Goal: Task Accomplishment & Management: Manage account settings

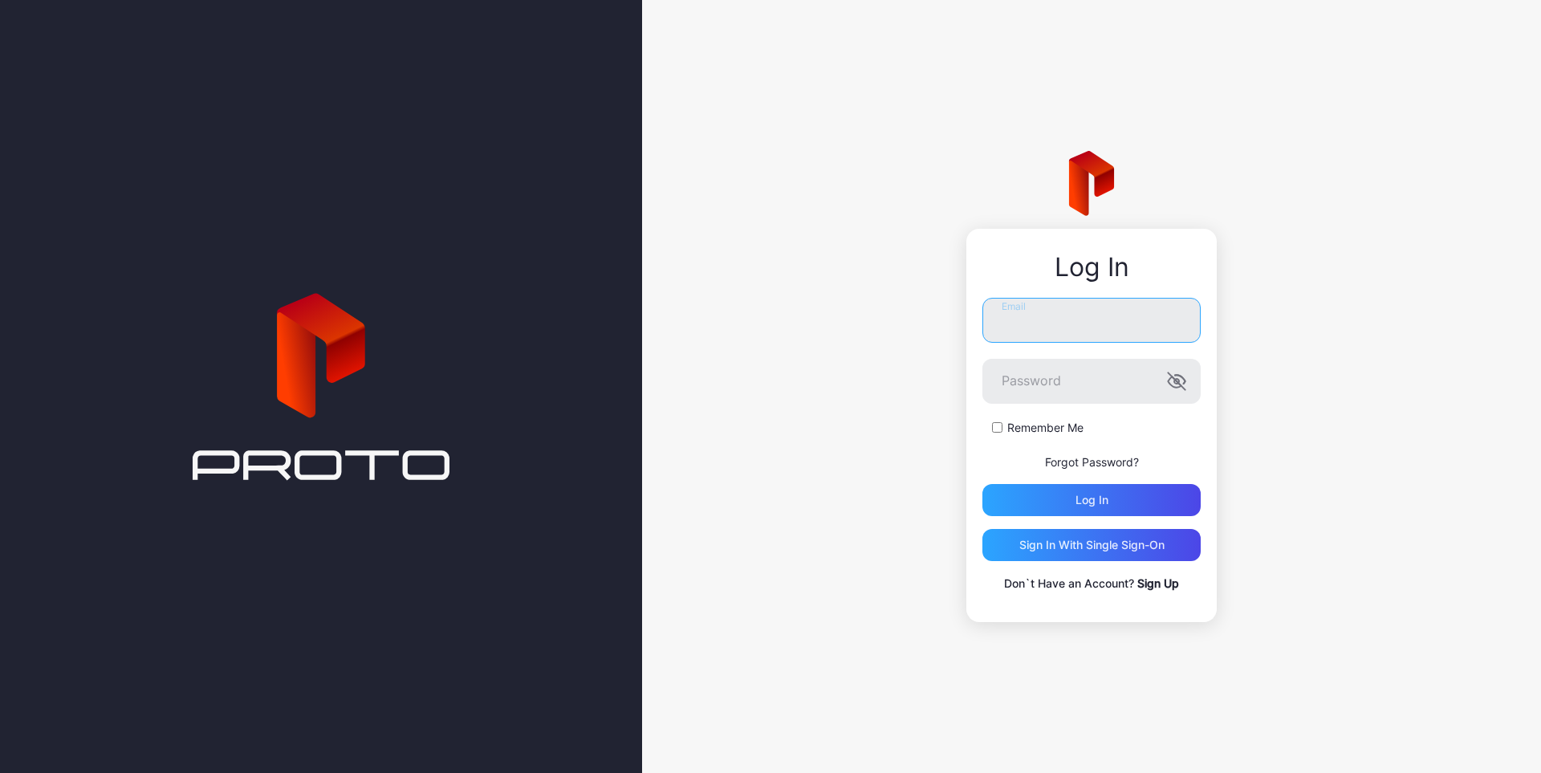
type input "**********"
click at [1029, 431] on label "Remember Me" at bounding box center [1045, 428] width 76 height 16
click at [1135, 503] on div "Log in" at bounding box center [1091, 500] width 218 height 32
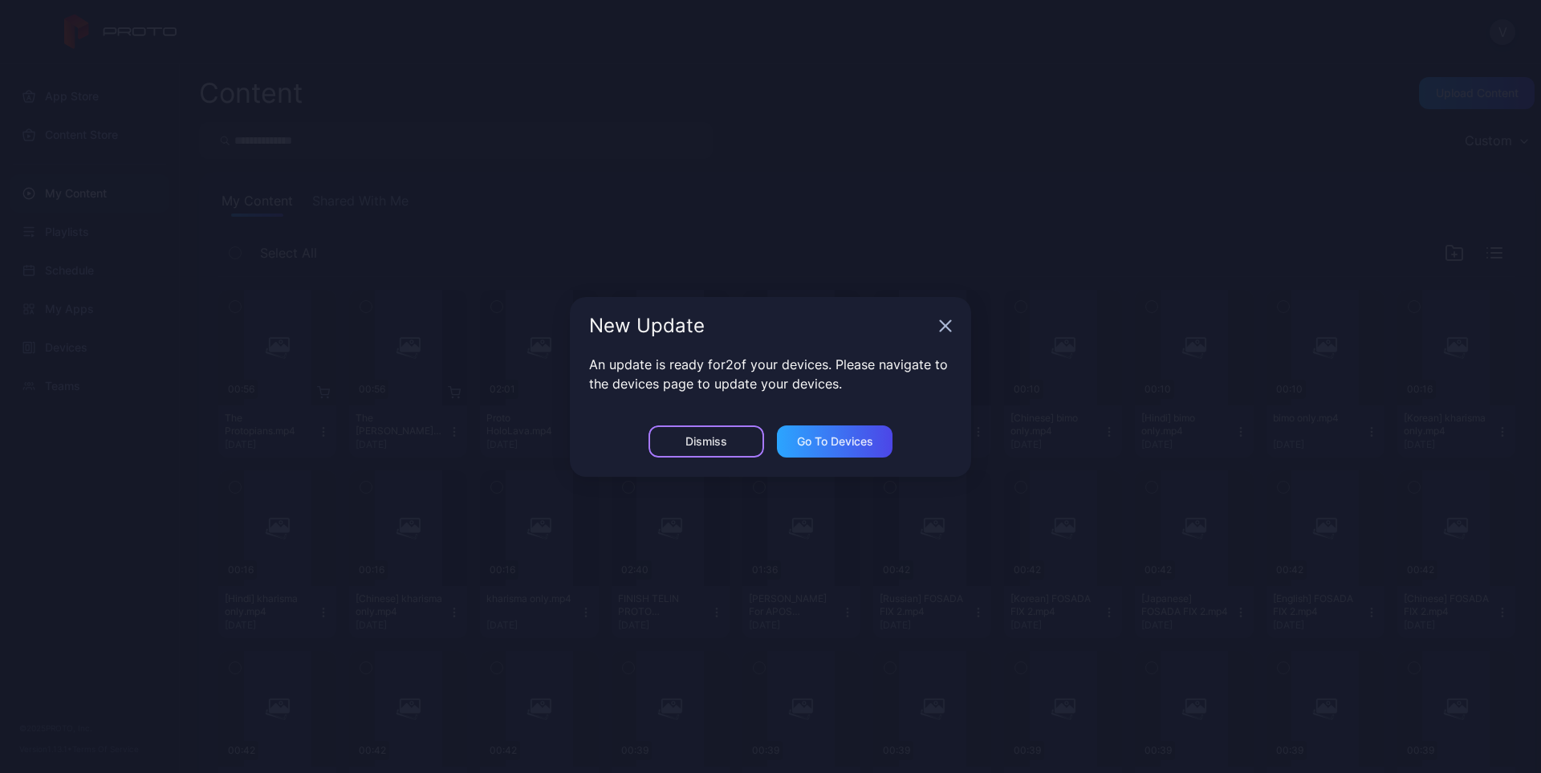
click at [701, 449] on div "Dismiss" at bounding box center [706, 441] width 116 height 32
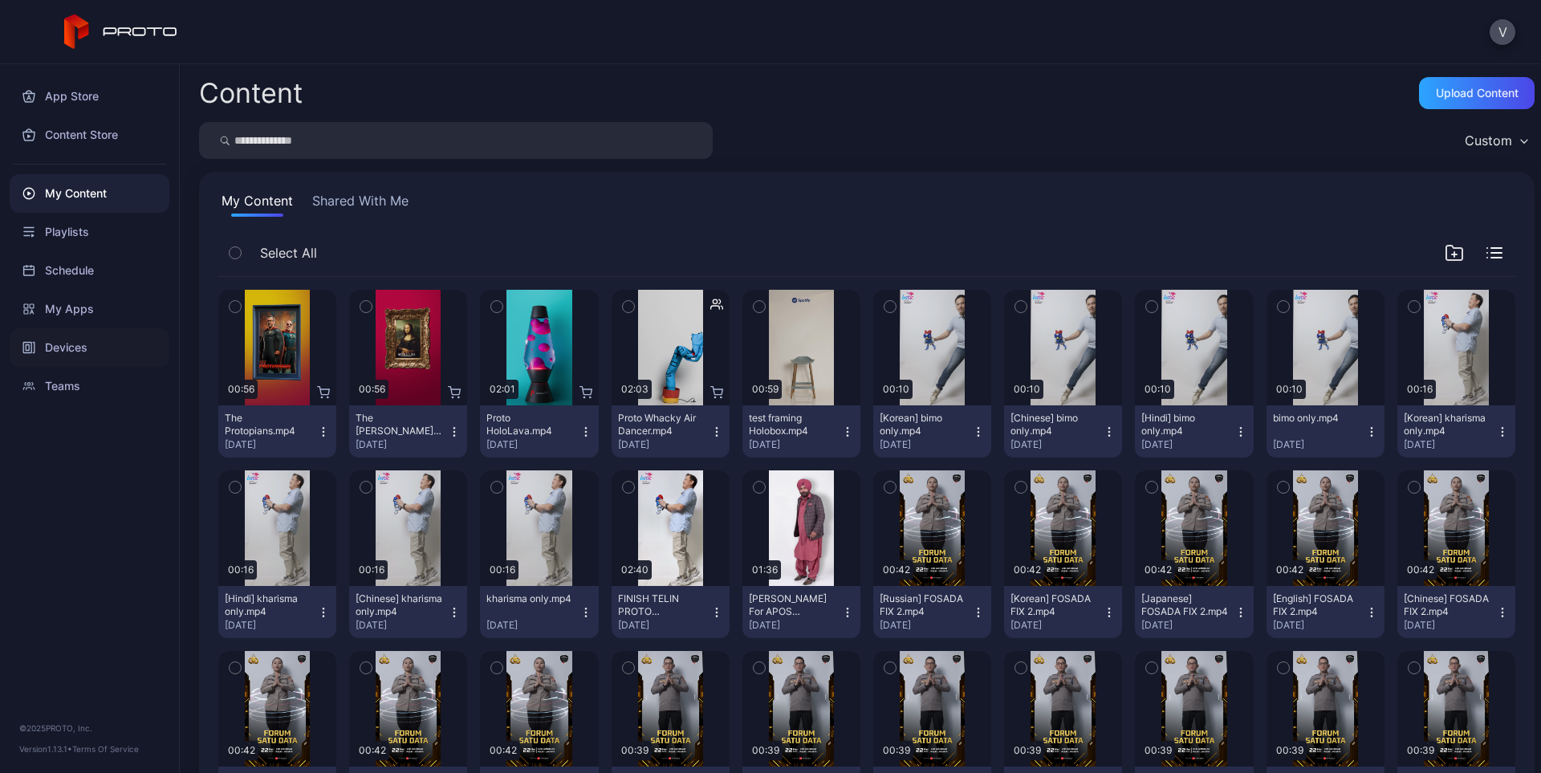
click at [67, 360] on div "Devices" at bounding box center [90, 347] width 160 height 39
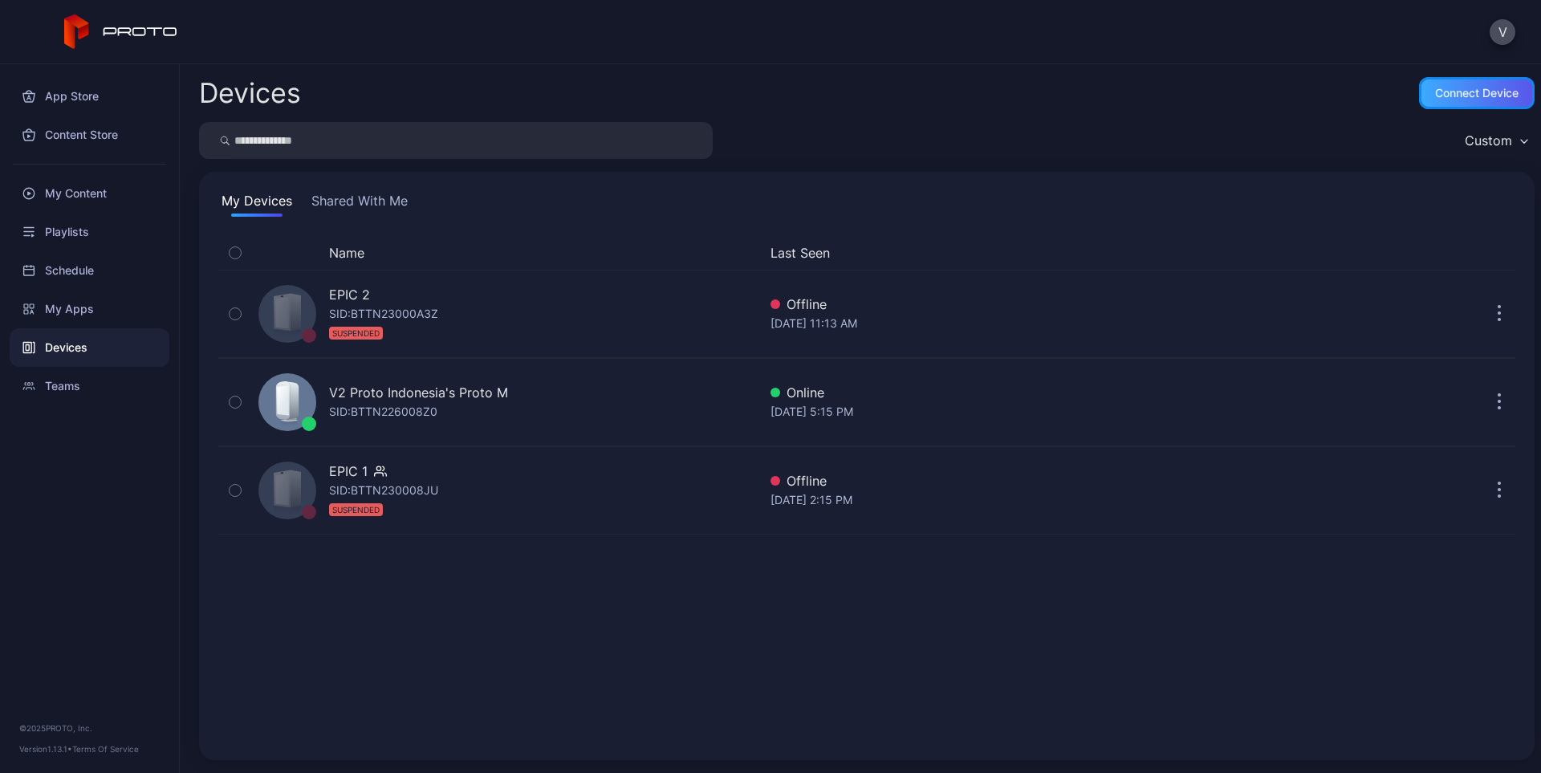
click at [1484, 98] on div "Connect device" at bounding box center [1476, 93] width 83 height 13
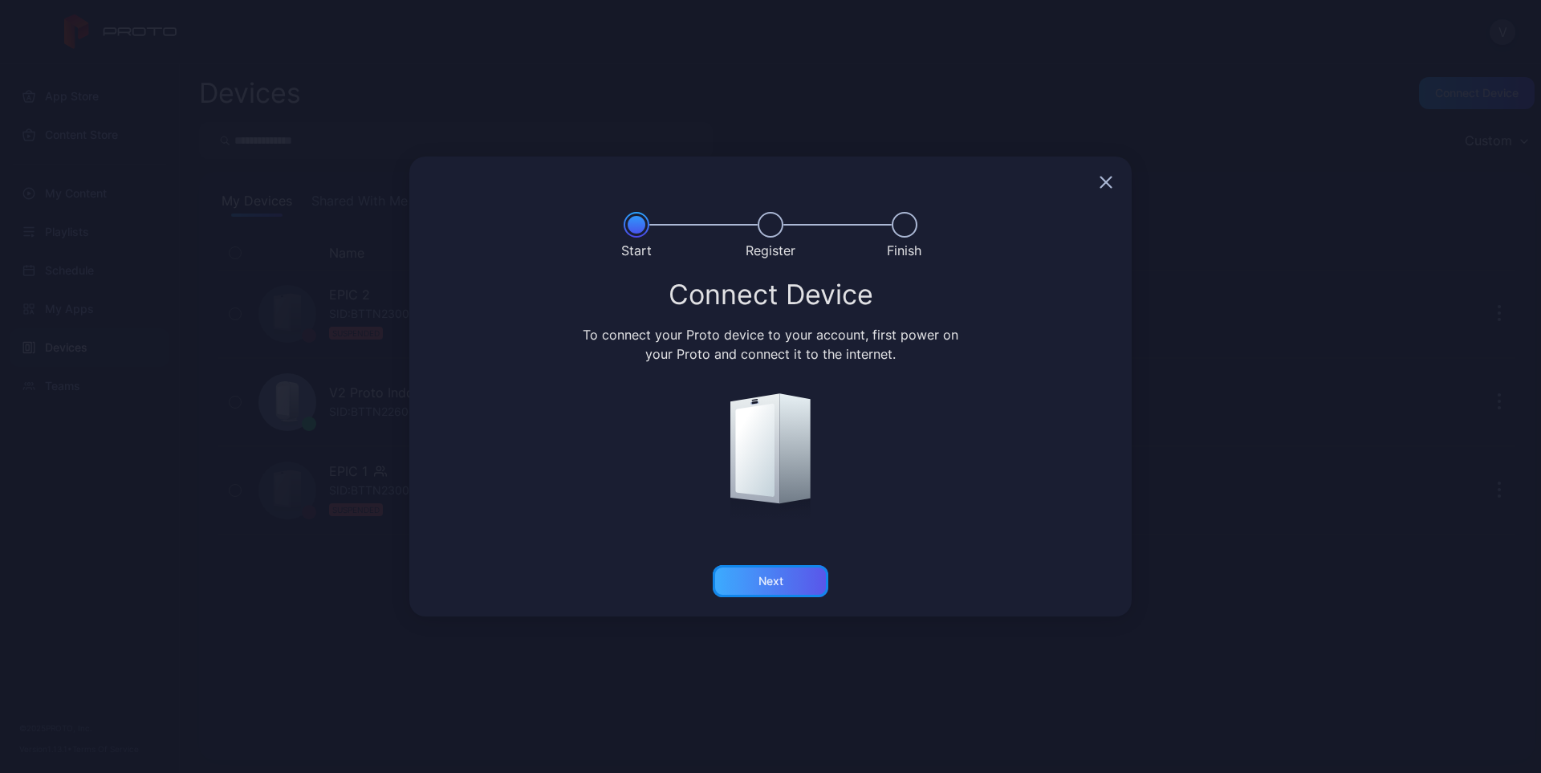
click at [751, 587] on div "Next" at bounding box center [771, 581] width 116 height 32
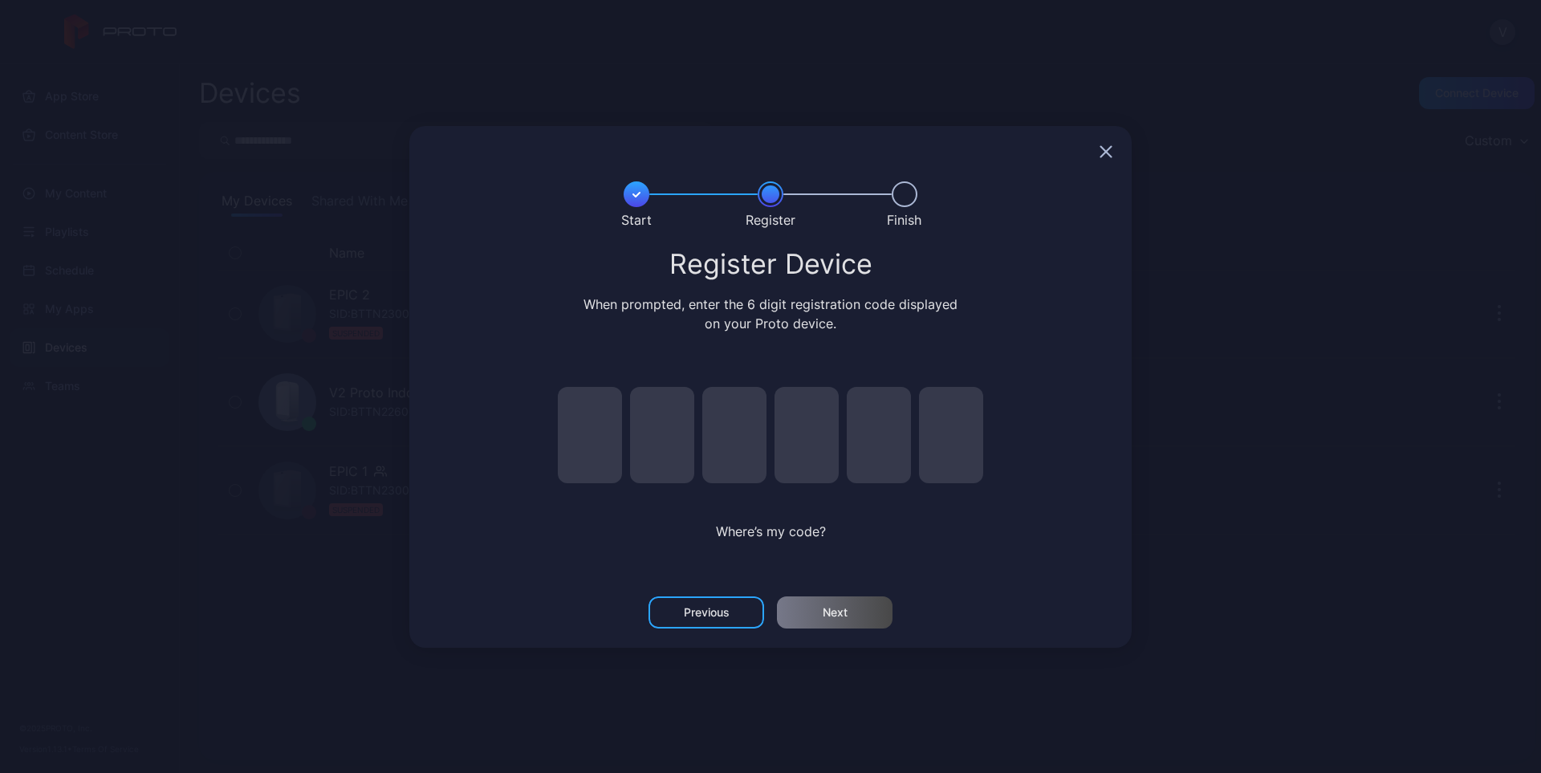
click at [574, 440] on input "pin code 1 of 6" at bounding box center [590, 435] width 64 height 96
type input "*"
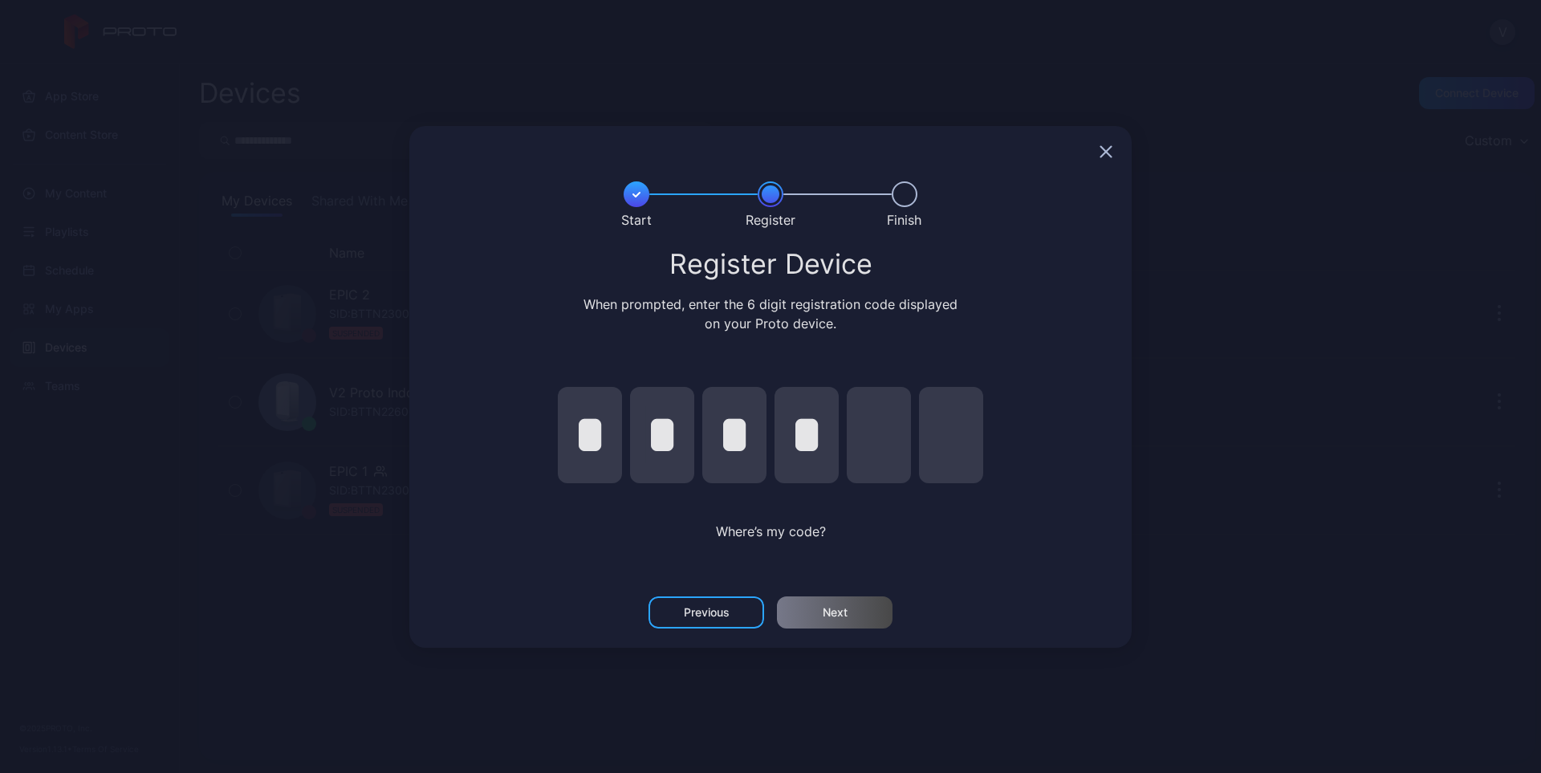
type input "*"
click at [843, 610] on div "Next" at bounding box center [835, 612] width 25 height 13
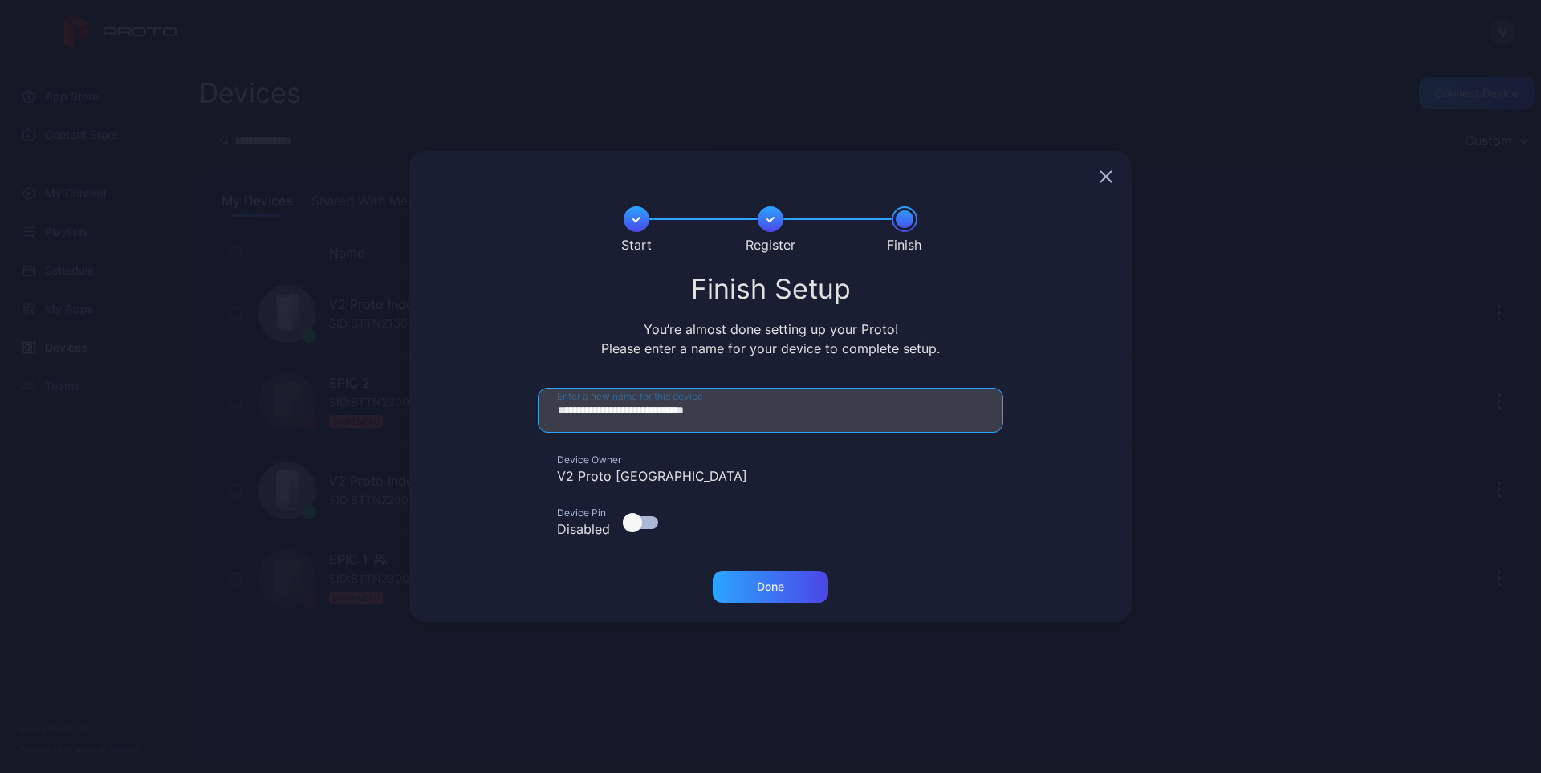
click at [815, 408] on input "**********" at bounding box center [770, 410] width 465 height 45
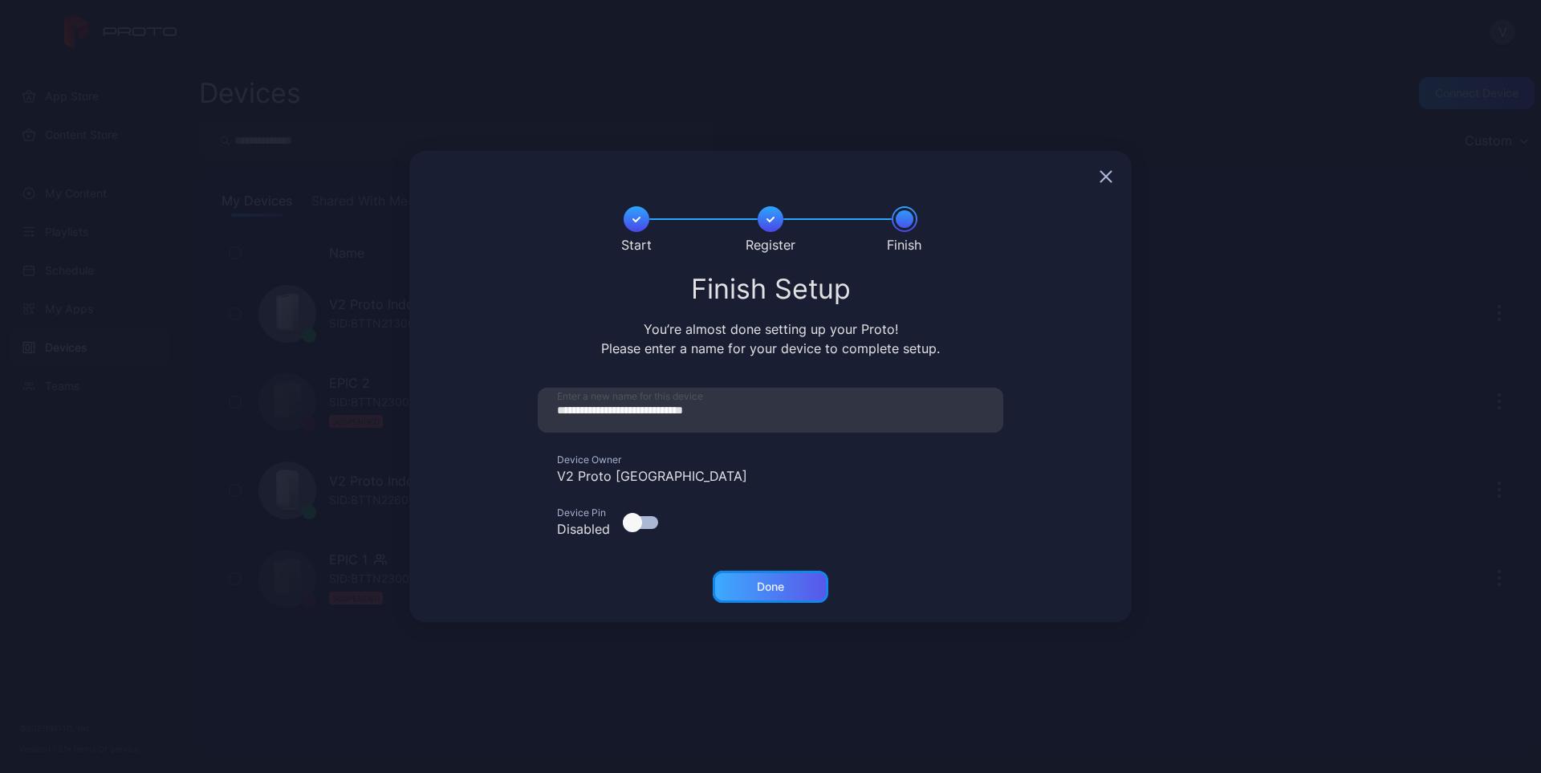
click at [780, 588] on div "Done" at bounding box center [770, 586] width 27 height 13
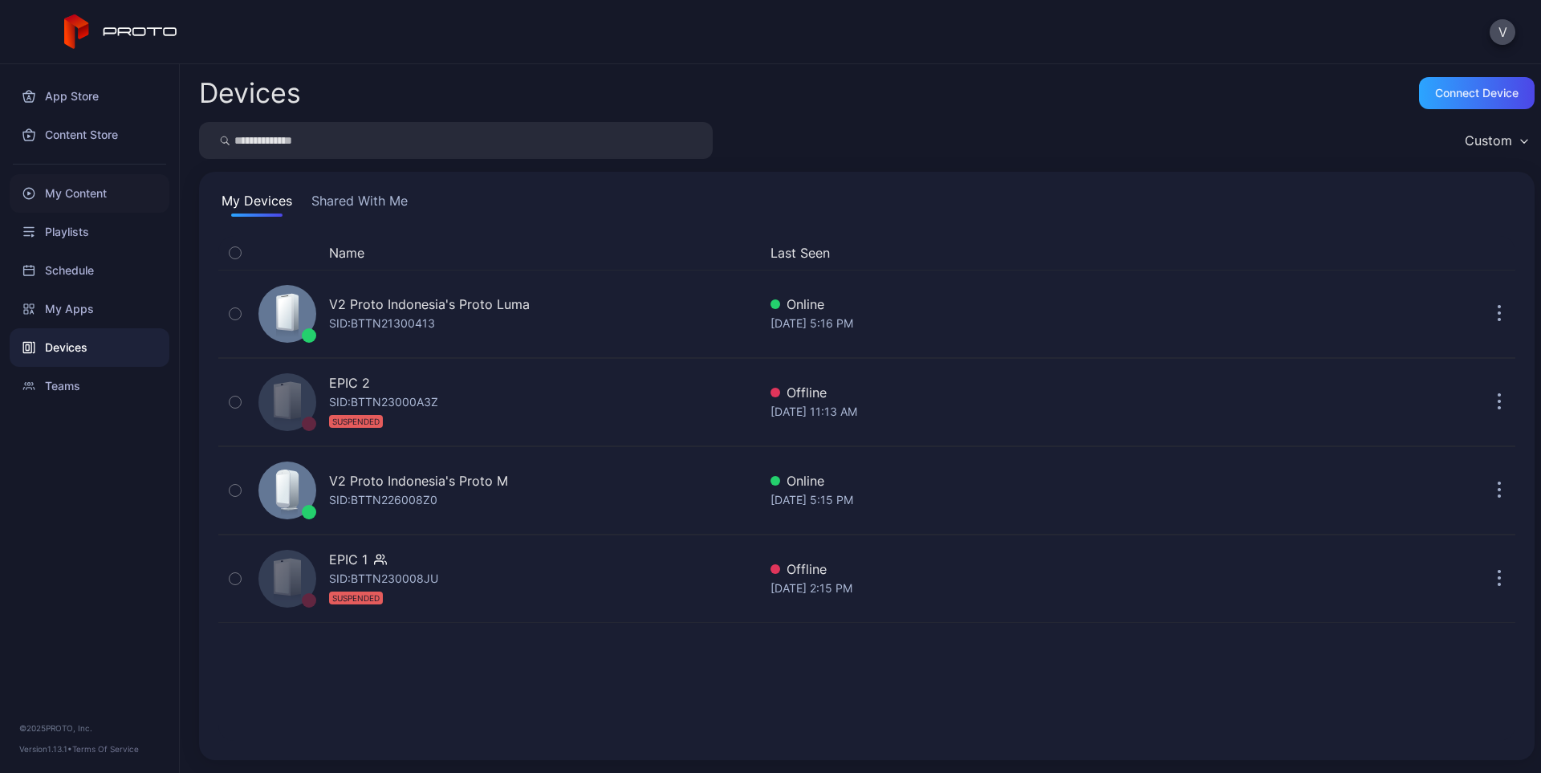
click at [77, 189] on div "My Content" at bounding box center [90, 193] width 160 height 39
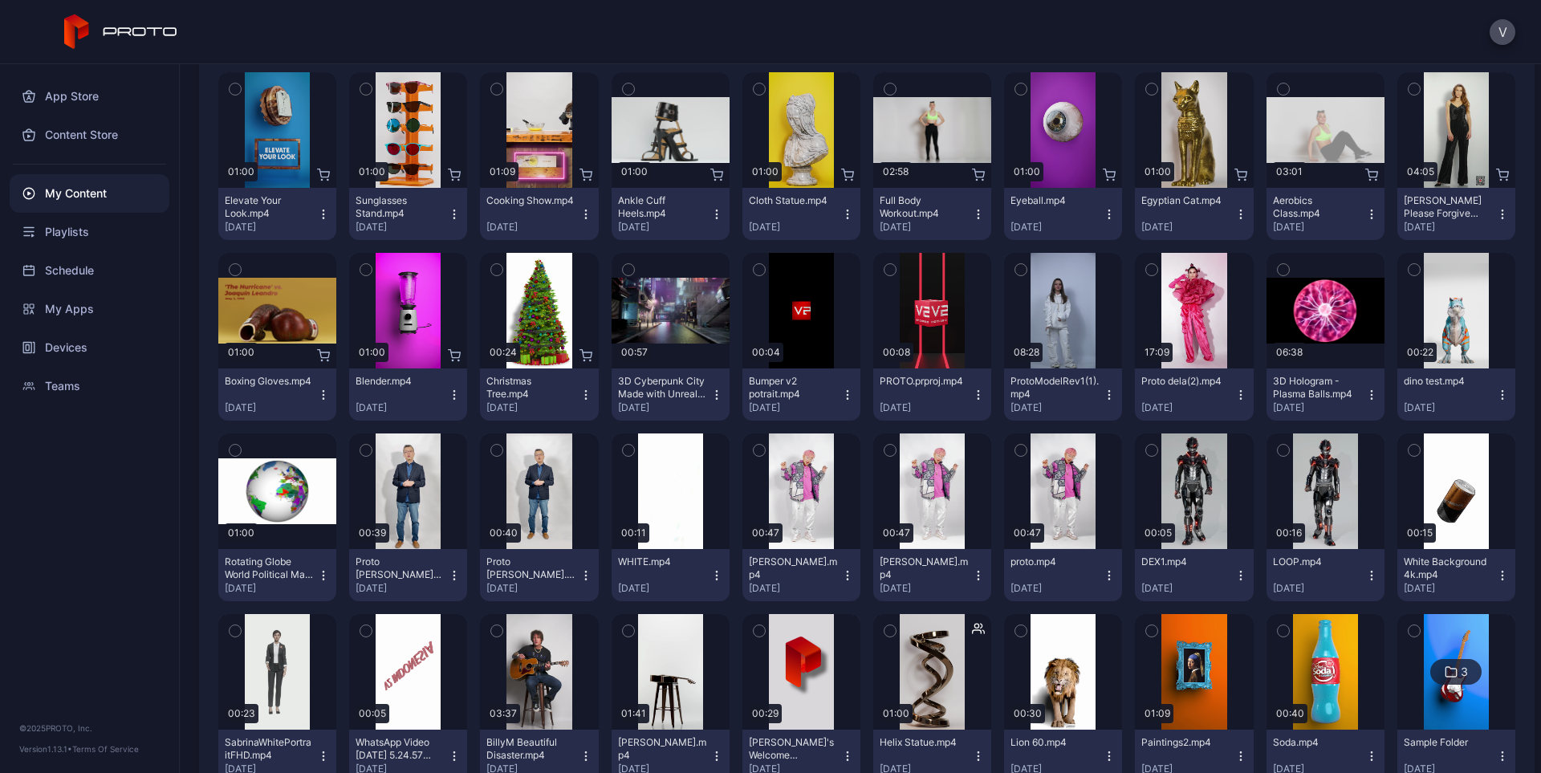
scroll to position [2616, 0]
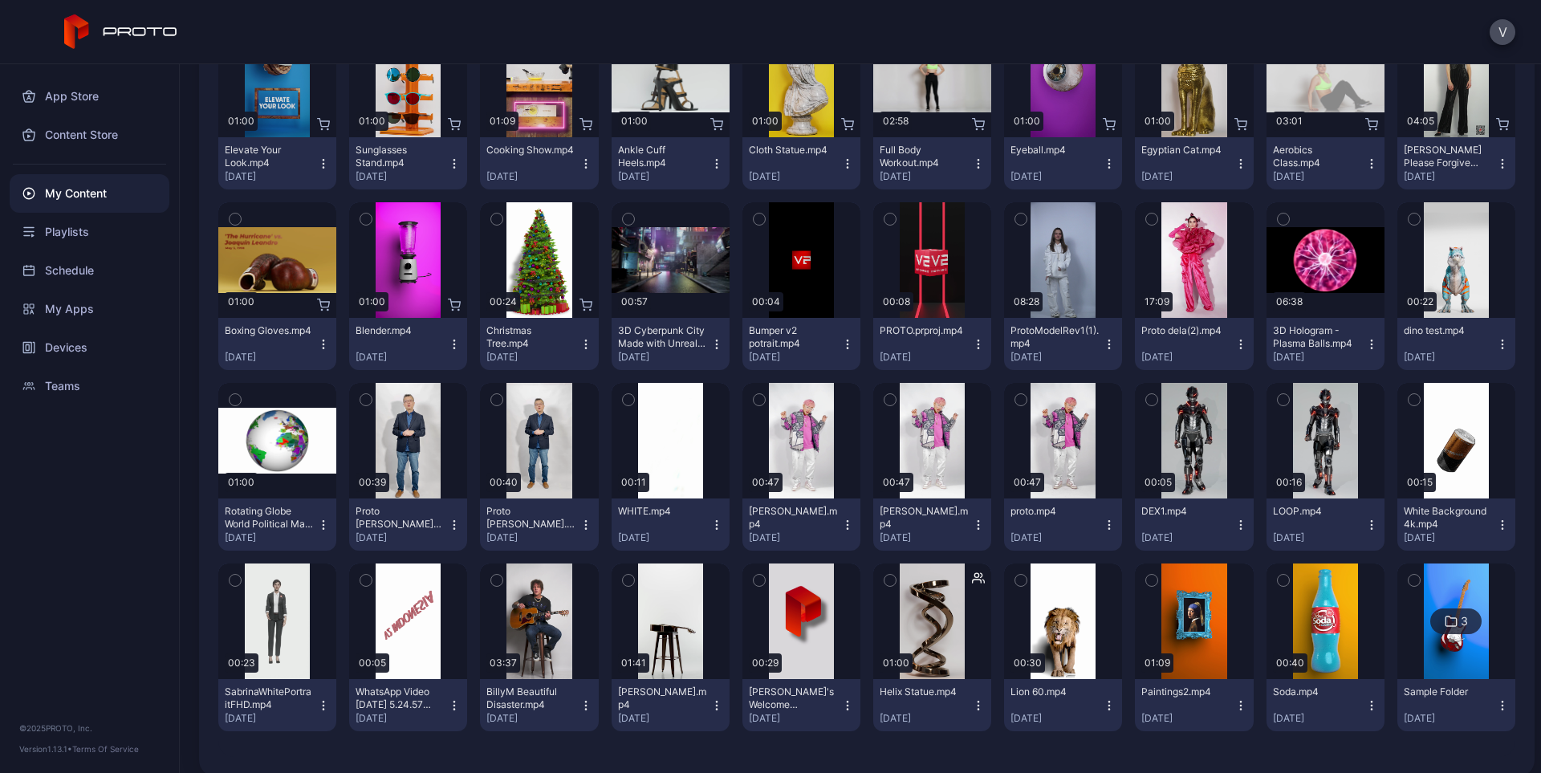
click at [841, 702] on icon "button" at bounding box center [847, 705] width 13 height 13
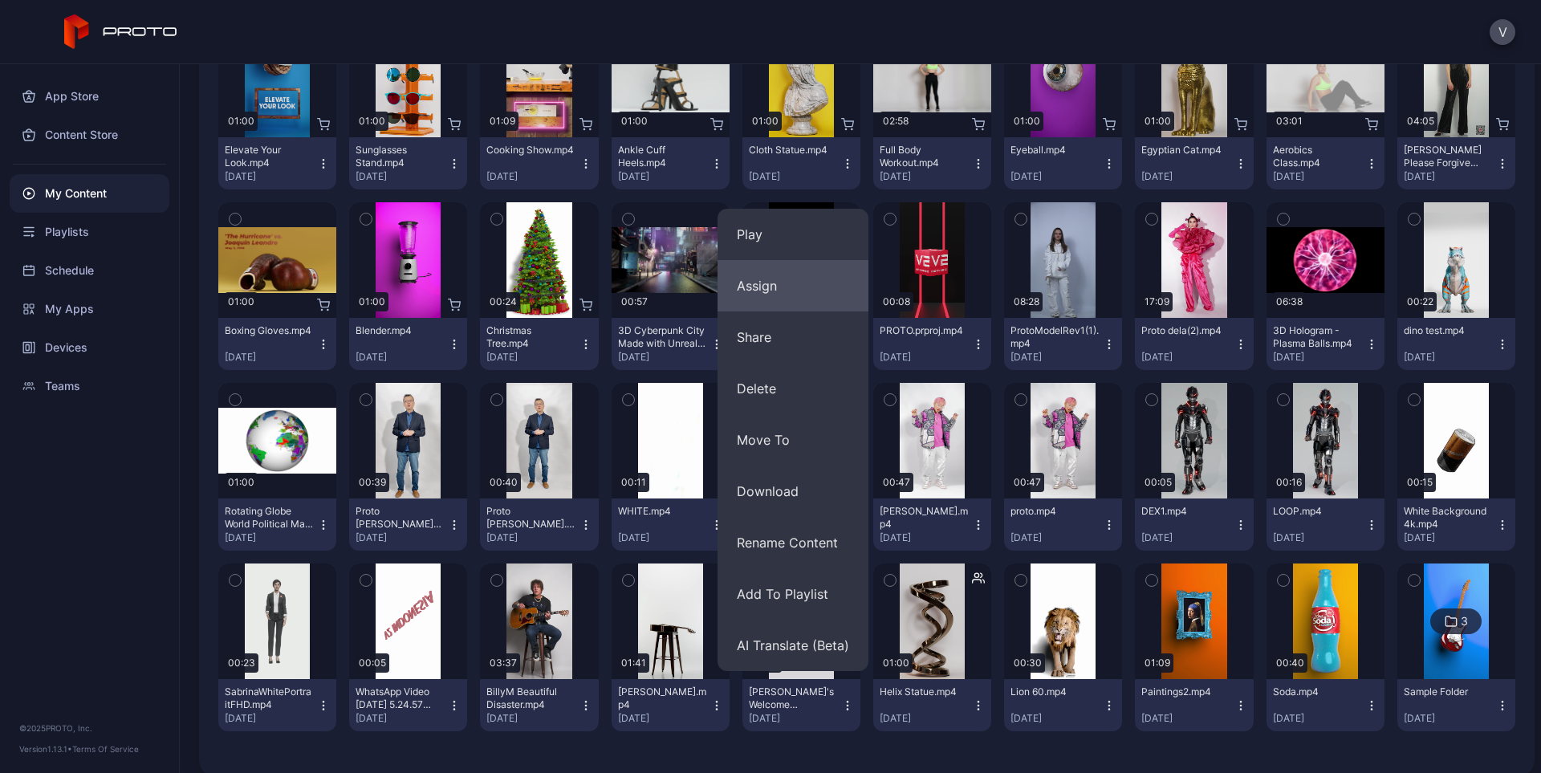
click at [770, 303] on button "Assign" at bounding box center [792, 285] width 151 height 51
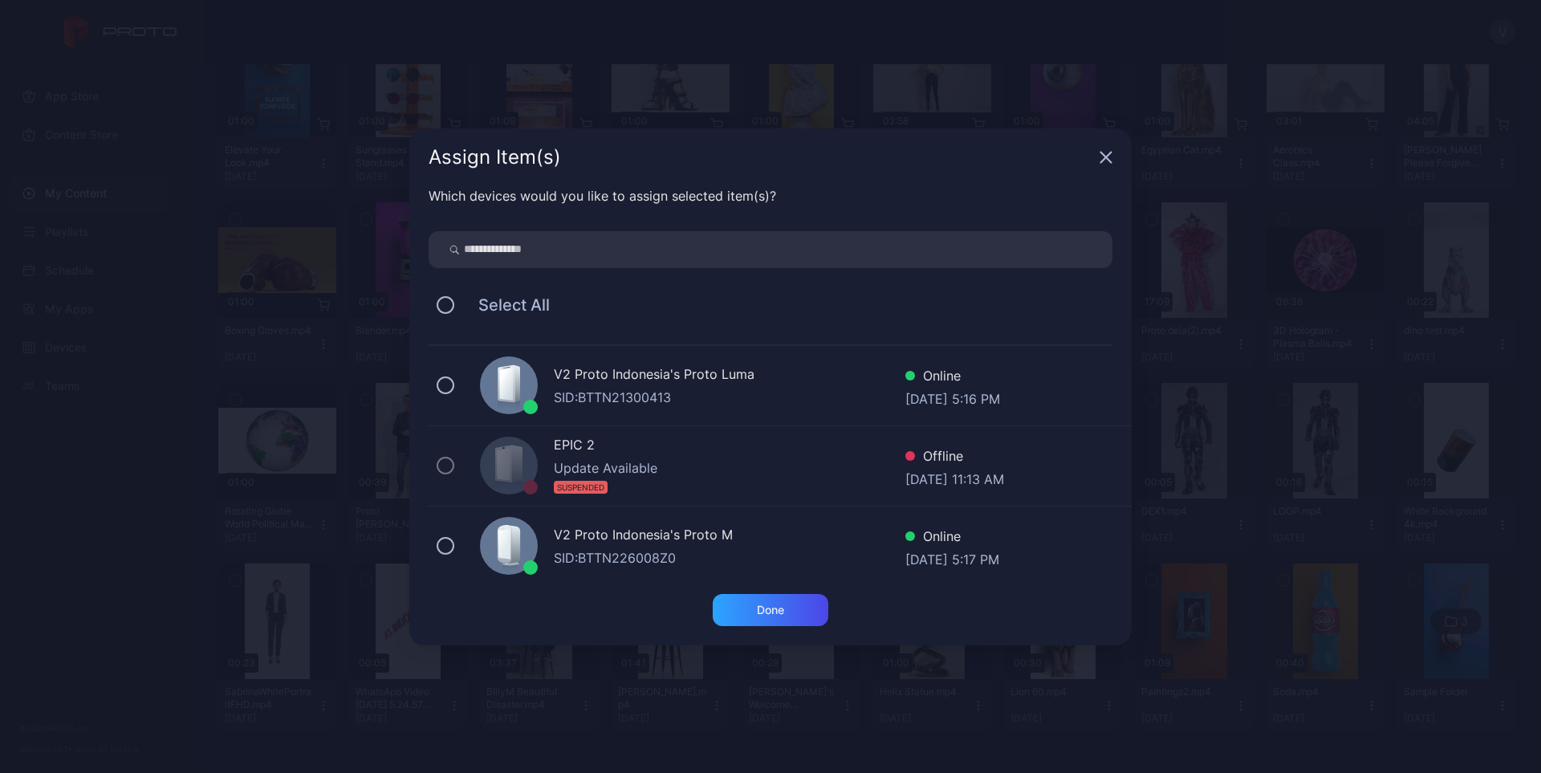
click at [625, 372] on div "V2 Proto Indonesia's Proto Luma" at bounding box center [730, 375] width 352 height 23
click at [754, 603] on div "Done" at bounding box center [771, 610] width 116 height 32
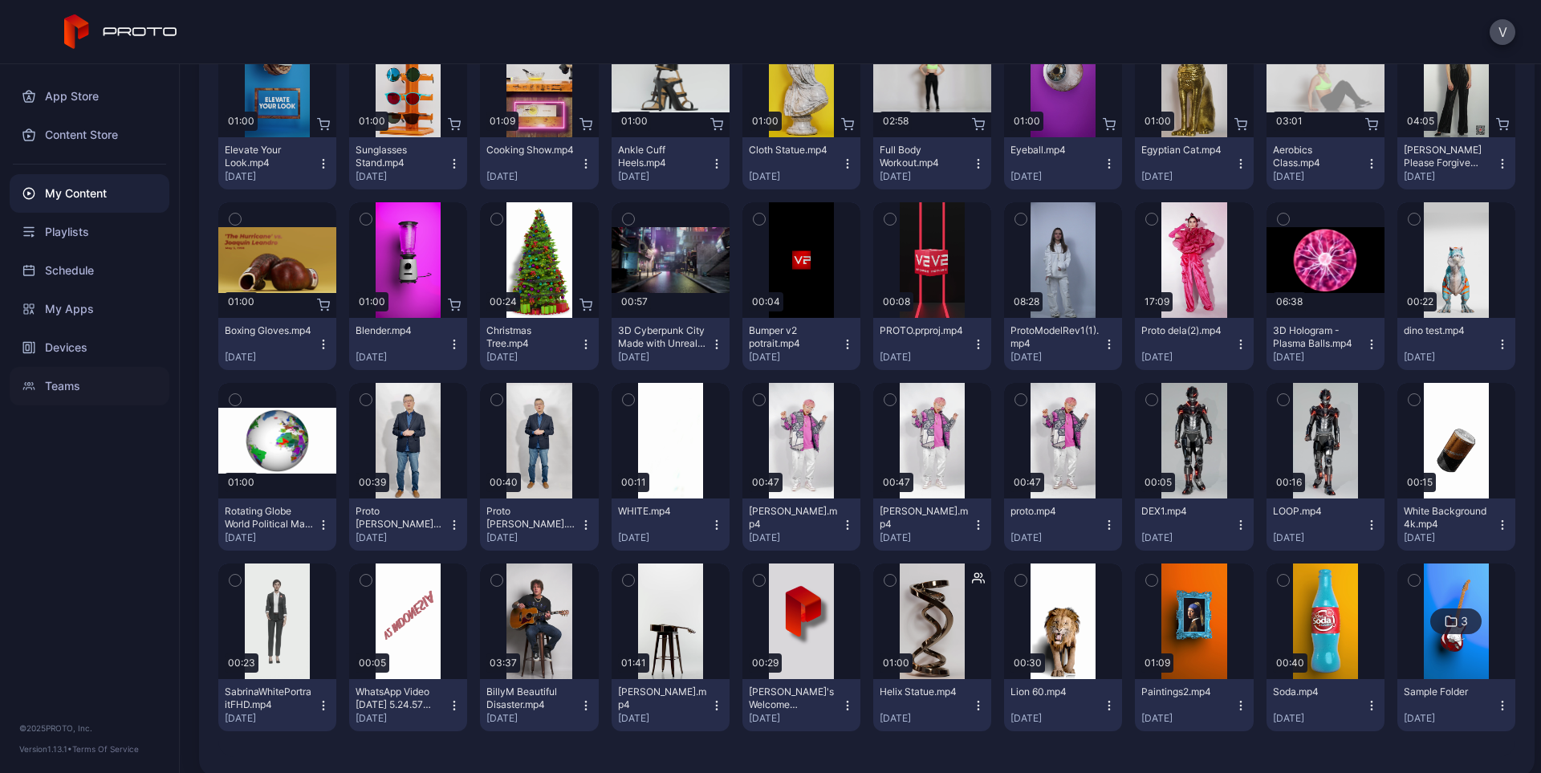
click at [82, 378] on div "Teams" at bounding box center [90, 386] width 160 height 39
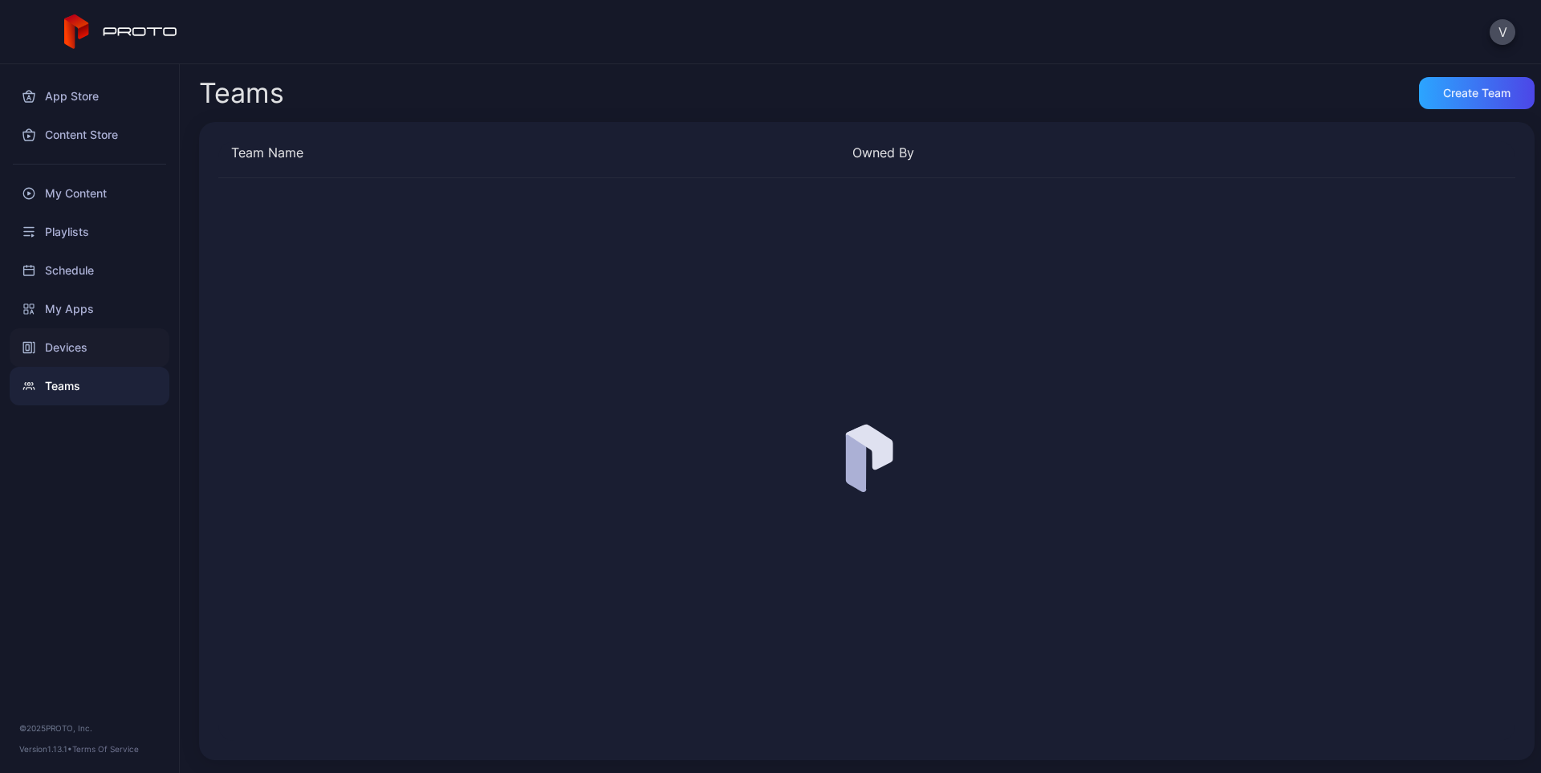
click at [90, 348] on div "Devices" at bounding box center [90, 347] width 160 height 39
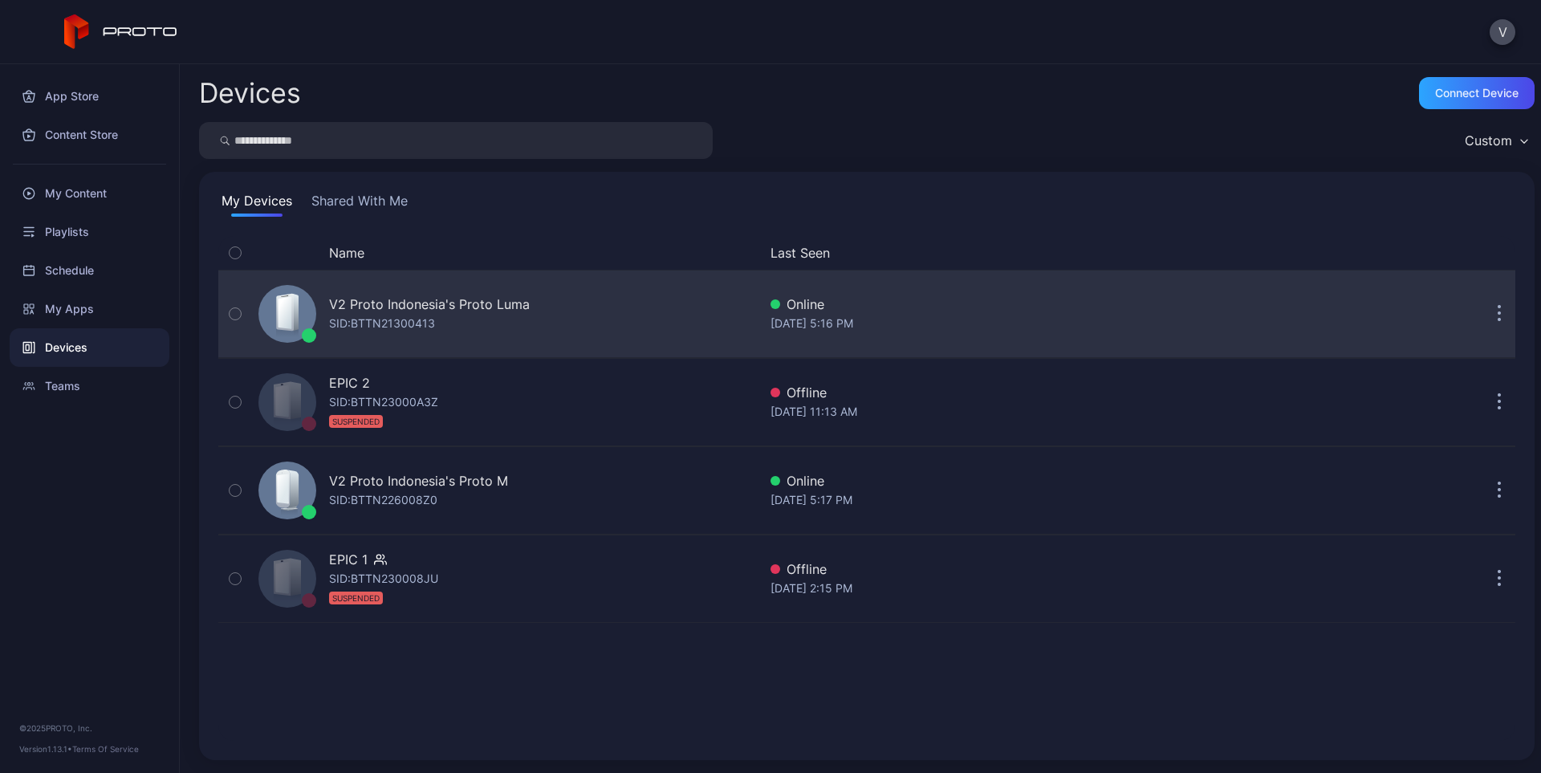
click at [291, 306] on icon at bounding box center [285, 313] width 14 height 32
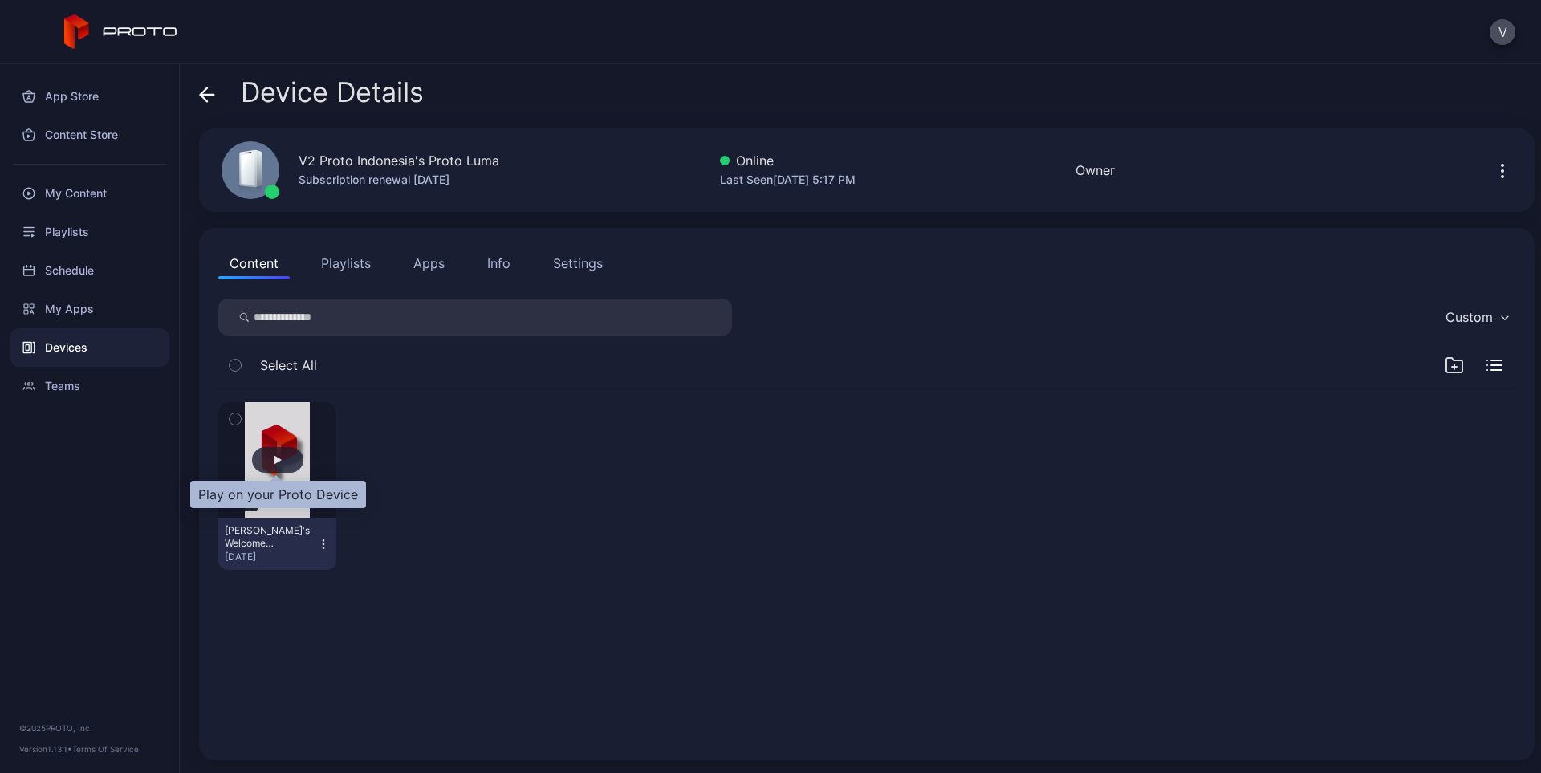
click at [287, 465] on div "button" at bounding box center [277, 460] width 51 height 26
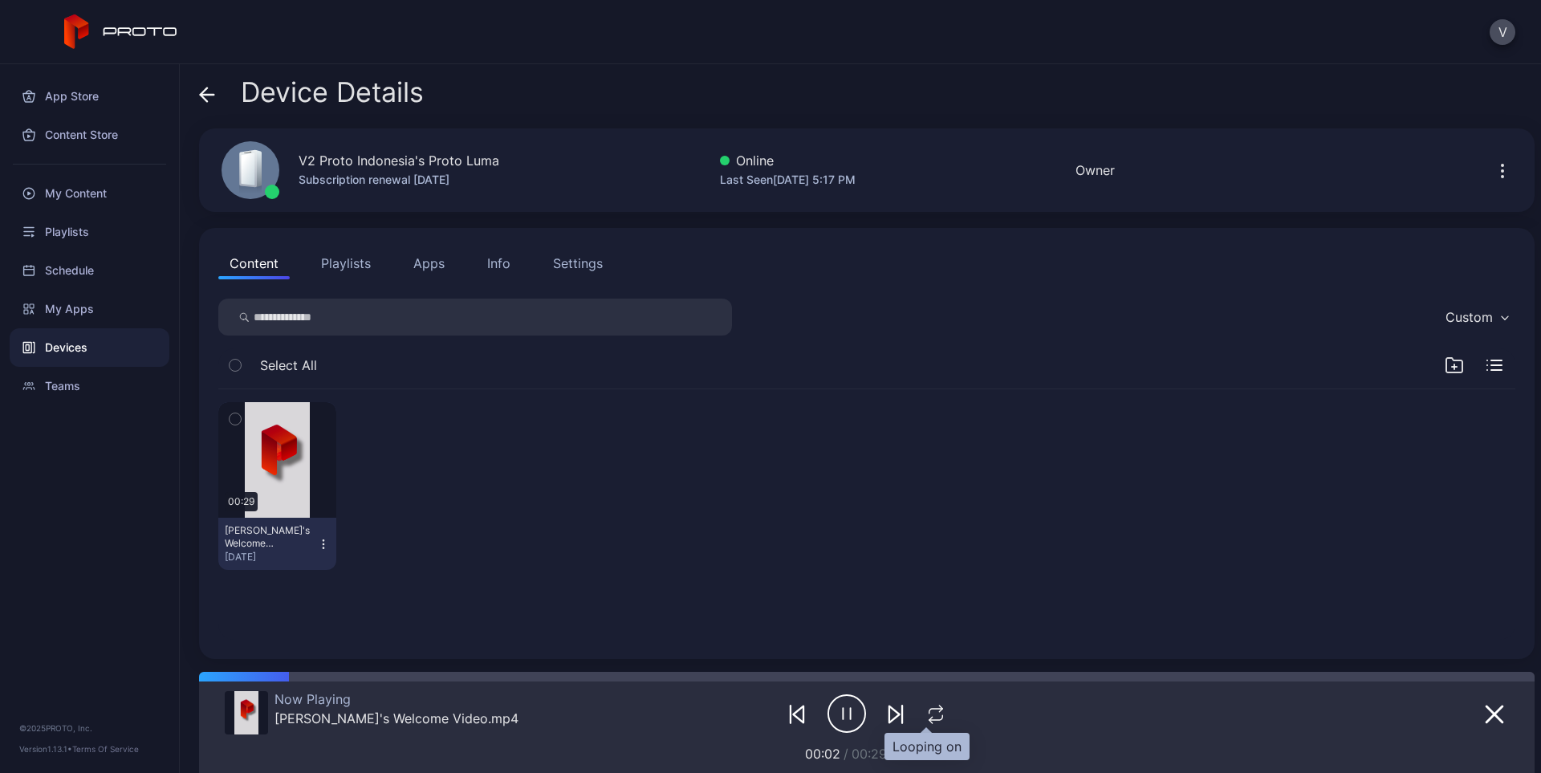
click at [932, 713] on icon "button" at bounding box center [935, 714] width 21 height 19
click at [932, 713] on icon "button" at bounding box center [936, 714] width 26 height 19
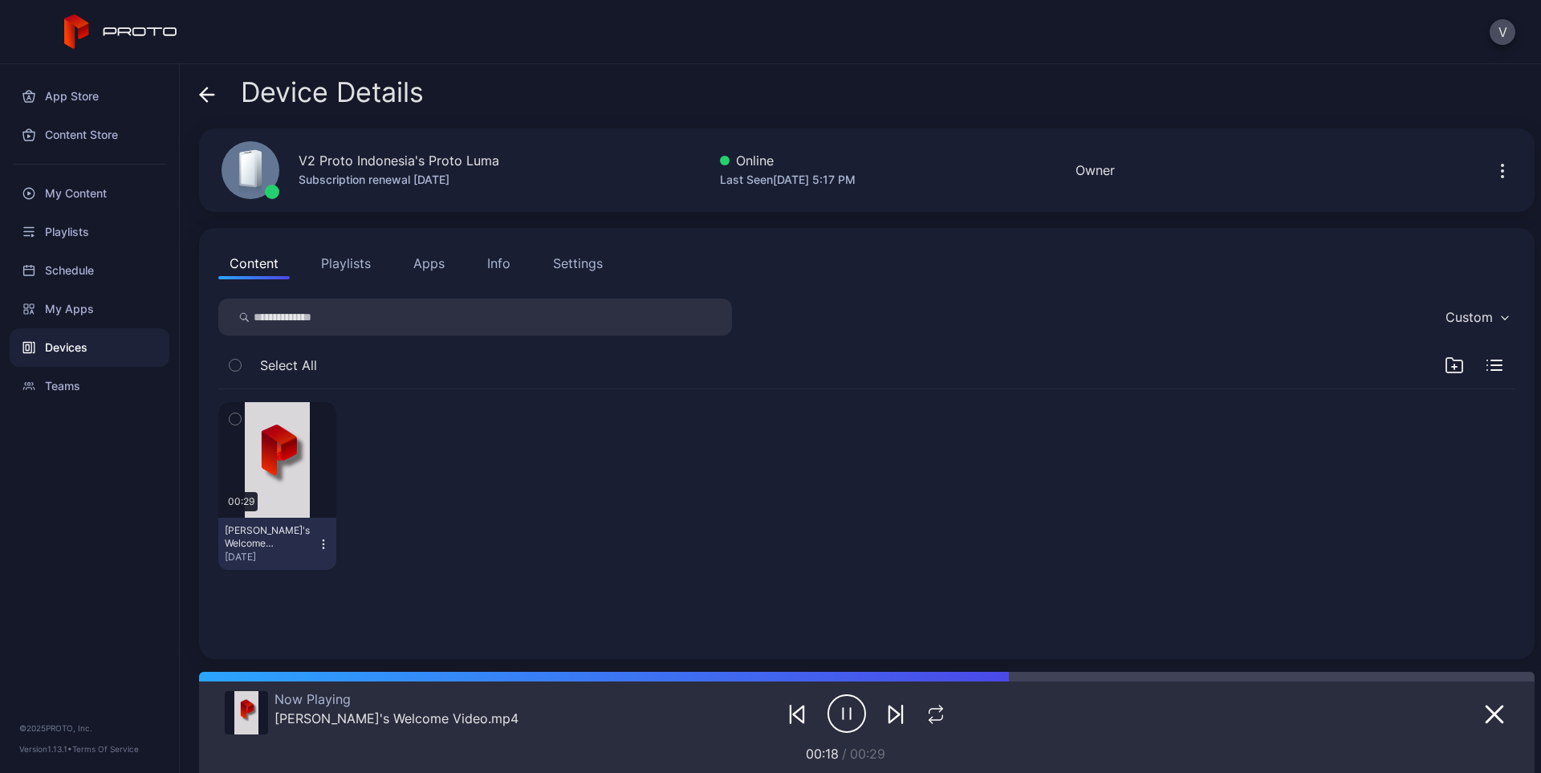
click at [587, 266] on div "Settings" at bounding box center [578, 263] width 50 height 19
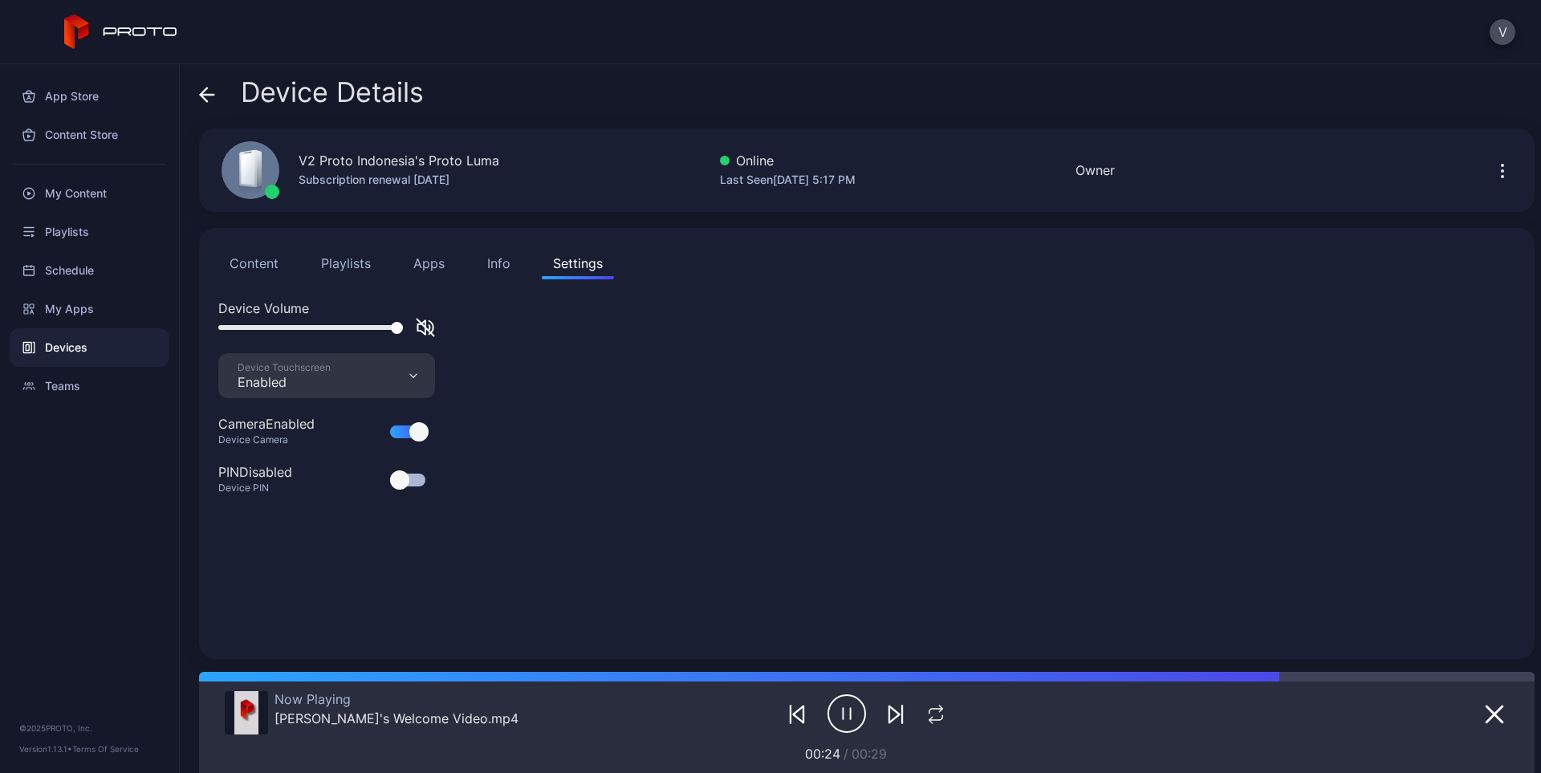
drag, startPoint x: 227, startPoint y: 325, endPoint x: 404, endPoint y: 328, distance: 176.6
click at [404, 328] on div at bounding box center [326, 327] width 217 height 19
click at [391, 325] on div at bounding box center [310, 327] width 185 height 5
click at [425, 325] on icon "button" at bounding box center [422, 327] width 8 height 14
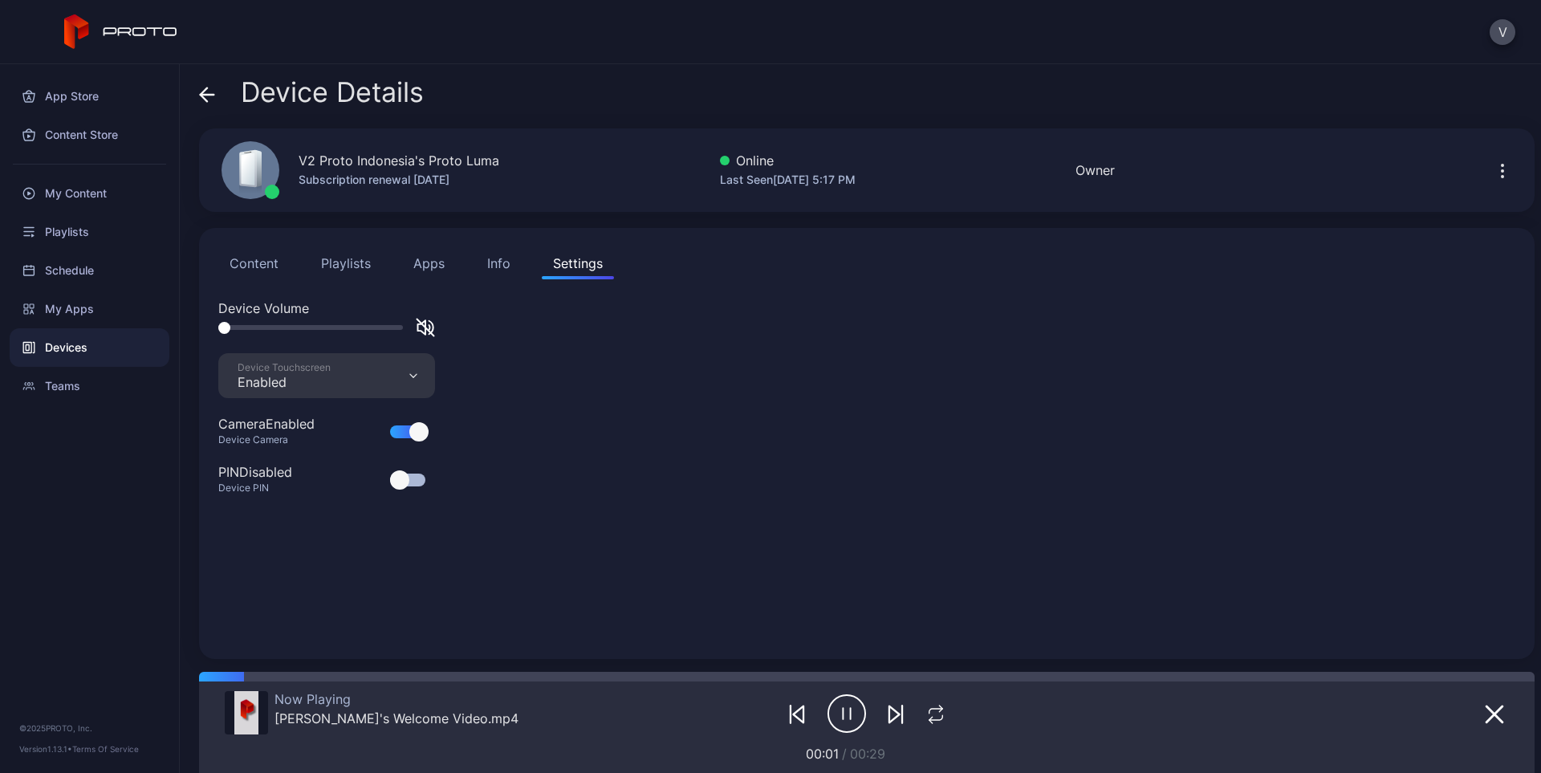
click at [425, 325] on icon "button" at bounding box center [422, 327] width 8 height 14
click at [84, 341] on div "Devices" at bounding box center [90, 347] width 160 height 39
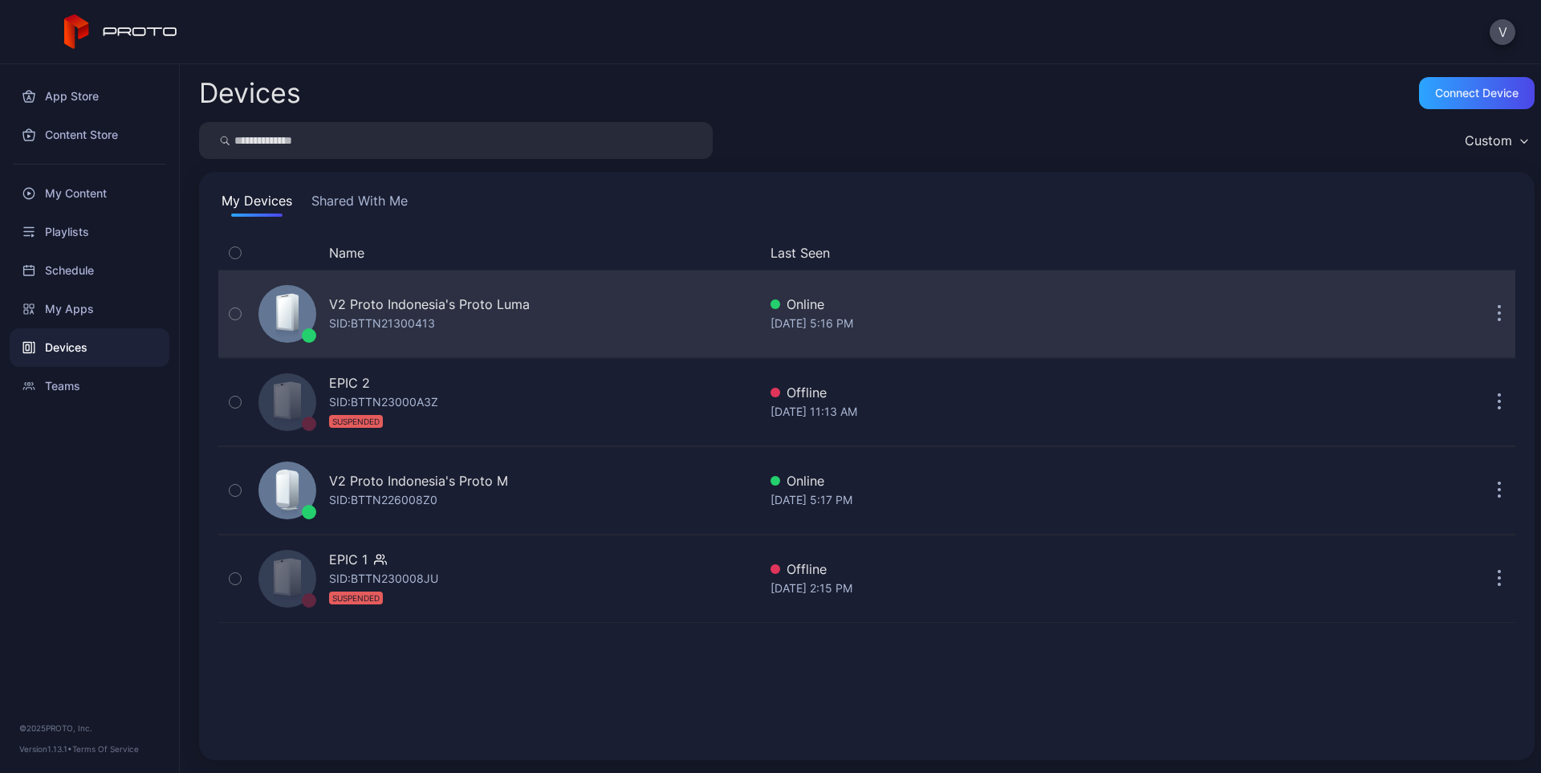
click at [518, 315] on div "V2 Proto Indonesia's Proto [PERSON_NAME]: BTTN21300413" at bounding box center [429, 314] width 201 height 39
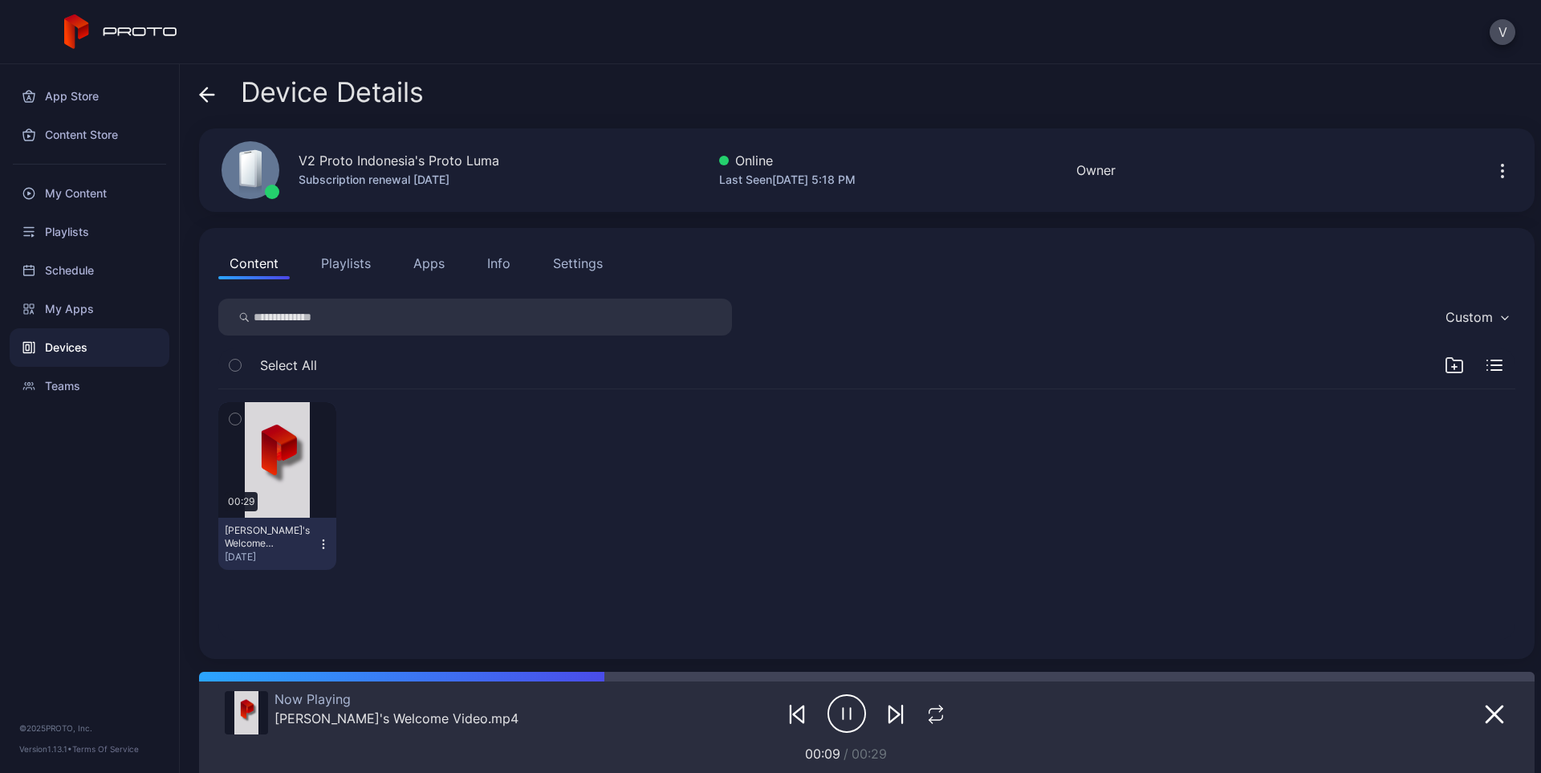
click at [572, 258] on div "Settings" at bounding box center [578, 263] width 50 height 19
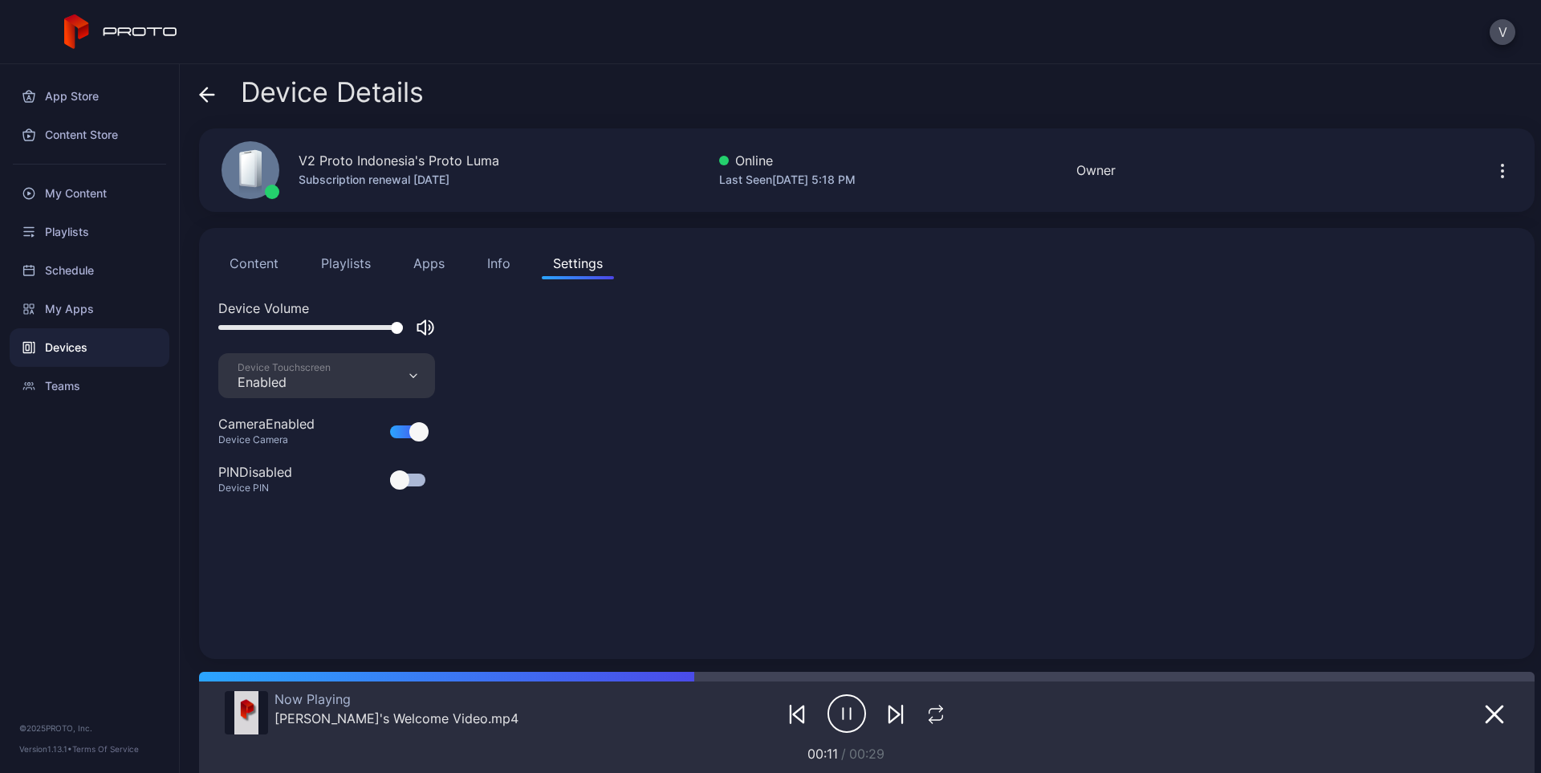
click at [426, 328] on icon "button" at bounding box center [425, 327] width 19 height 19
click at [426, 328] on icon "button" at bounding box center [425, 327] width 17 height 17
click at [504, 266] on div "Info" at bounding box center [498, 263] width 23 height 19
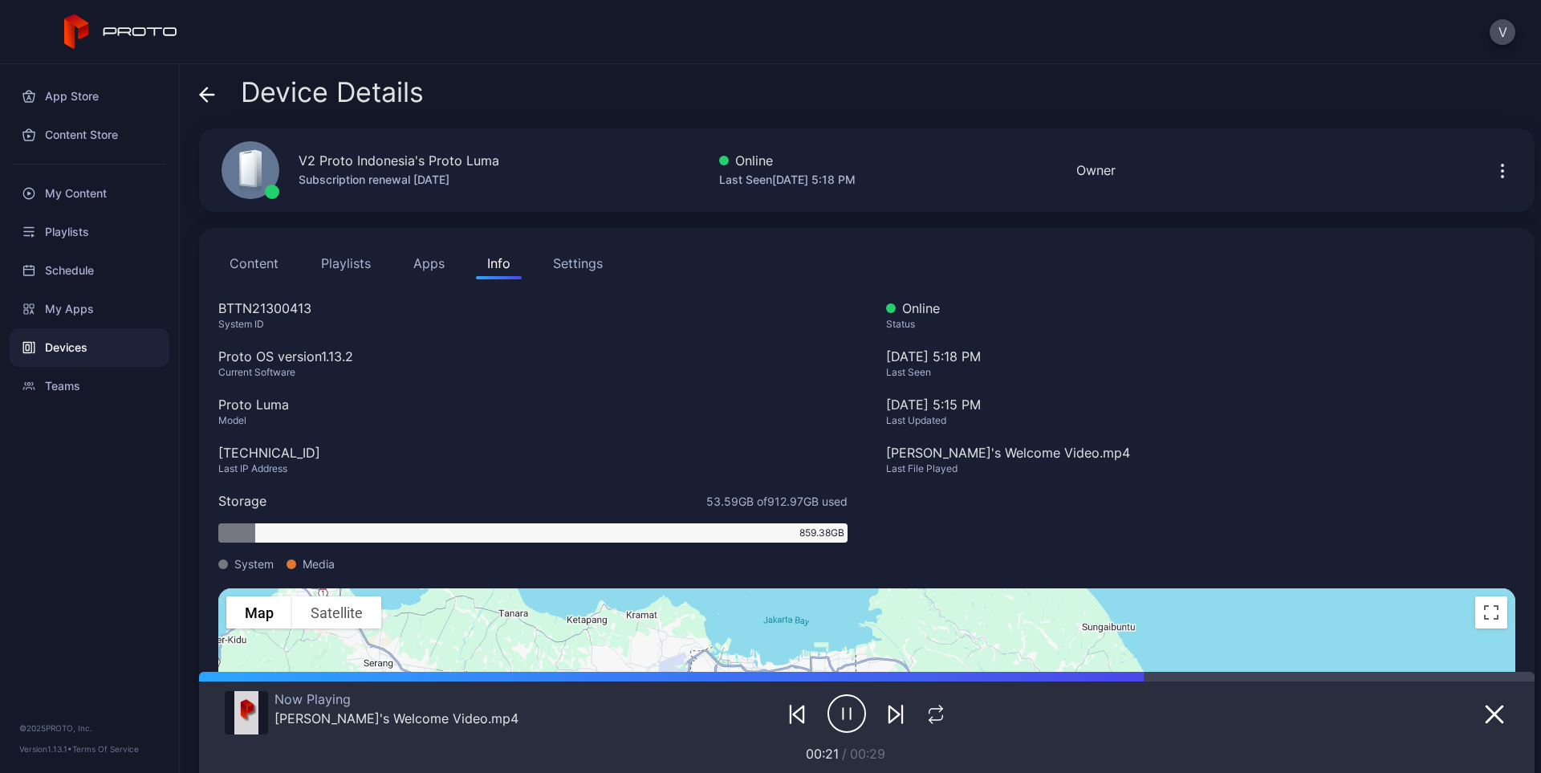
click at [430, 269] on button "Apps" at bounding box center [429, 263] width 54 height 32
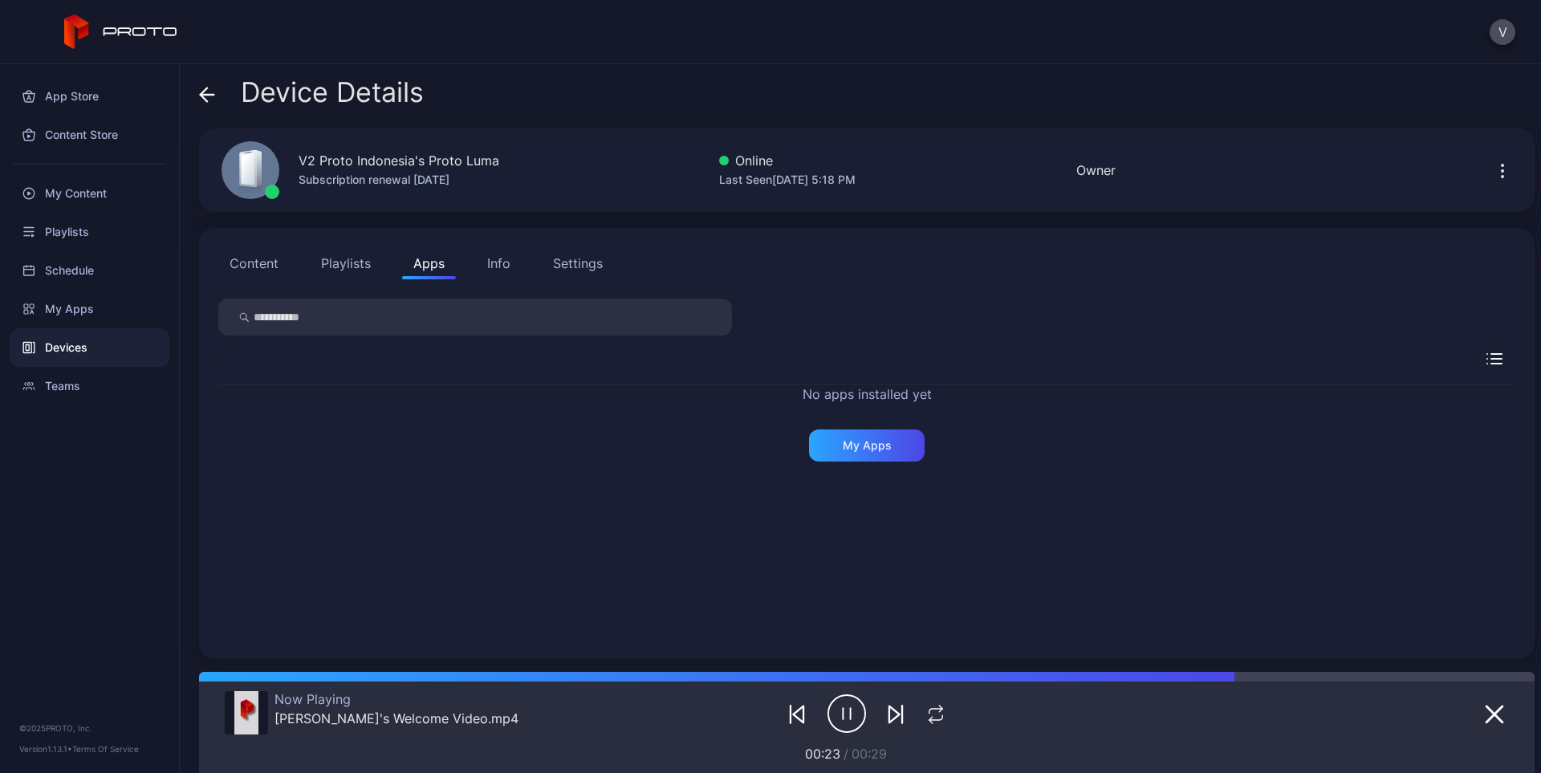
click at [376, 260] on button "Playlists" at bounding box center [346, 263] width 72 height 32
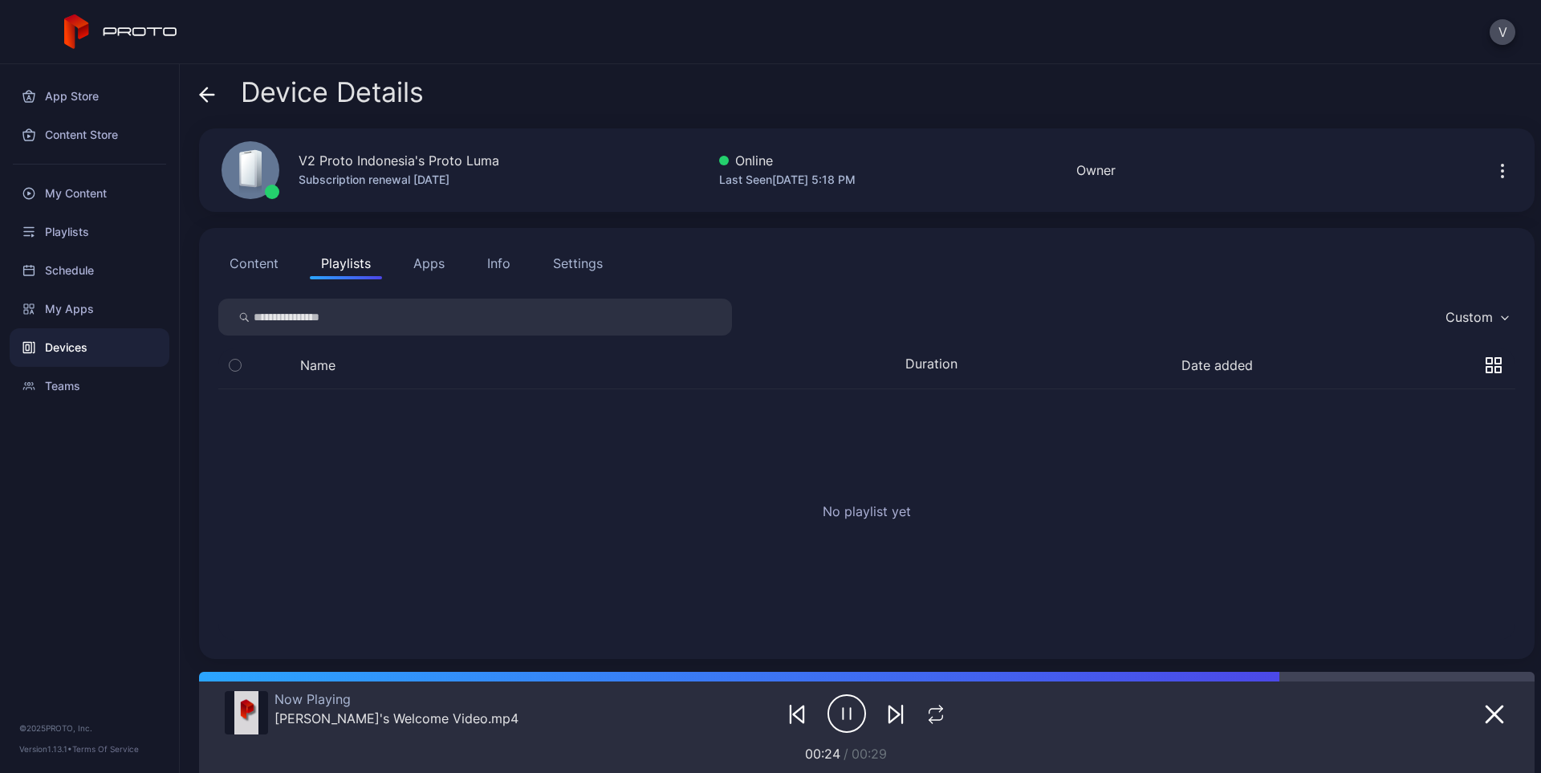
click at [263, 269] on button "Content" at bounding box center [253, 263] width 71 height 32
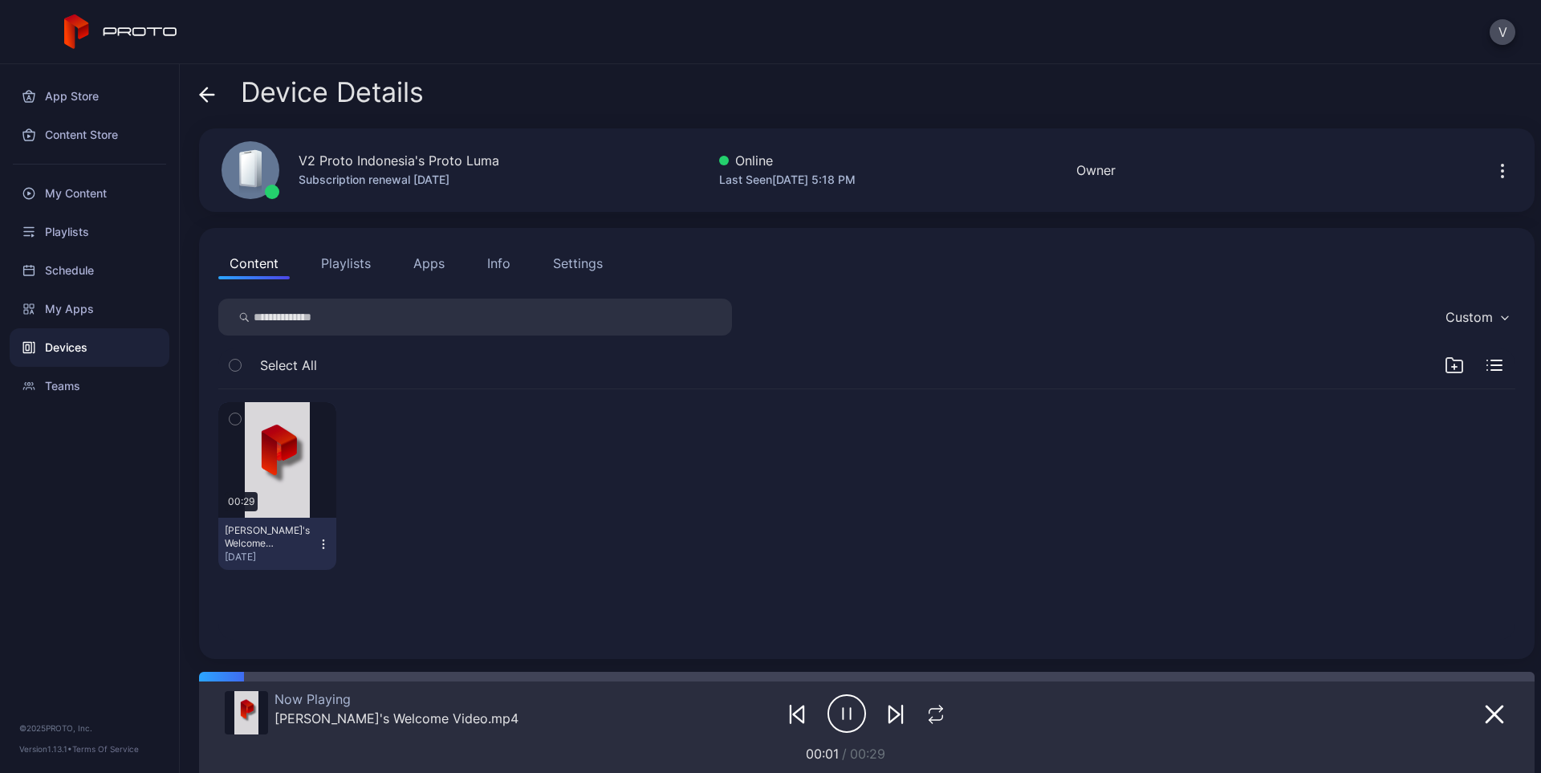
click at [82, 349] on div "Devices" at bounding box center [90, 347] width 160 height 39
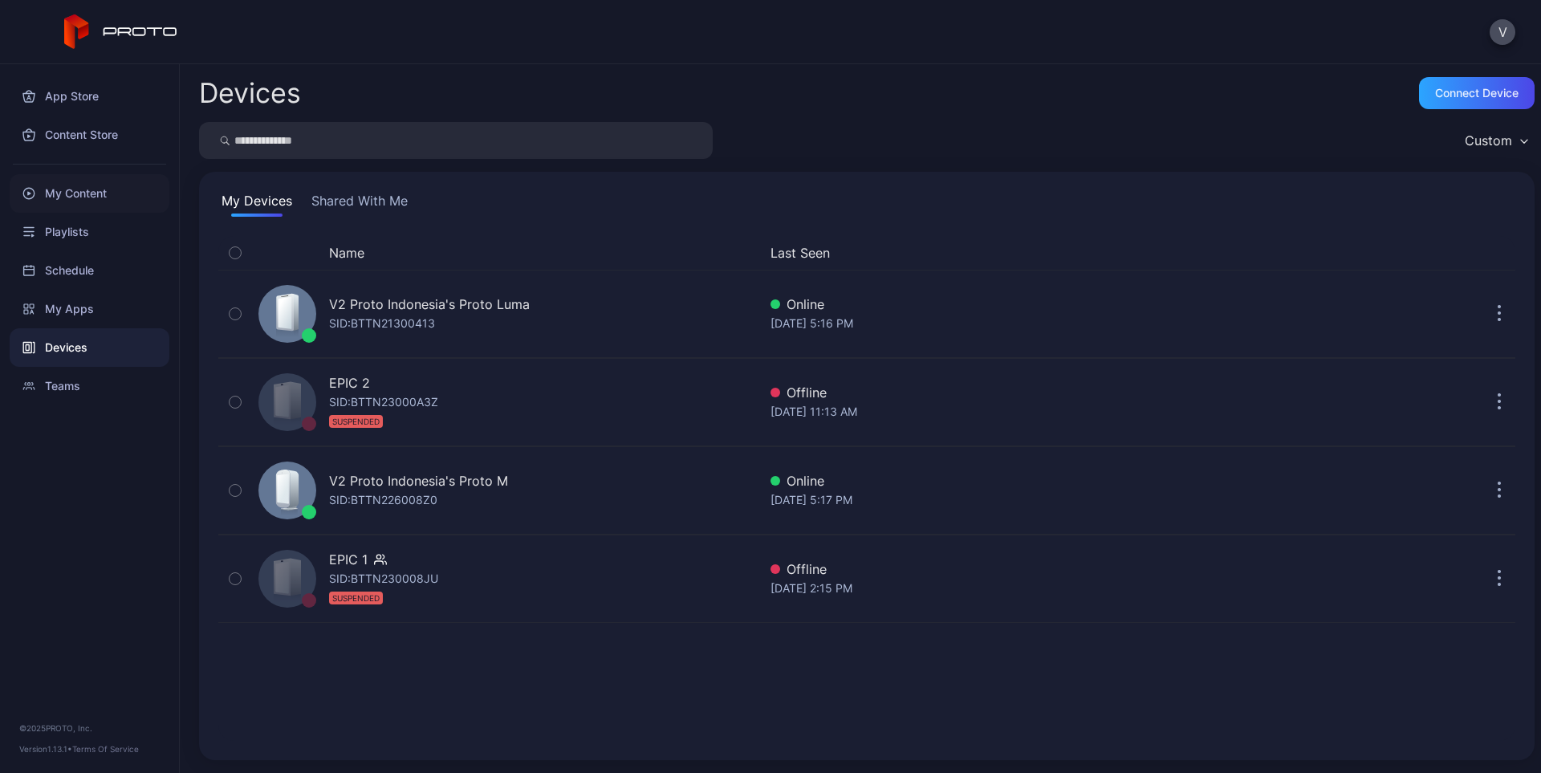
click at [72, 189] on div "My Content" at bounding box center [90, 193] width 160 height 39
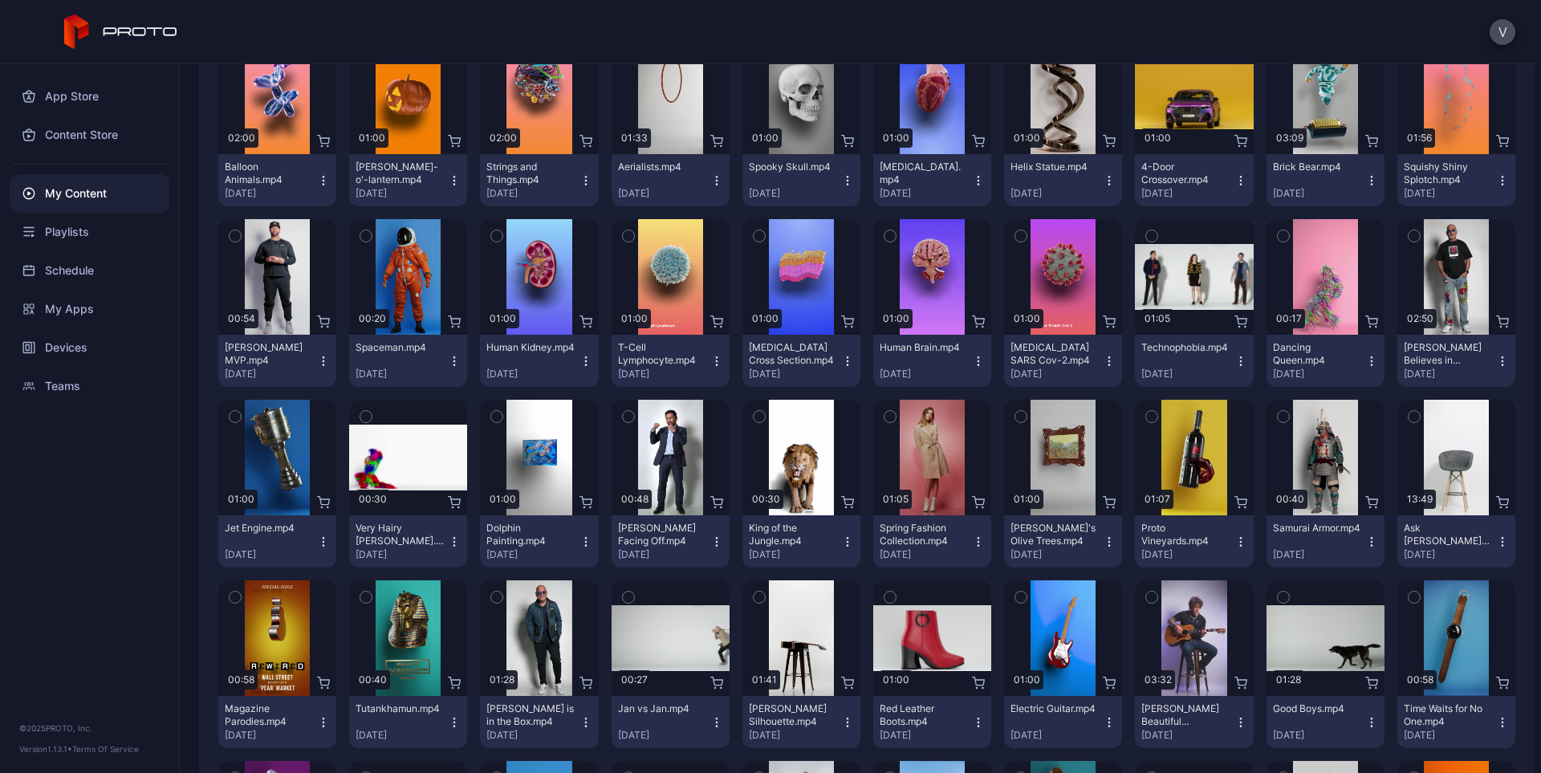
scroll to position [1335, 0]
click at [1104, 724] on button "Electric Guitar.mp4 Jul 24, 2024" at bounding box center [1063, 721] width 118 height 52
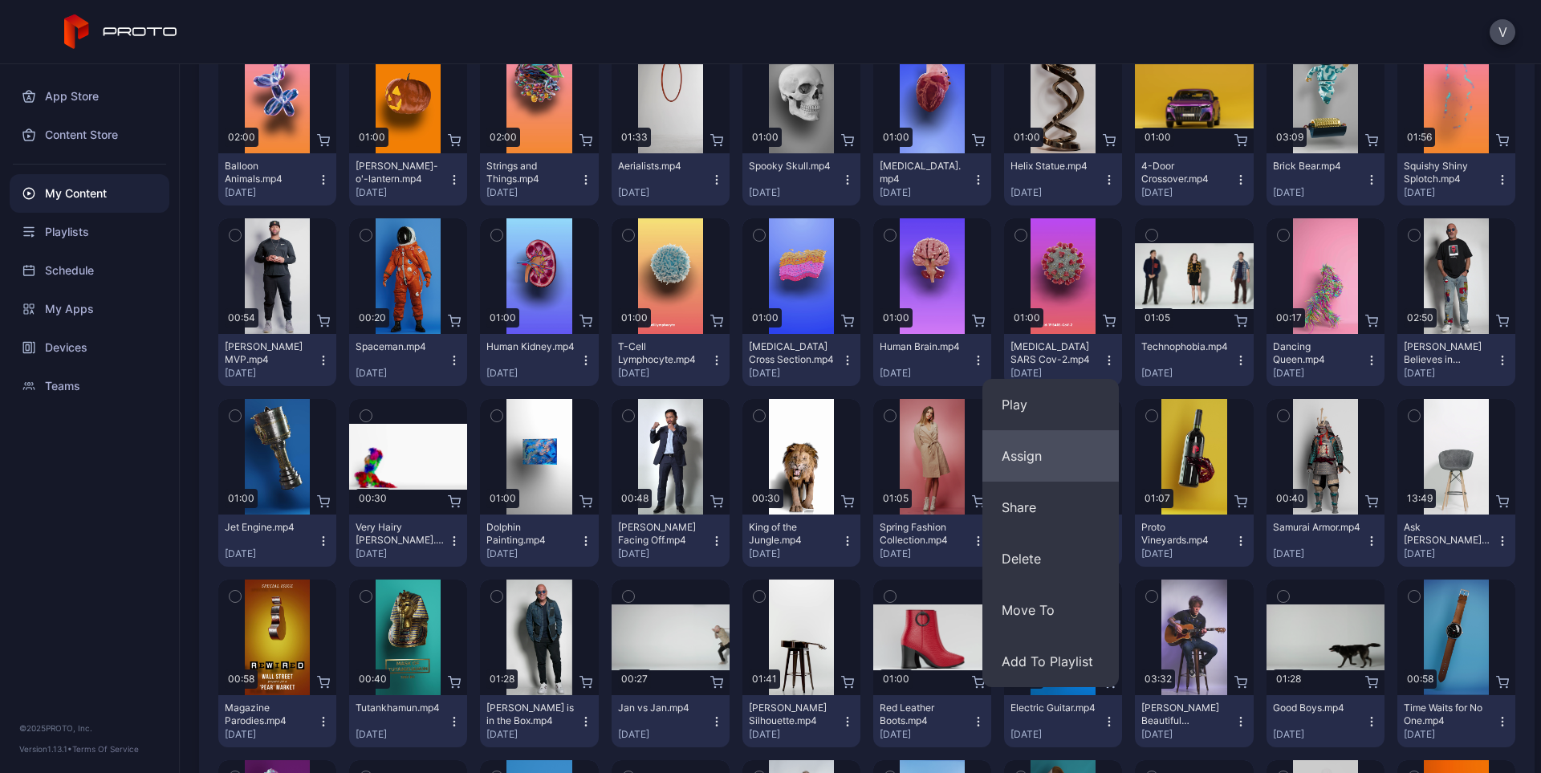
click at [1038, 449] on button "Assign" at bounding box center [1050, 455] width 136 height 51
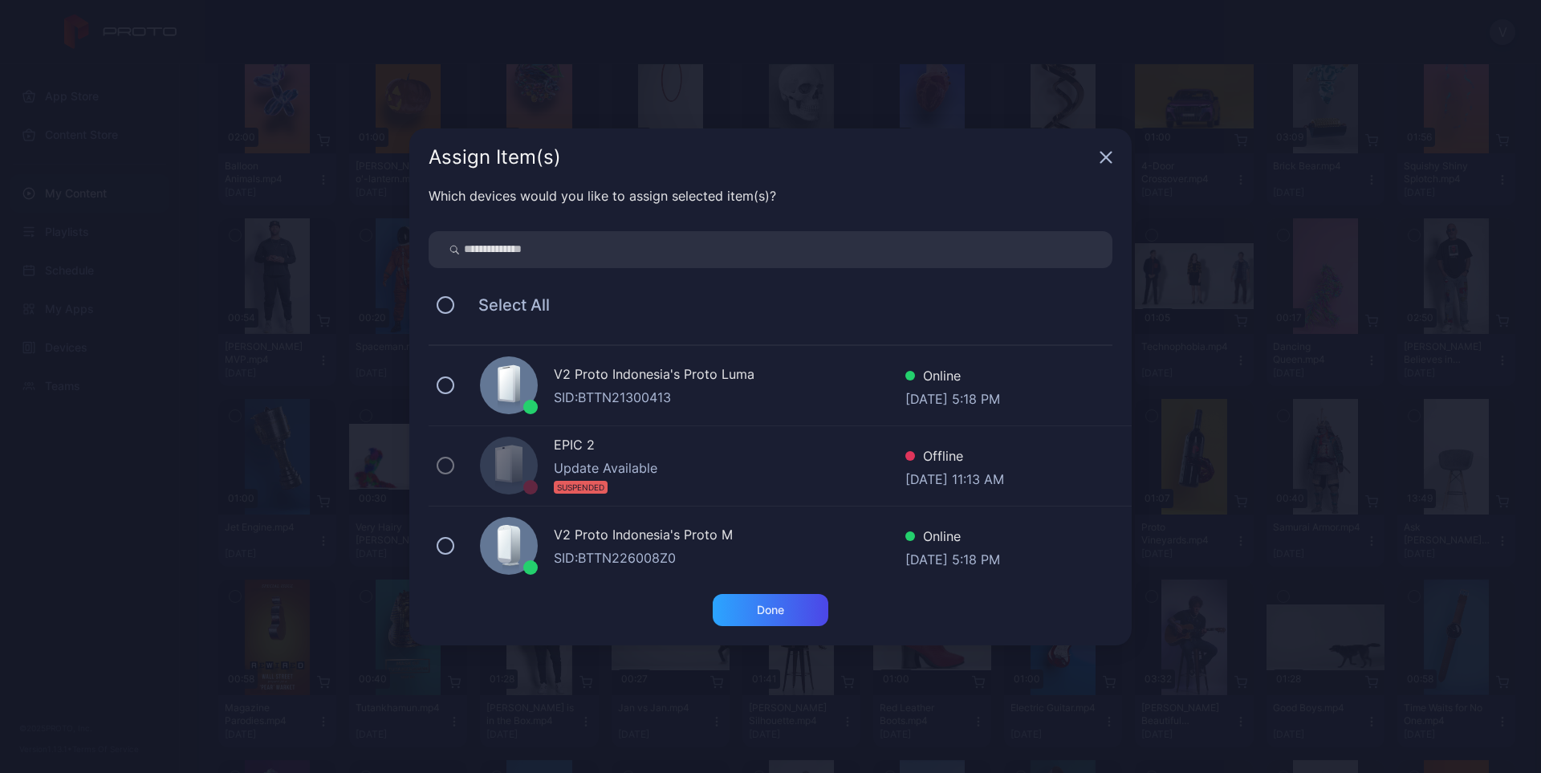
click at [585, 392] on div "SID: BTTN21300413" at bounding box center [730, 397] width 352 height 19
click at [757, 605] on div "Done" at bounding box center [770, 610] width 27 height 13
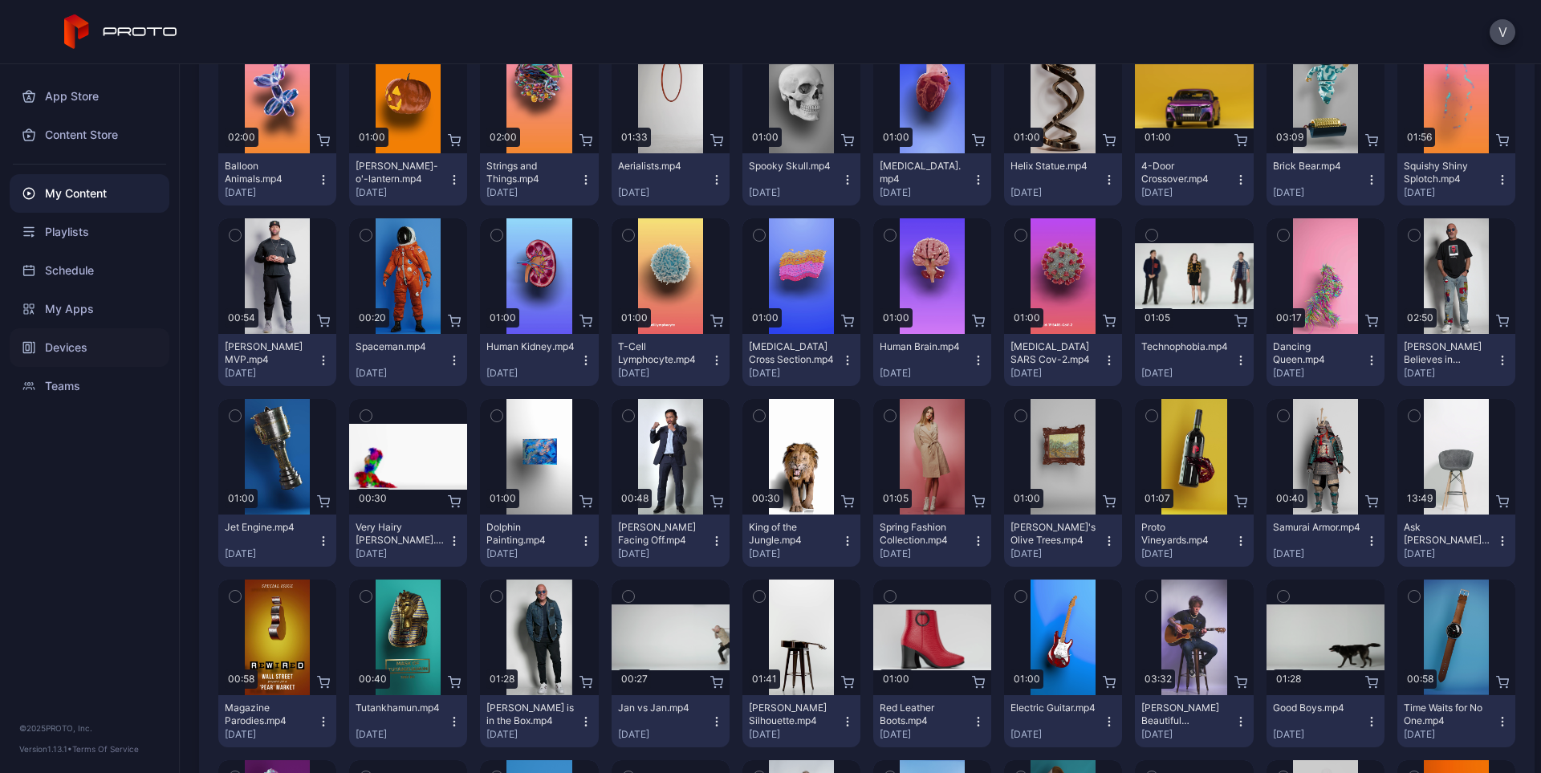
click at [102, 338] on div "Devices" at bounding box center [90, 347] width 160 height 39
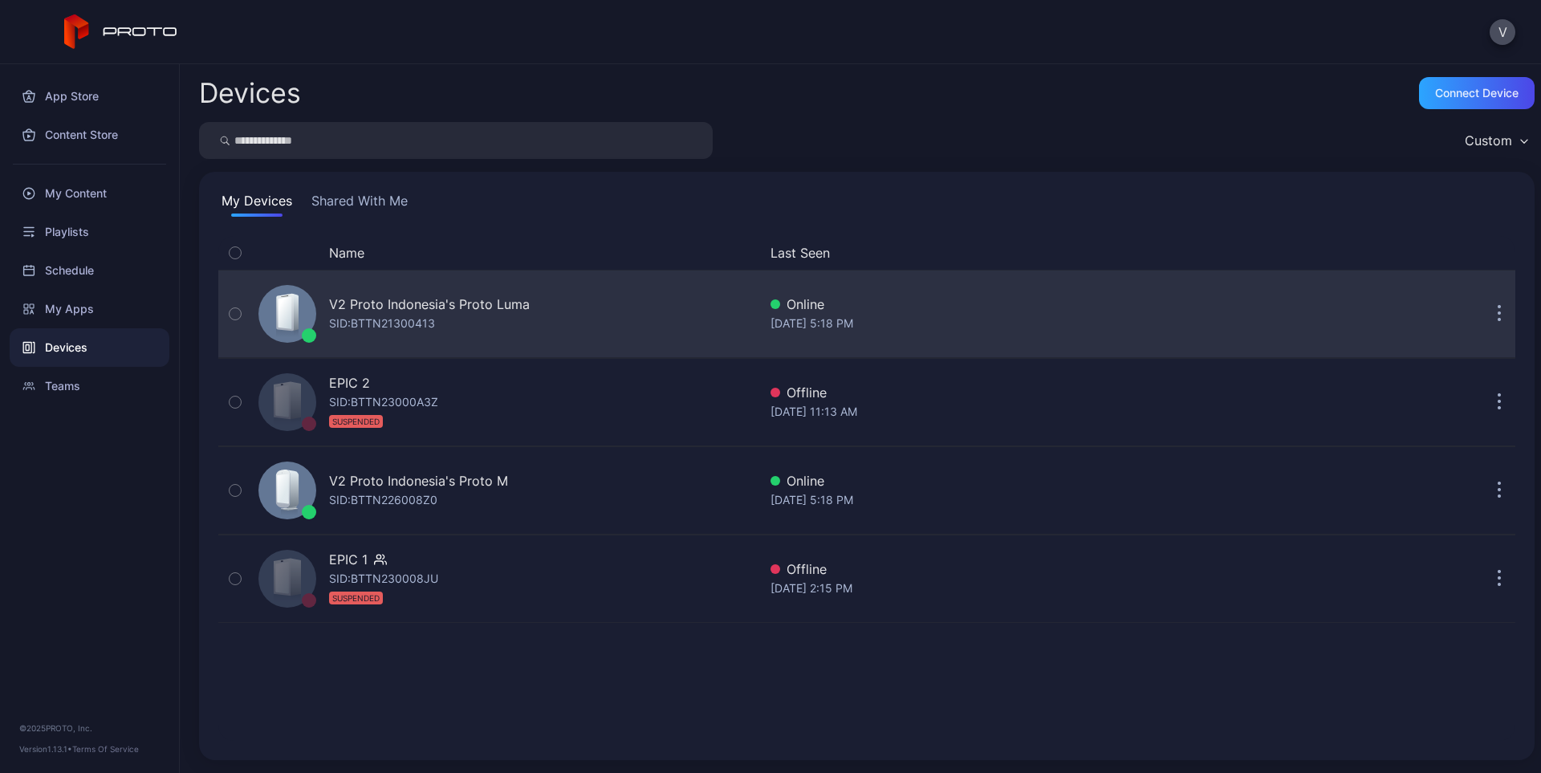
click at [289, 295] on icon at bounding box center [285, 313] width 18 height 38
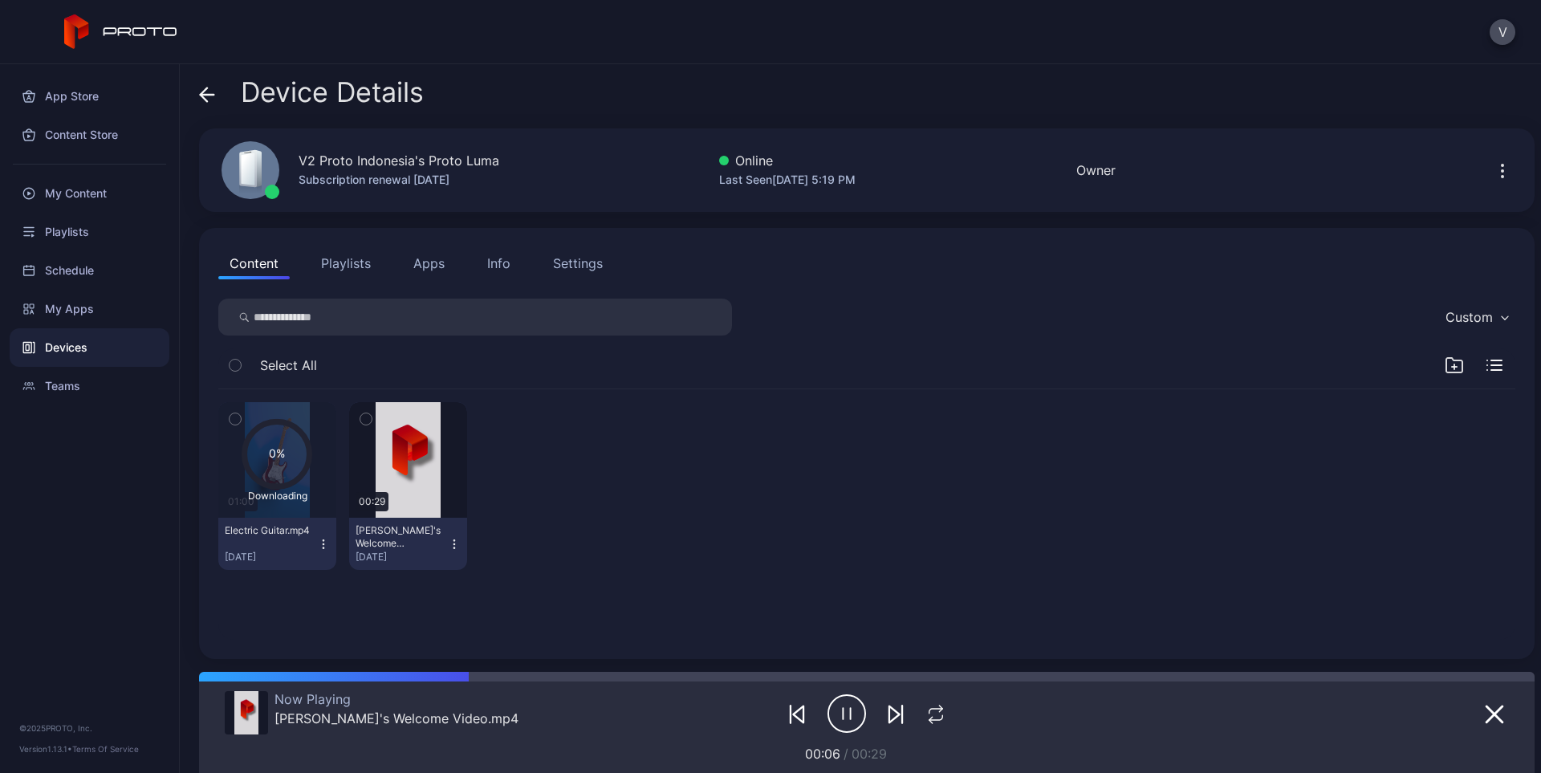
click at [87, 338] on div "Devices" at bounding box center [90, 347] width 160 height 39
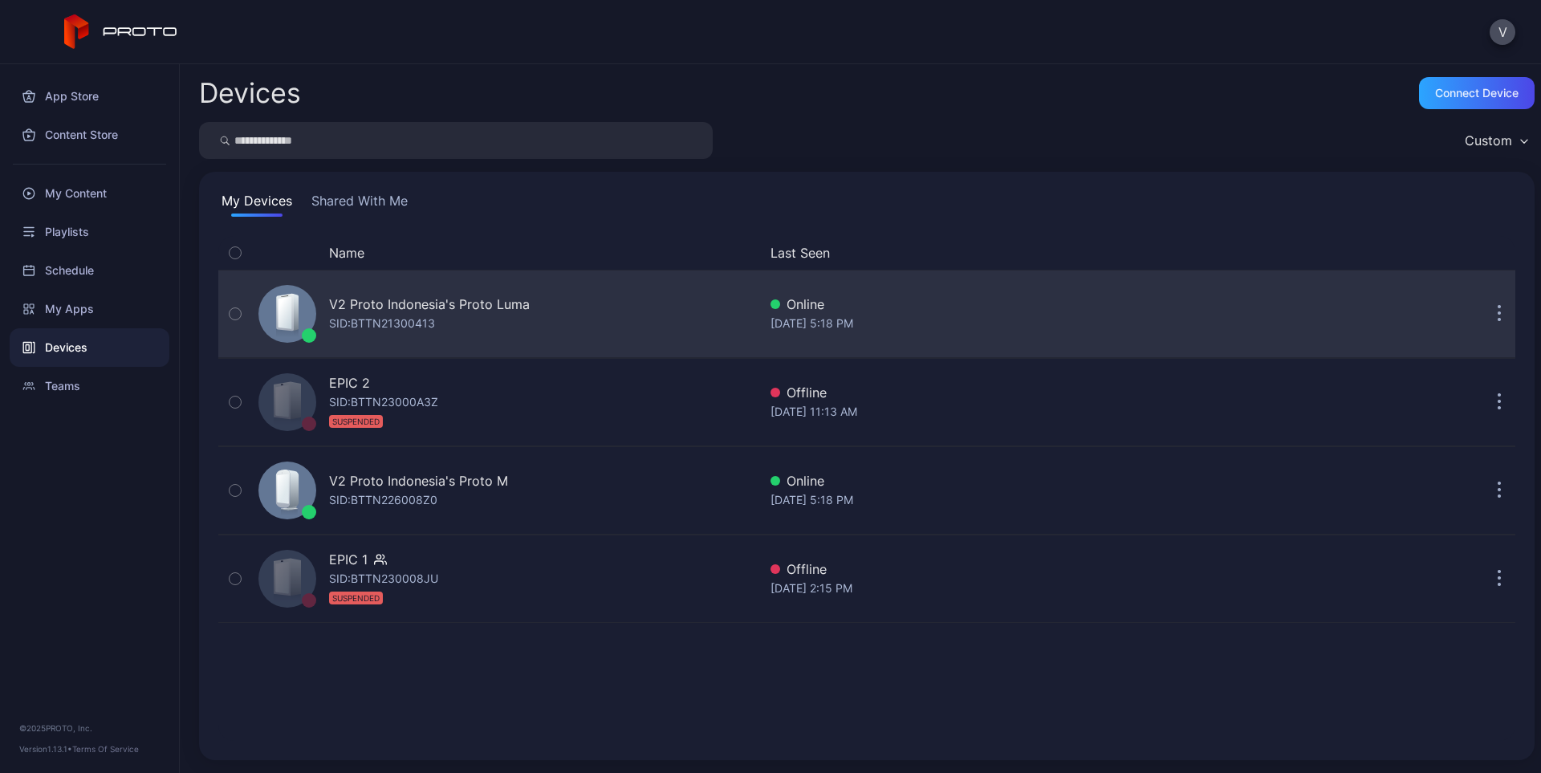
click at [425, 307] on div "V2 Proto Indonesia's Proto Luma" at bounding box center [429, 304] width 201 height 19
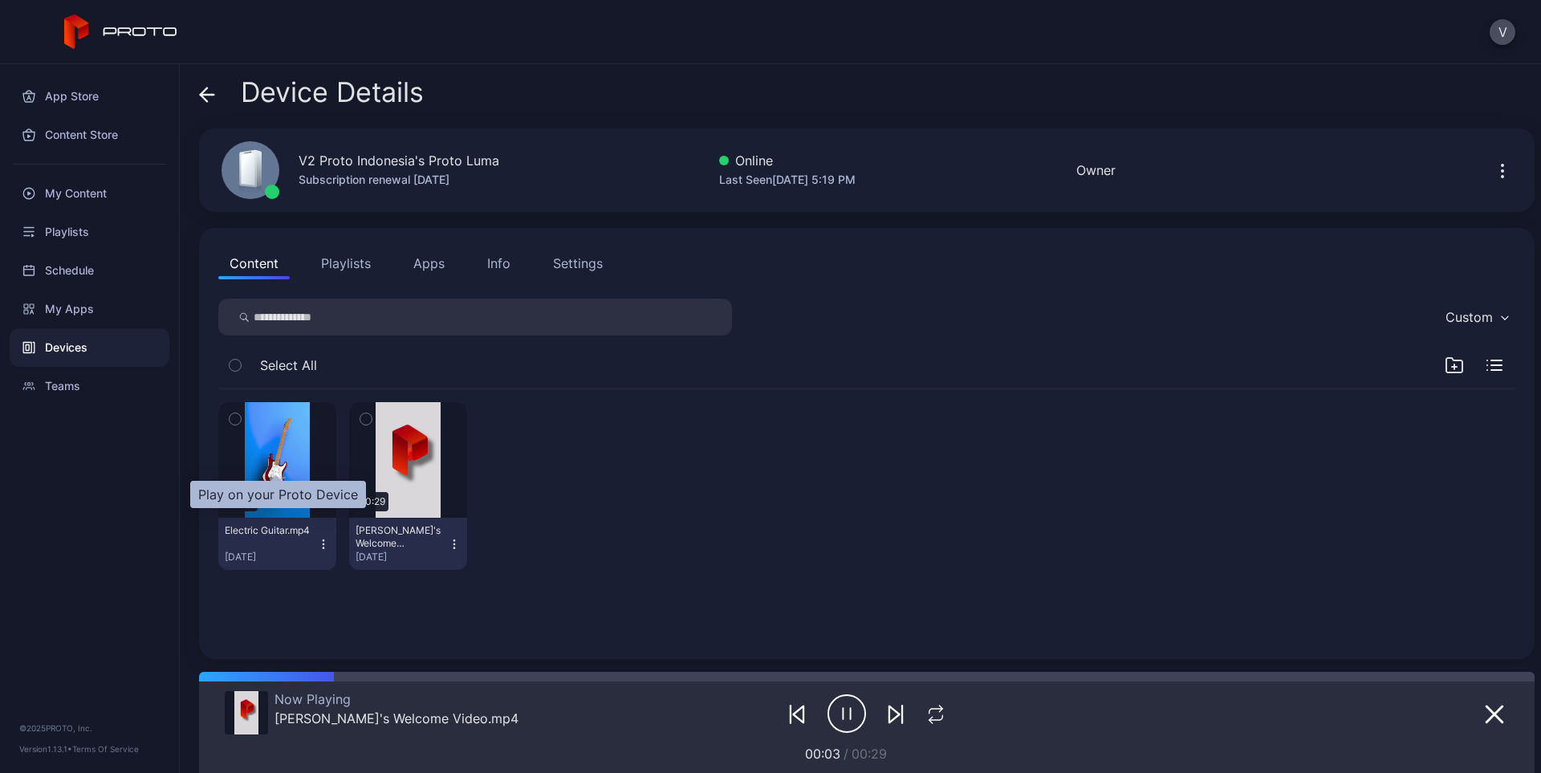
click at [0, 0] on div "button" at bounding box center [0, 0] width 0 height 0
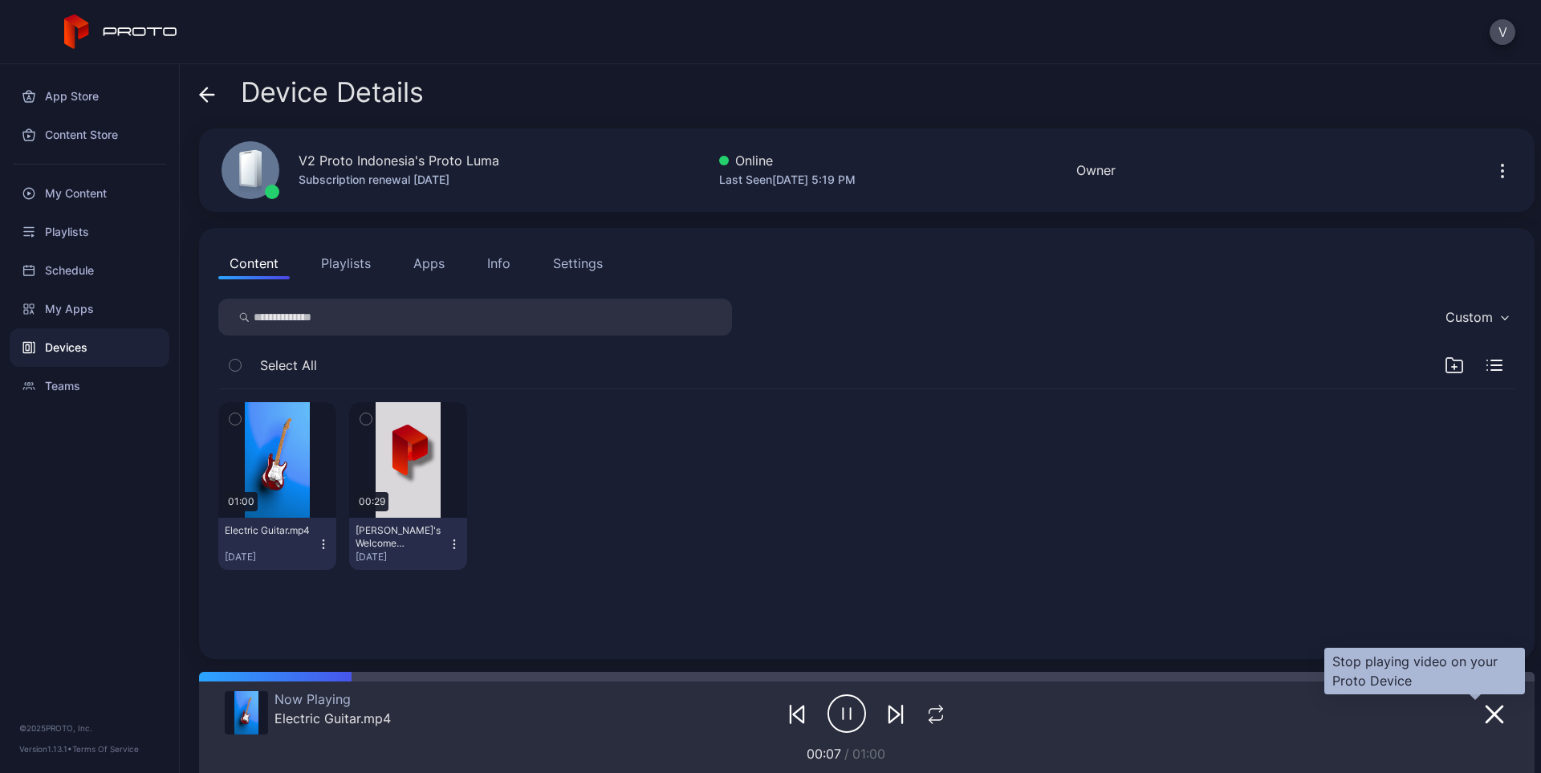
click at [1485, 713] on icon "button" at bounding box center [1494, 714] width 19 height 19
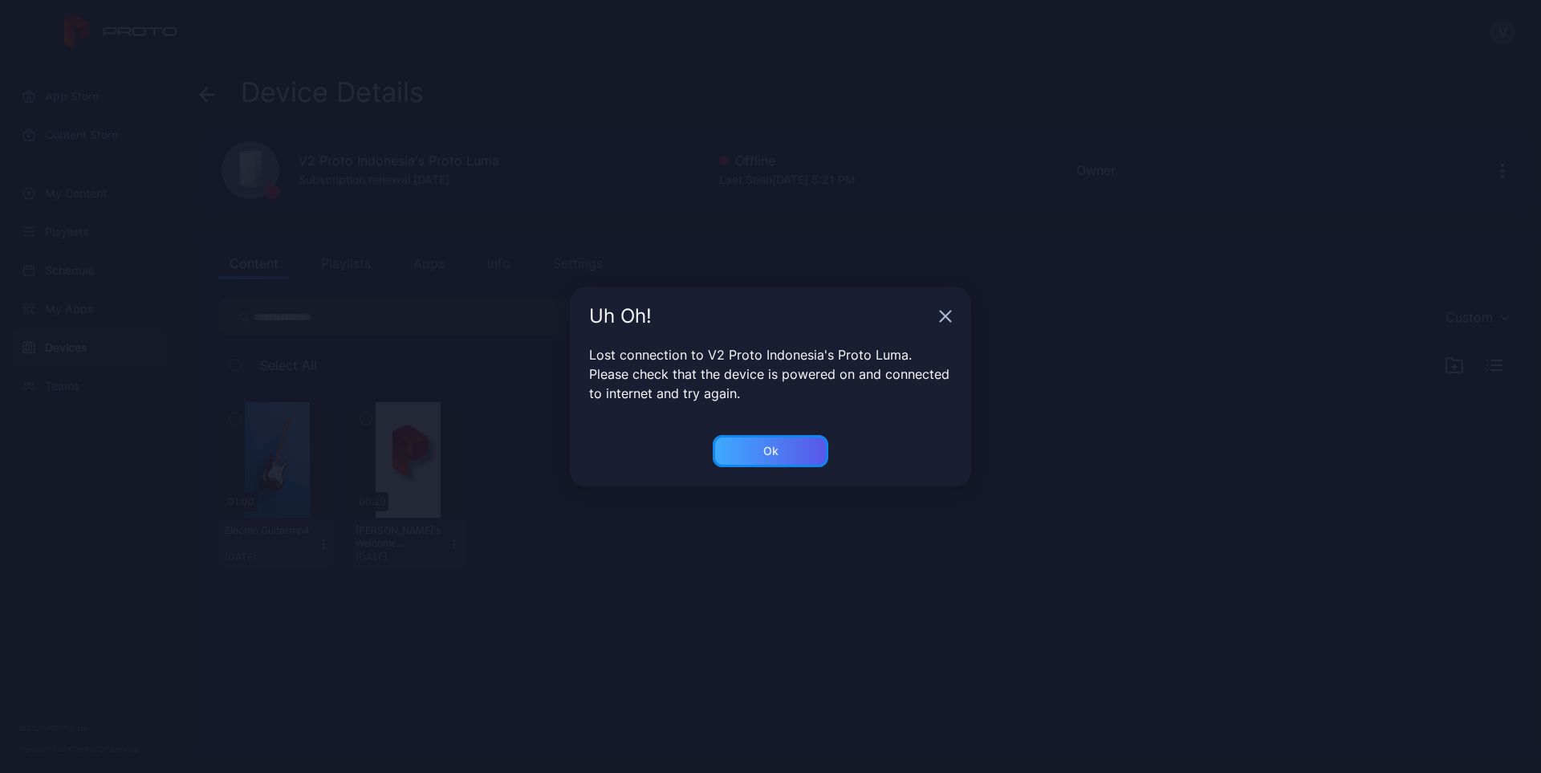
click at [737, 457] on div "Ok" at bounding box center [771, 451] width 116 height 32
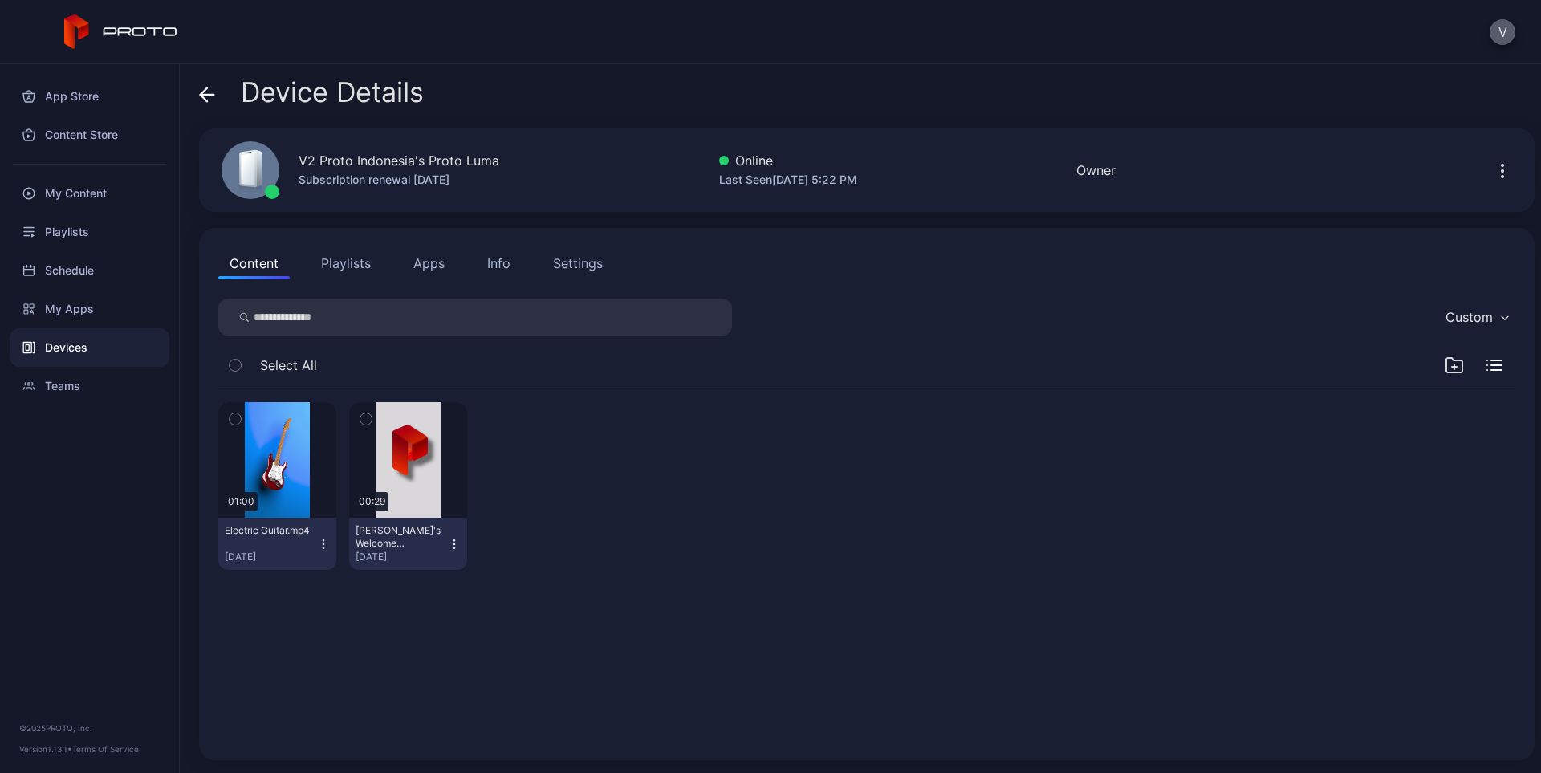
click at [1498, 43] on button "V" at bounding box center [1503, 32] width 26 height 26
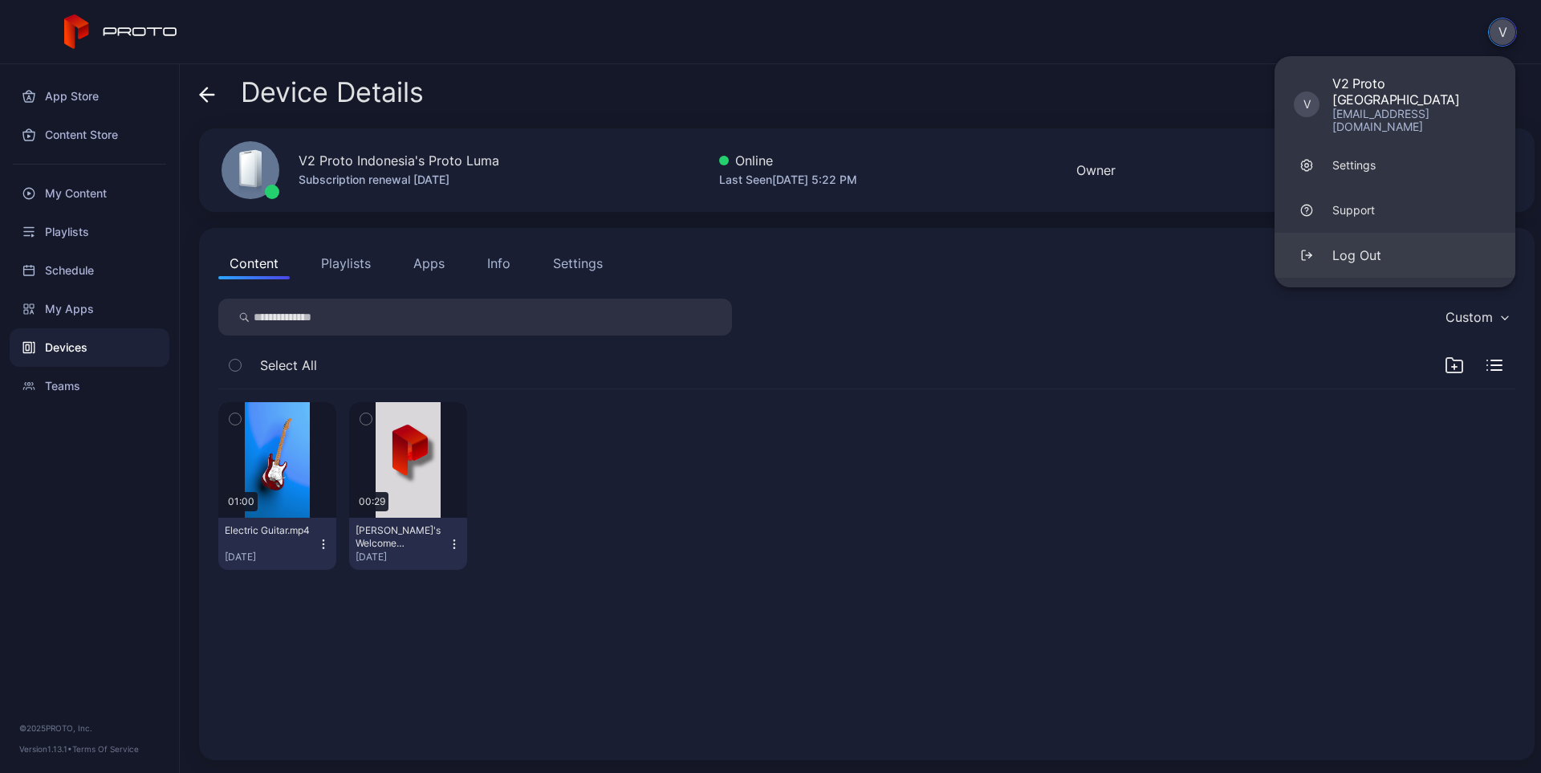
click at [1370, 246] on div "Log Out" at bounding box center [1356, 255] width 49 height 19
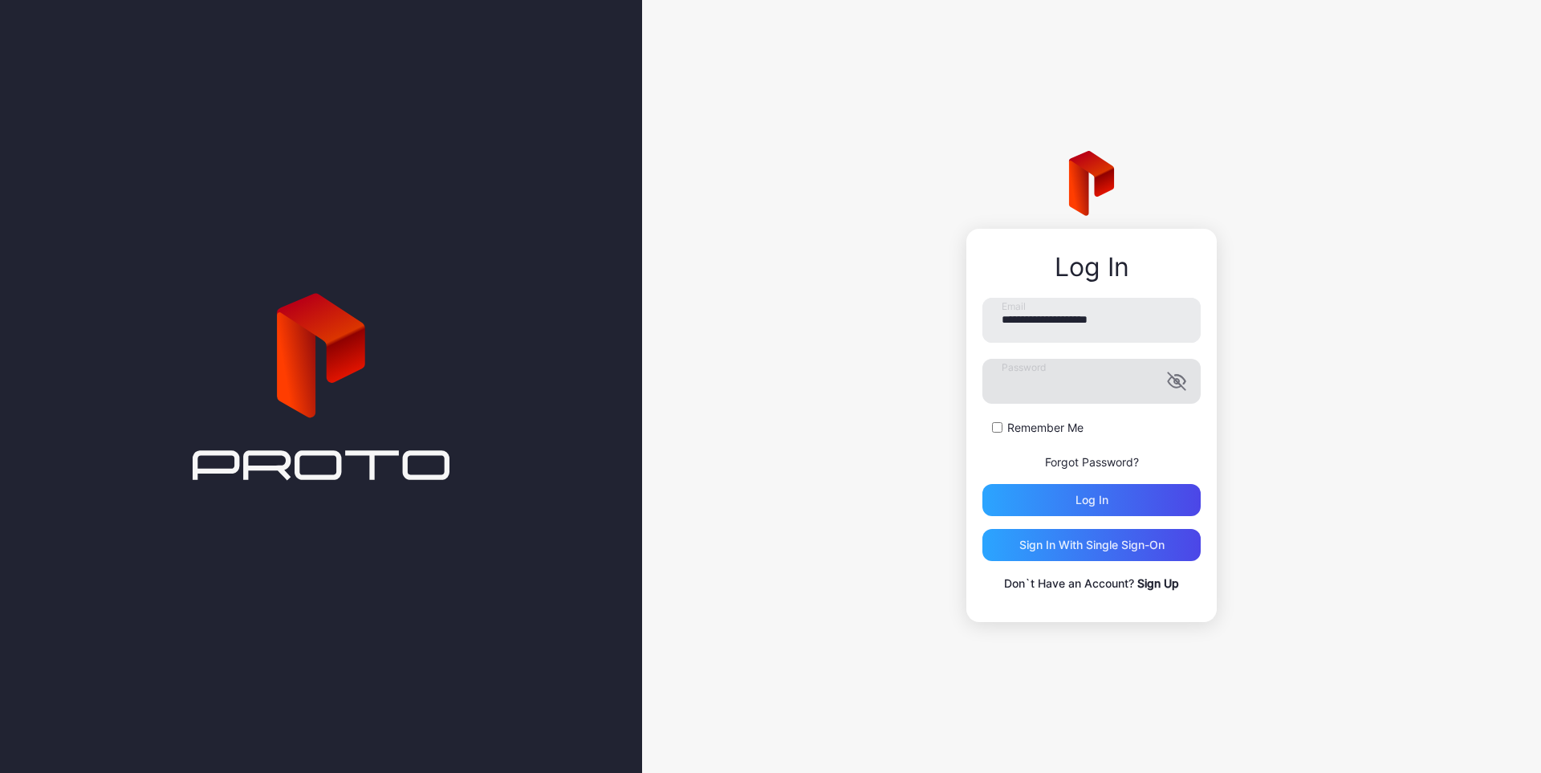
click at [1178, 386] on icon "button" at bounding box center [1176, 381] width 19 height 19
click at [1060, 425] on label "Remember Me" at bounding box center [1045, 428] width 76 height 16
click at [1088, 496] on div "Log in" at bounding box center [1091, 500] width 33 height 13
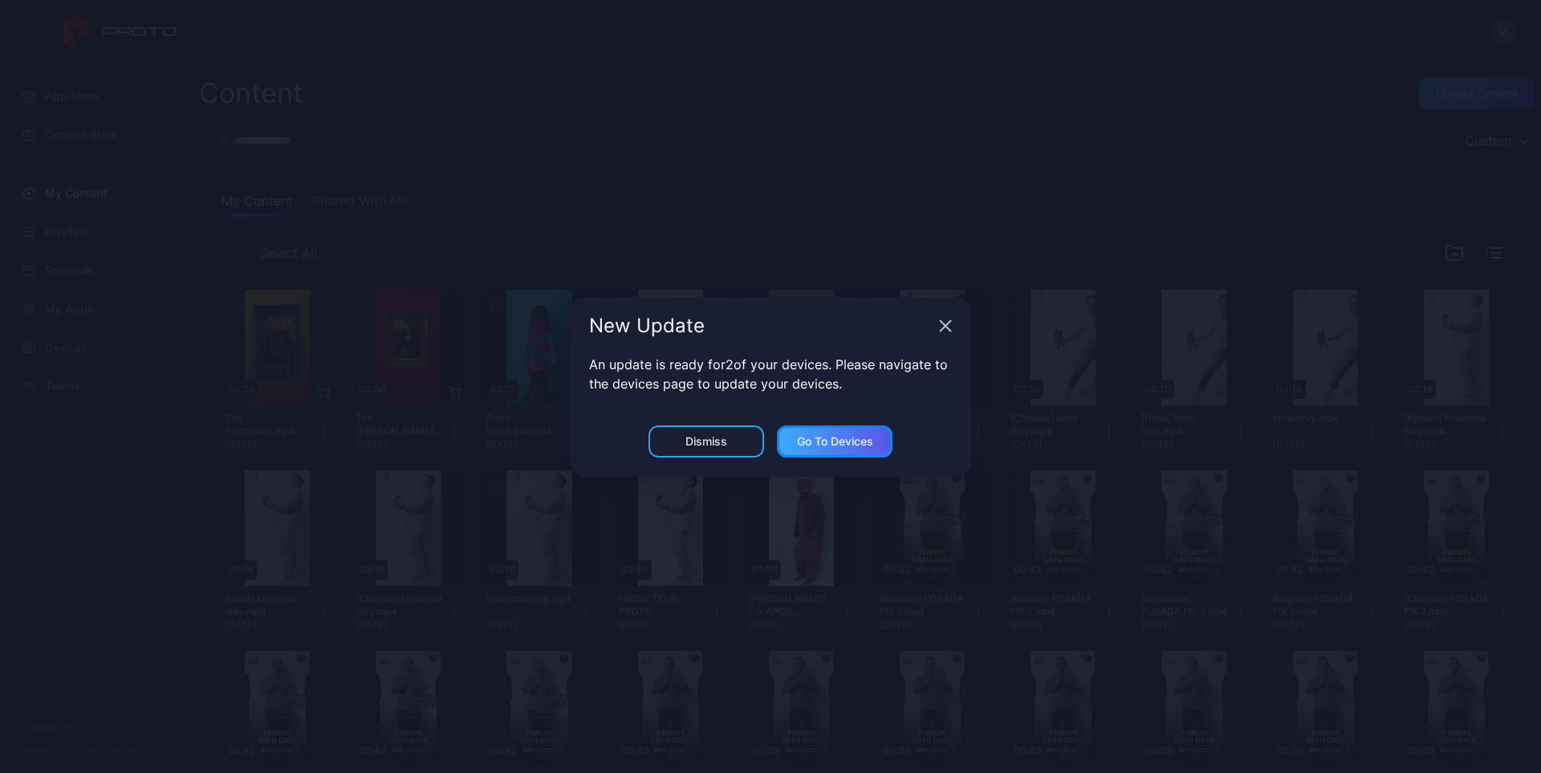
click at [812, 430] on div "Go to devices" at bounding box center [835, 441] width 116 height 32
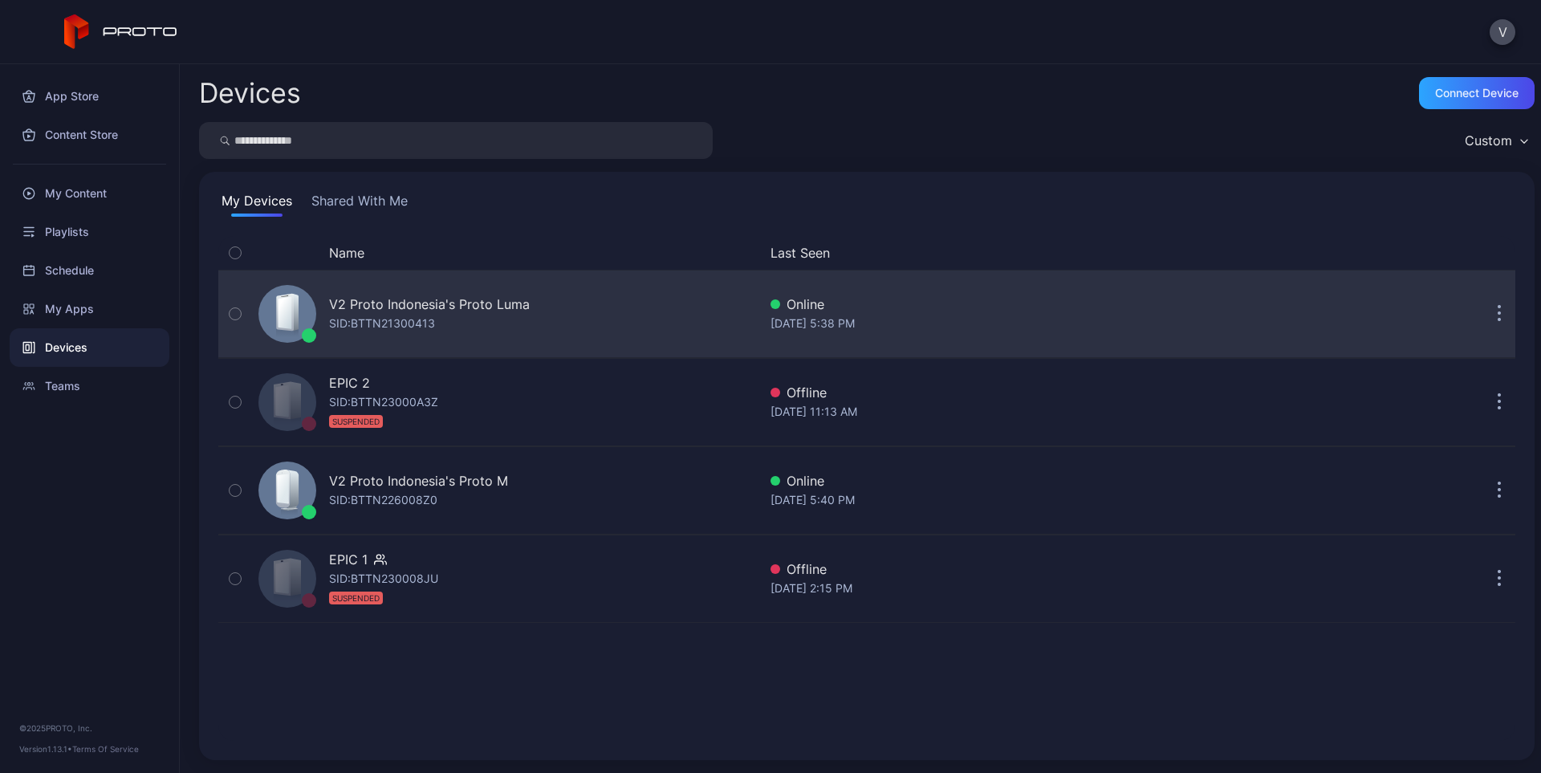
click at [571, 313] on div "V2 Proto Indonesia's Proto [PERSON_NAME]: BTTN21300413" at bounding box center [505, 314] width 506 height 80
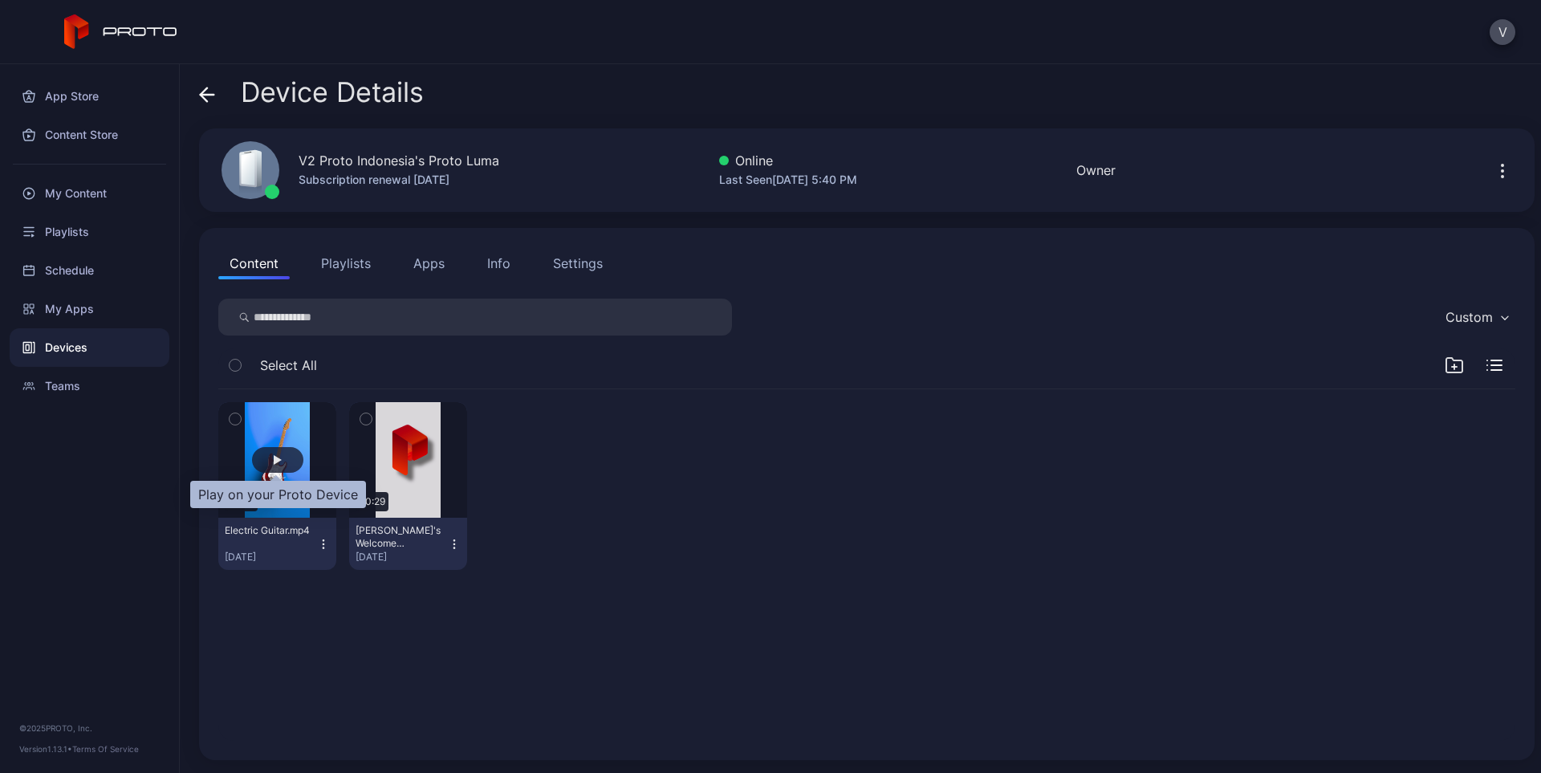
click at [283, 460] on div "button" at bounding box center [277, 460] width 51 height 26
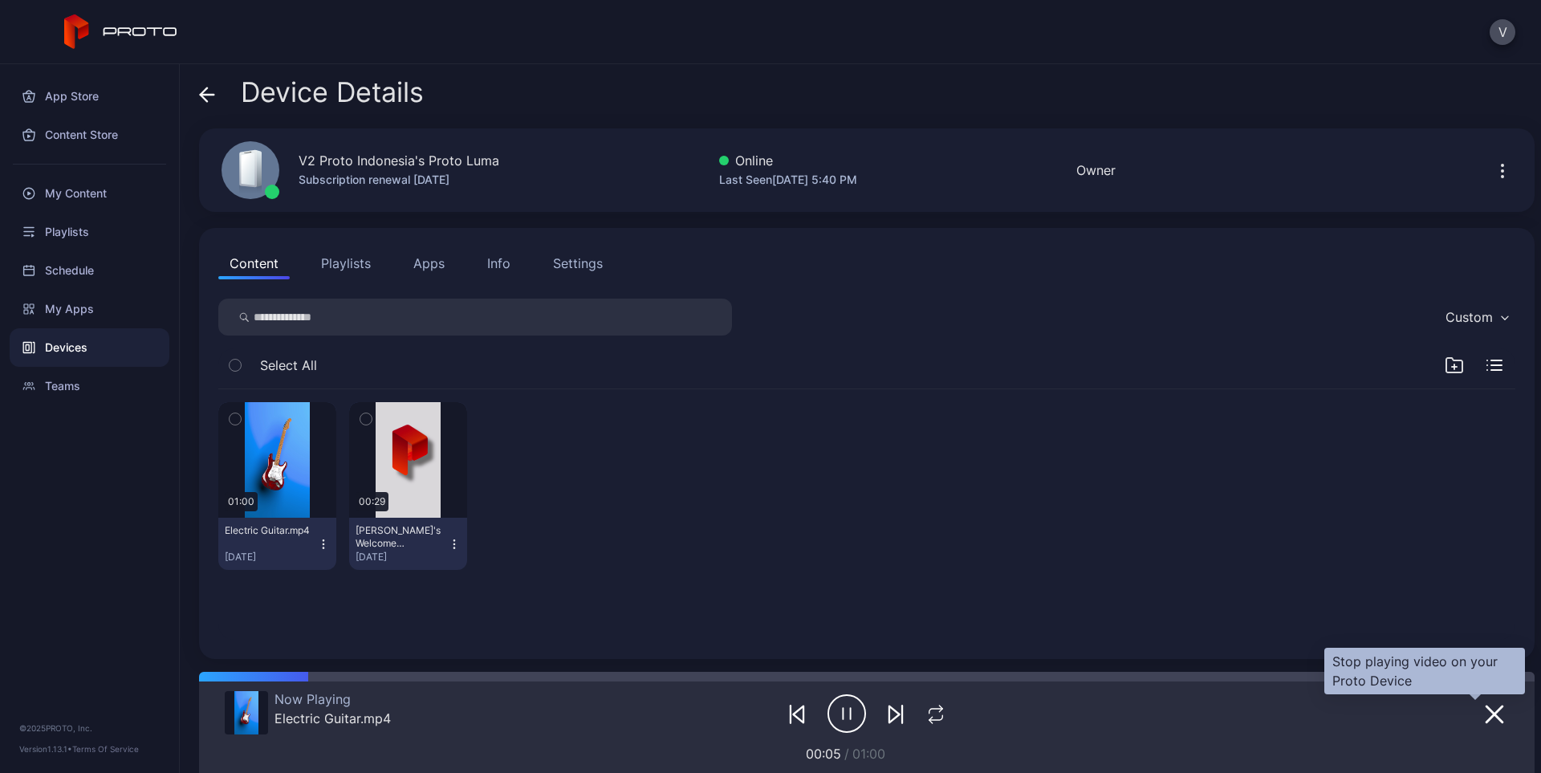
click at [1485, 712] on icon "button" at bounding box center [1494, 714] width 19 height 19
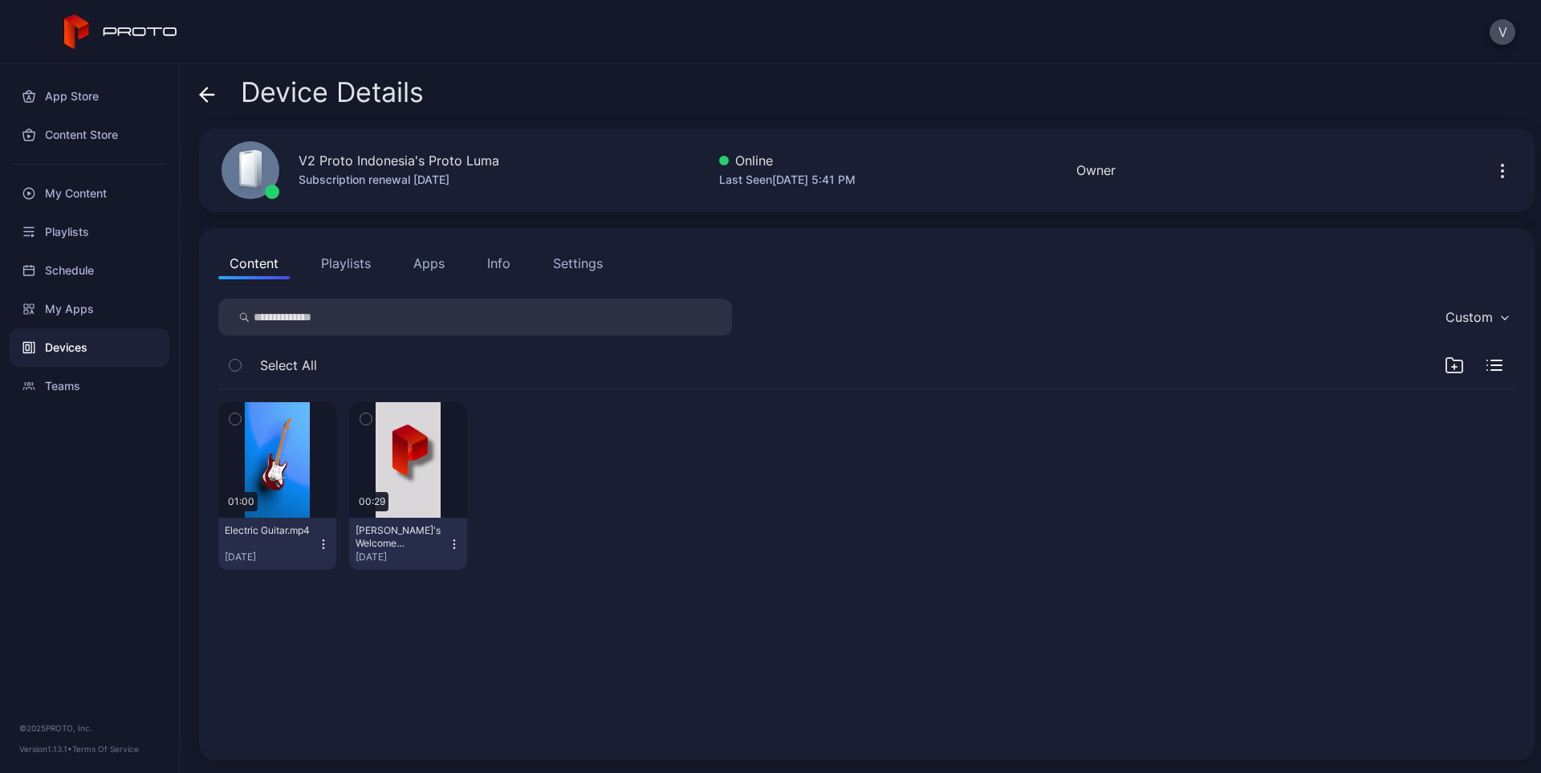
click at [90, 348] on div "Devices" at bounding box center [90, 347] width 160 height 39
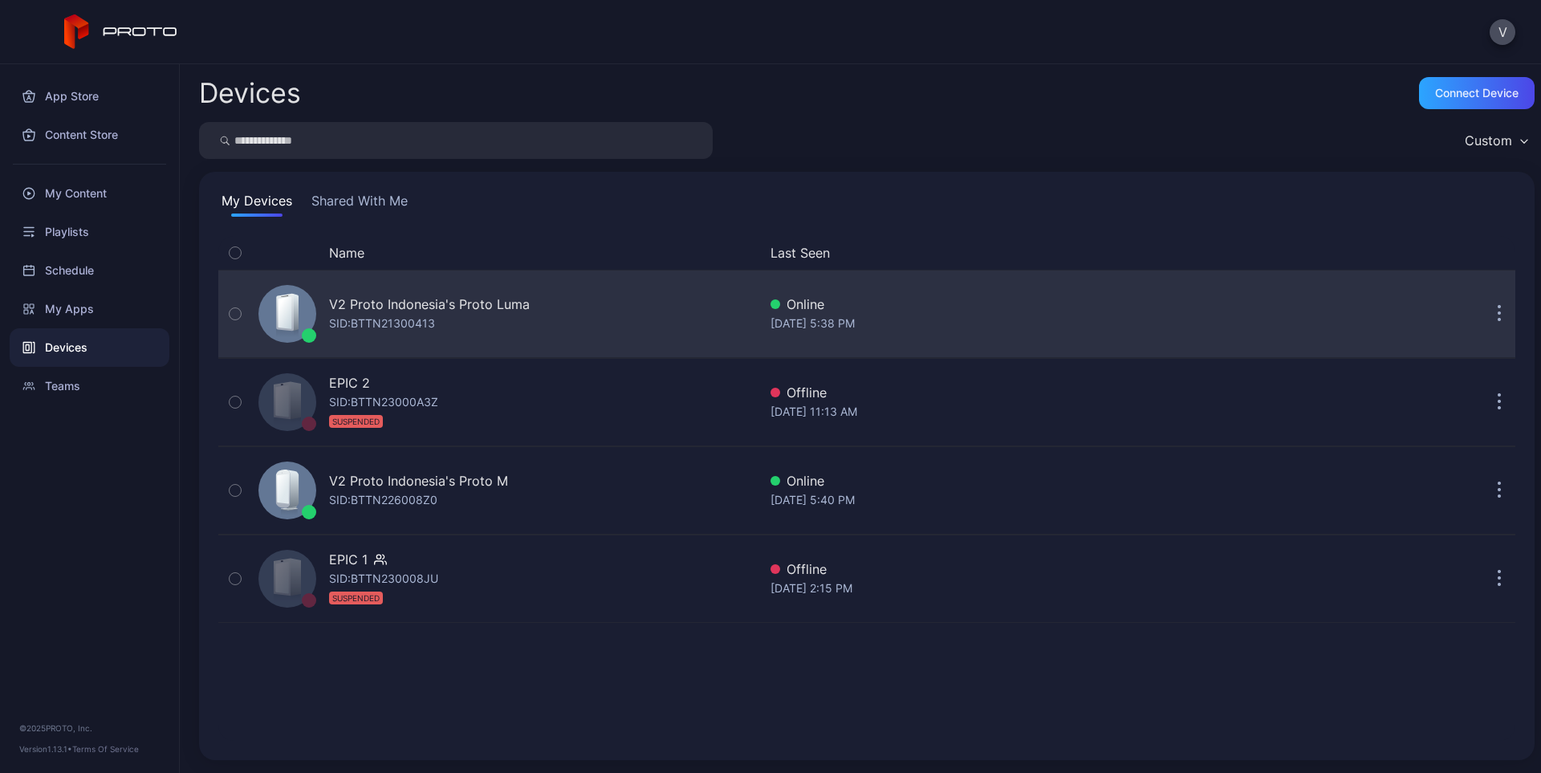
click at [489, 318] on div "V2 Proto Indonesia's Proto [PERSON_NAME]: BTTN21300413" at bounding box center [429, 314] width 201 height 39
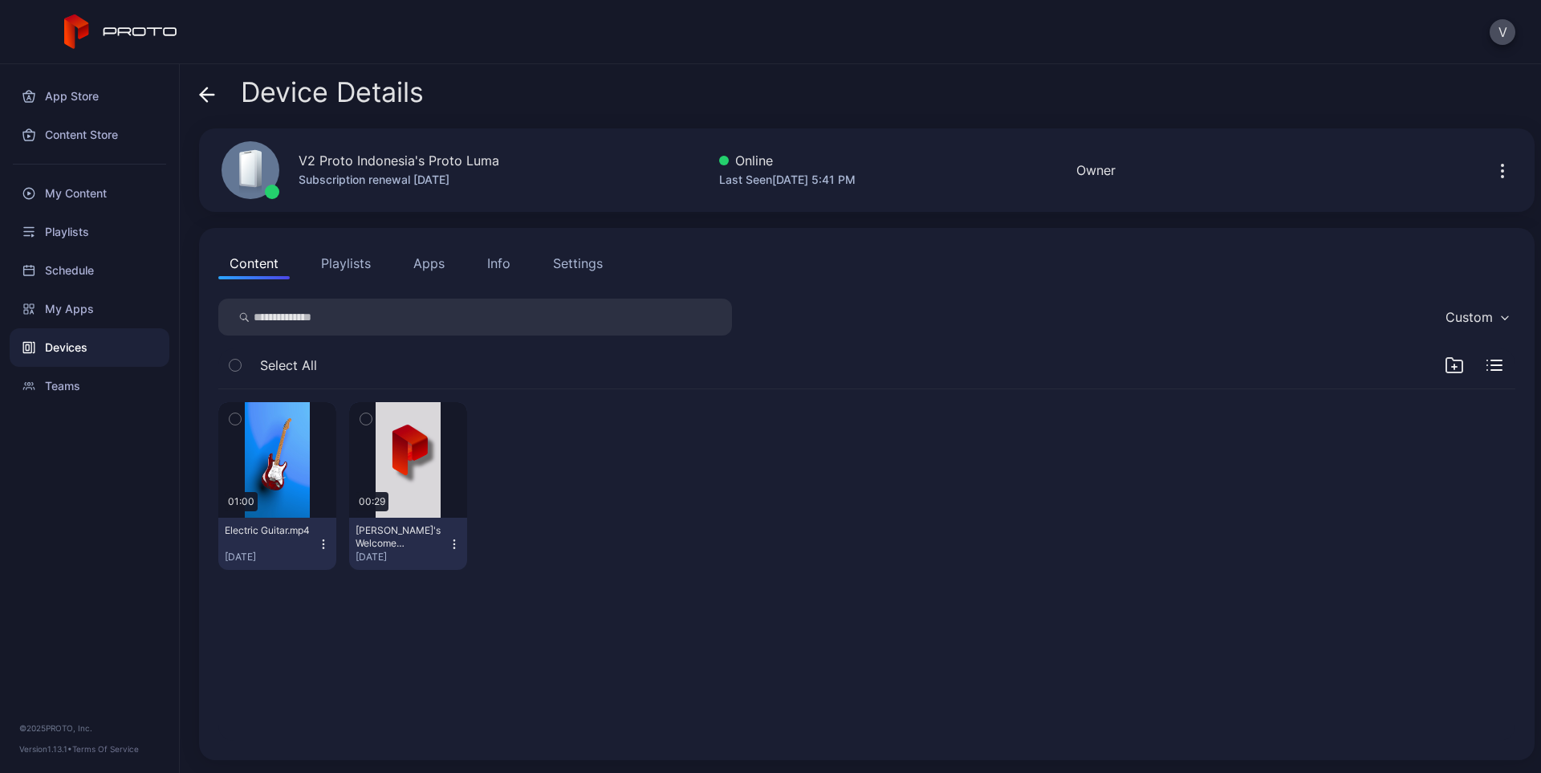
click at [591, 262] on div "Settings" at bounding box center [578, 263] width 50 height 19
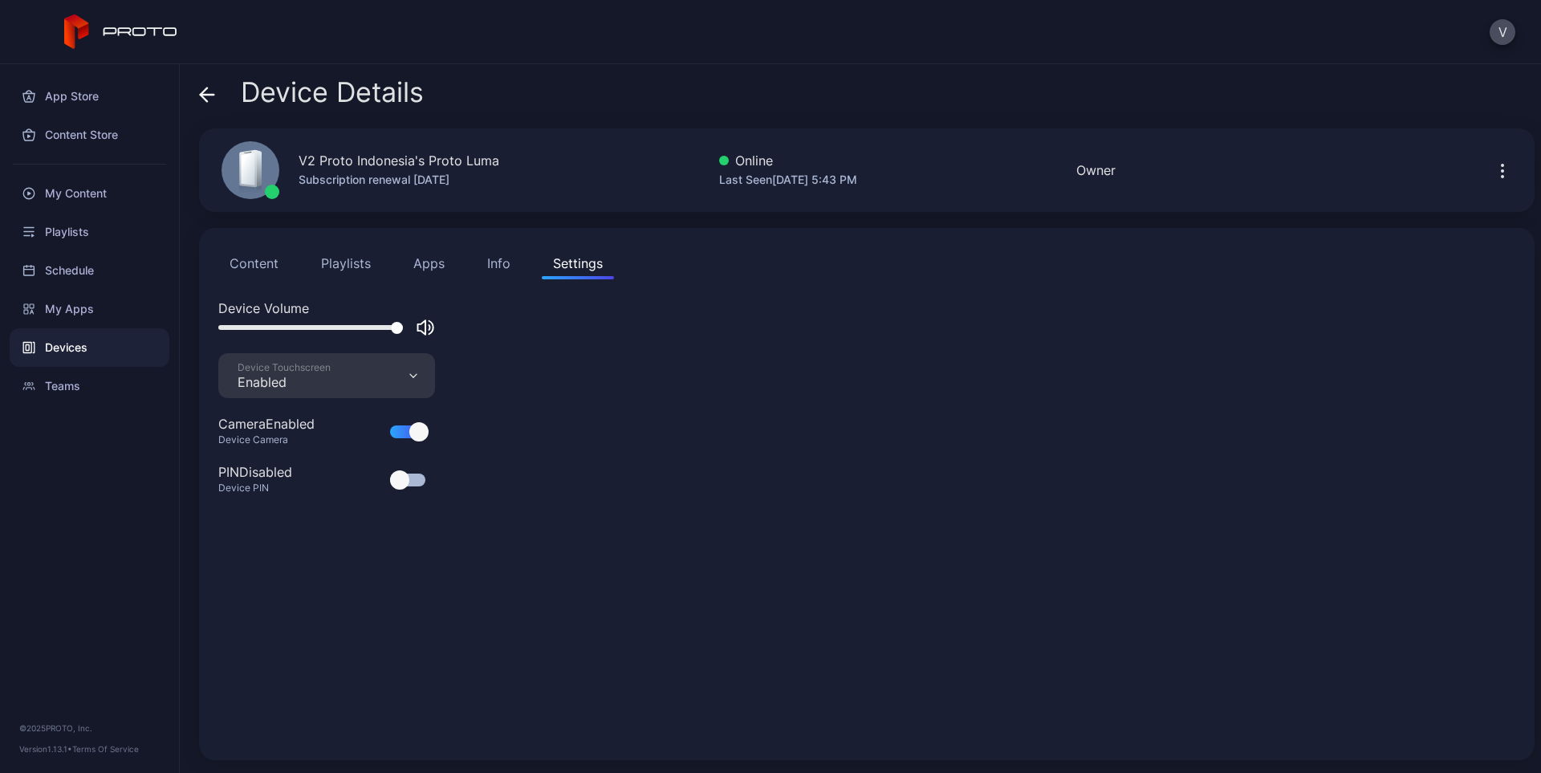
click at [253, 278] on button "Content" at bounding box center [253, 263] width 71 height 32
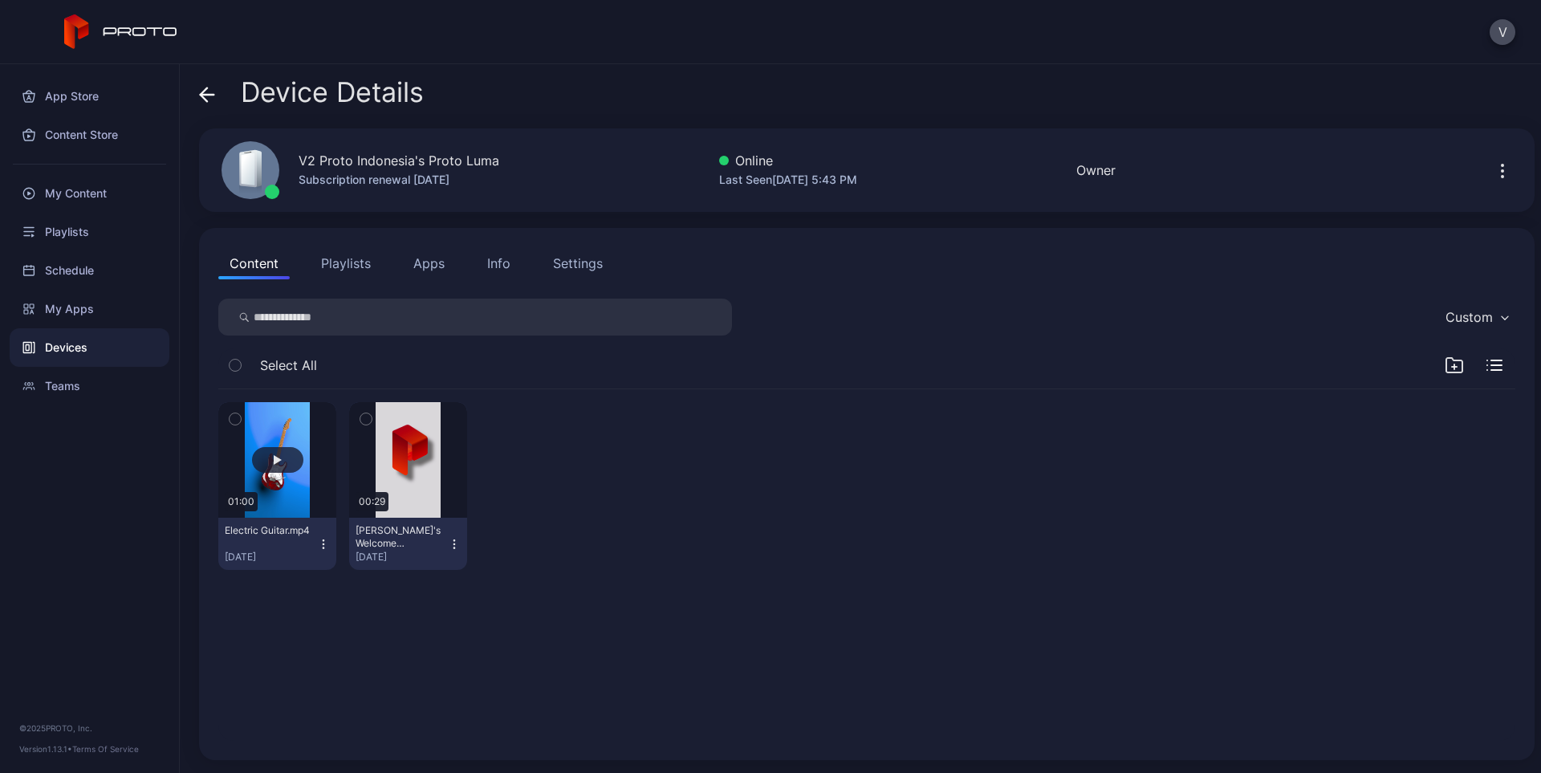
click at [280, 475] on button "button" at bounding box center [277, 460] width 118 height 116
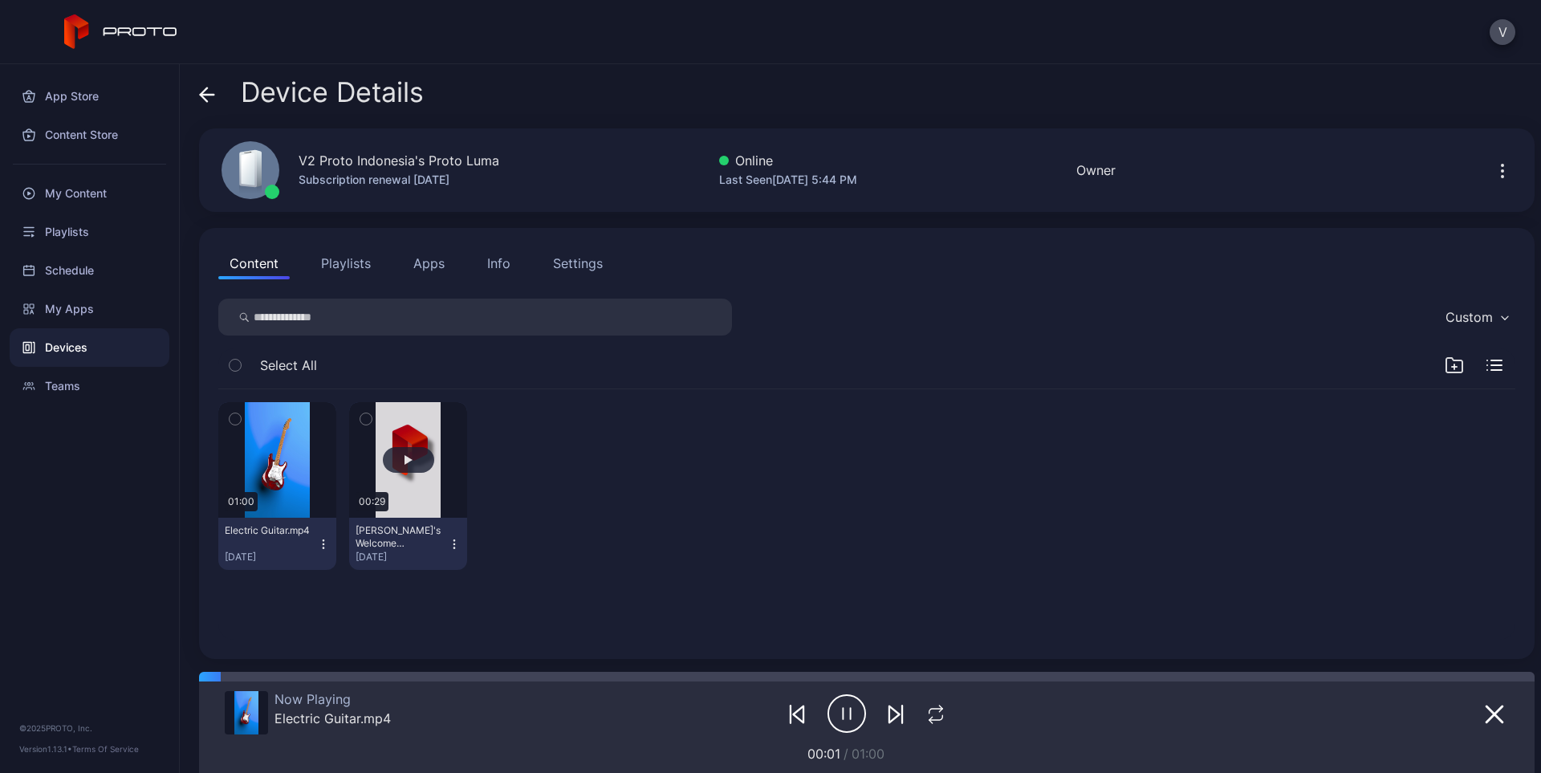
click at [420, 464] on div "button" at bounding box center [408, 460] width 51 height 26
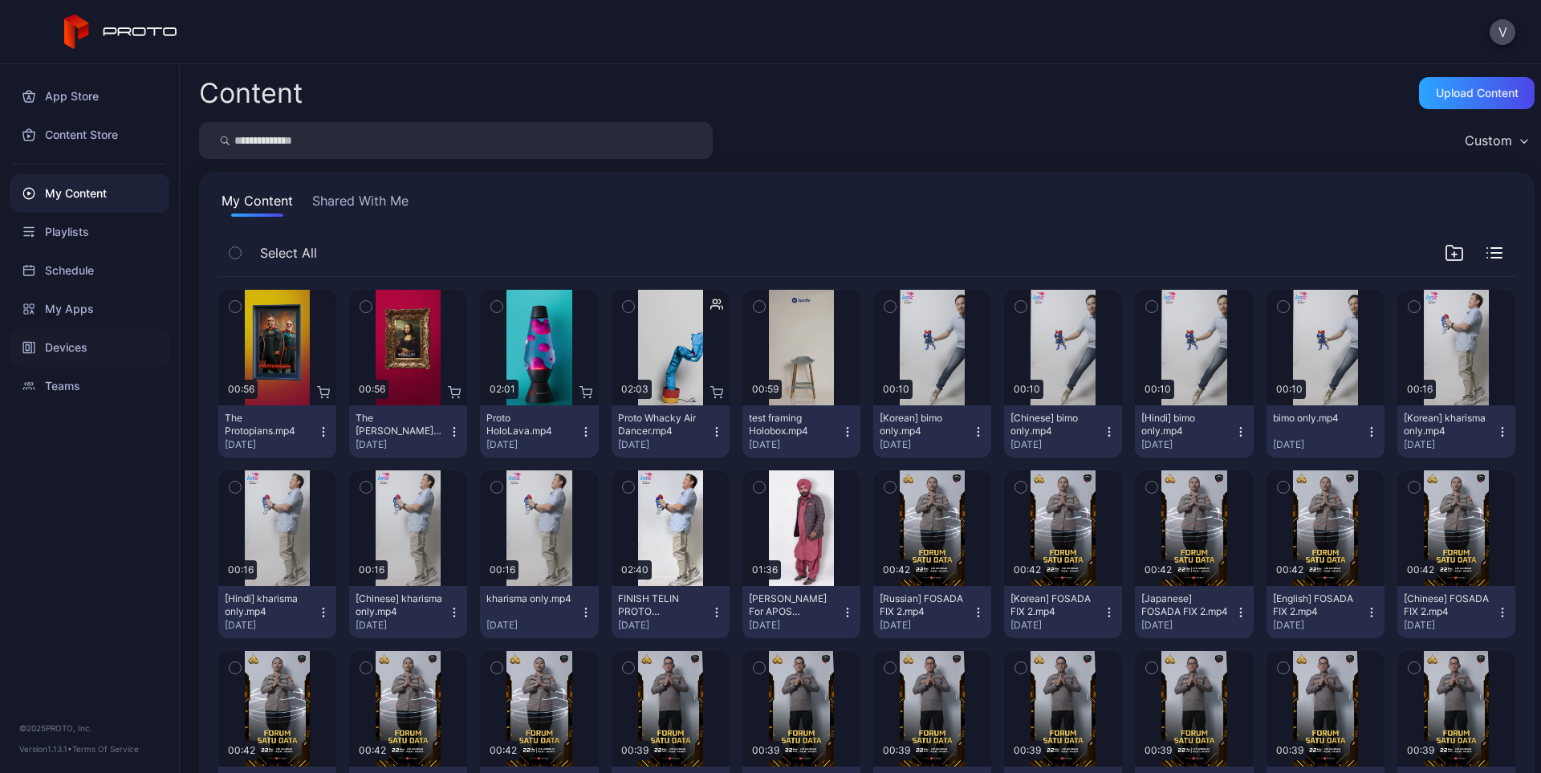
click at [140, 348] on div "Devices" at bounding box center [90, 347] width 160 height 39
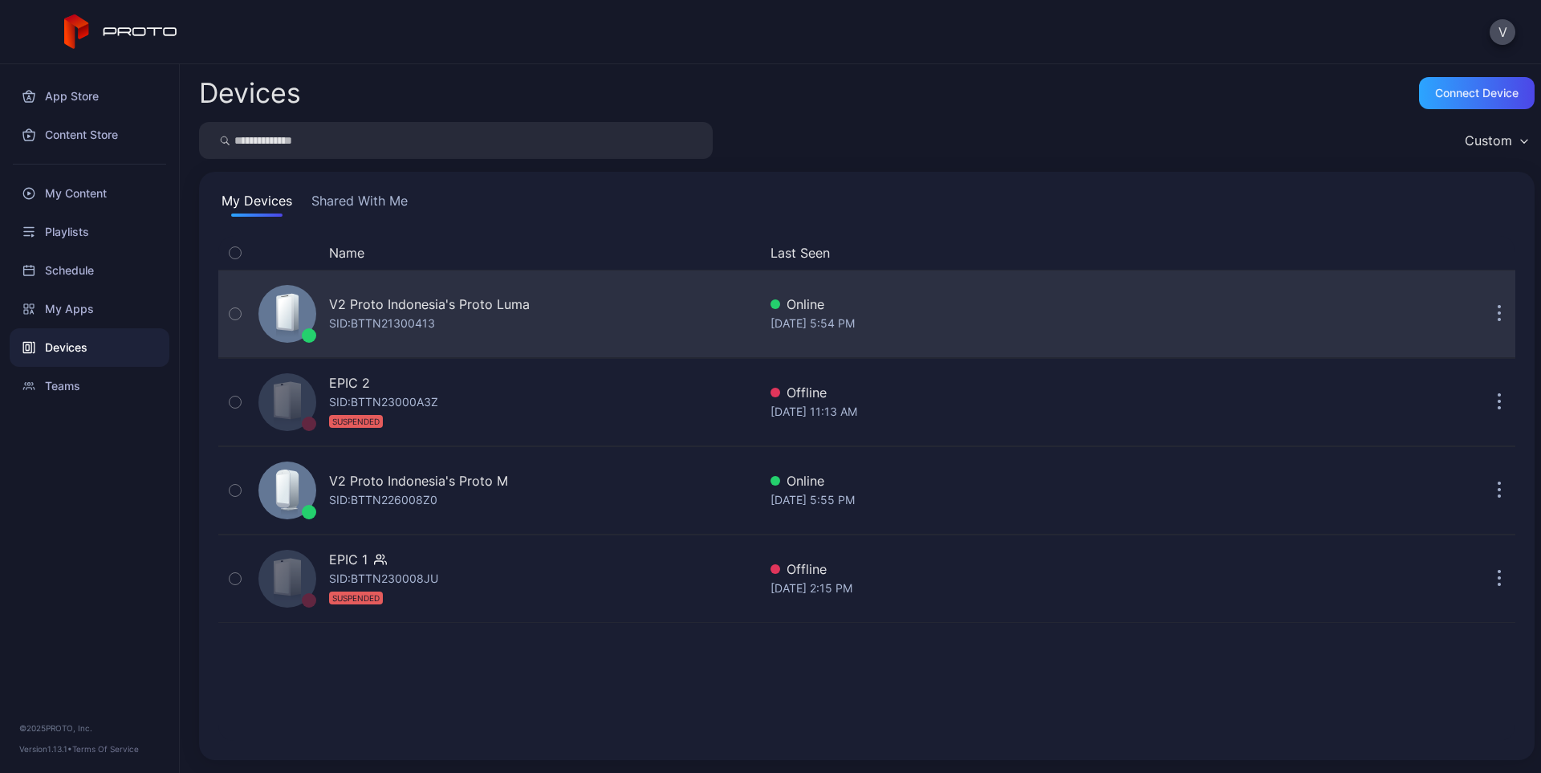
click at [427, 290] on div "V2 Proto Indonesia's Proto [PERSON_NAME]: BTTN21300413" at bounding box center [505, 314] width 506 height 80
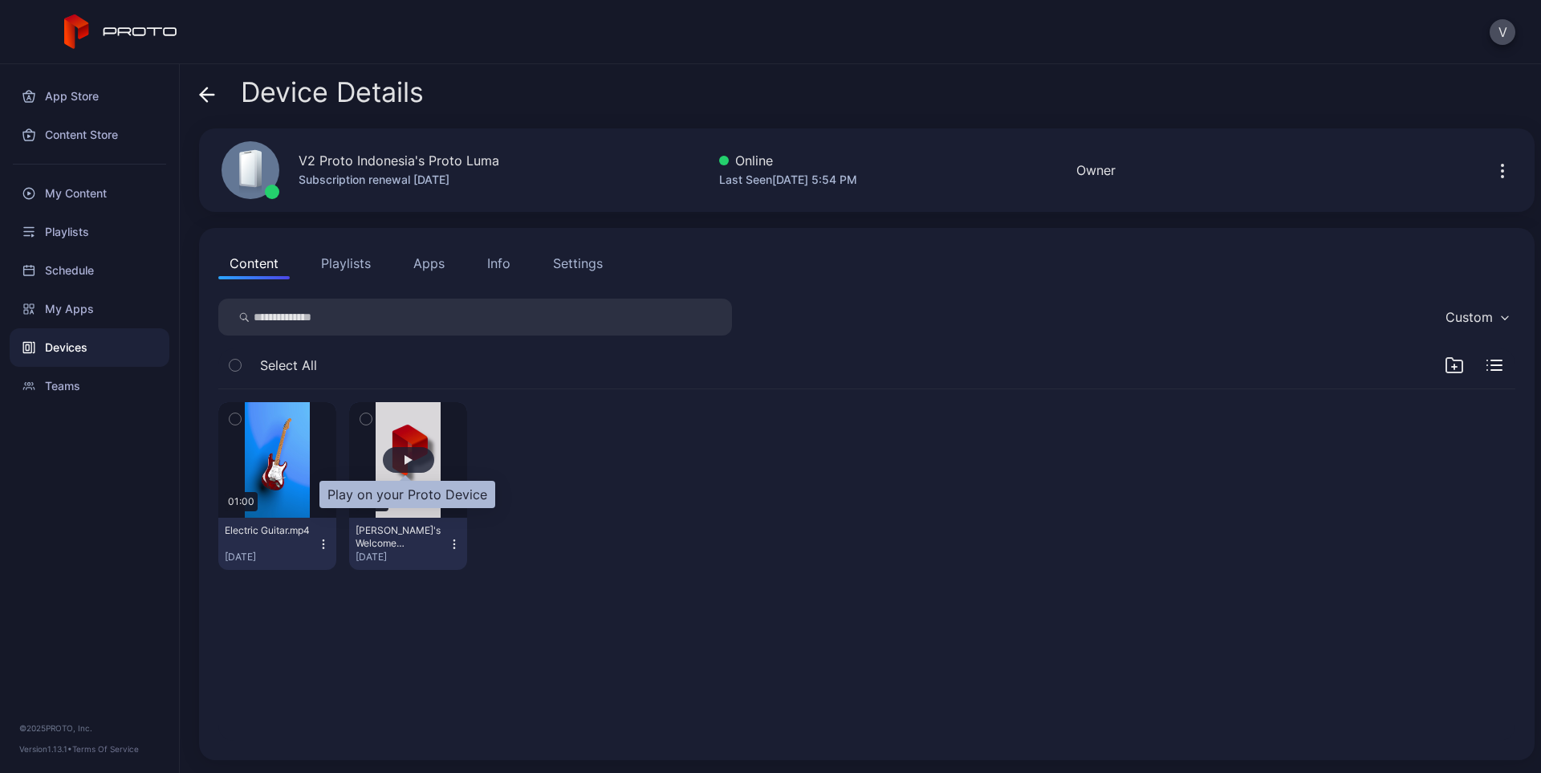
click at [404, 456] on div "button" at bounding box center [408, 460] width 8 height 10
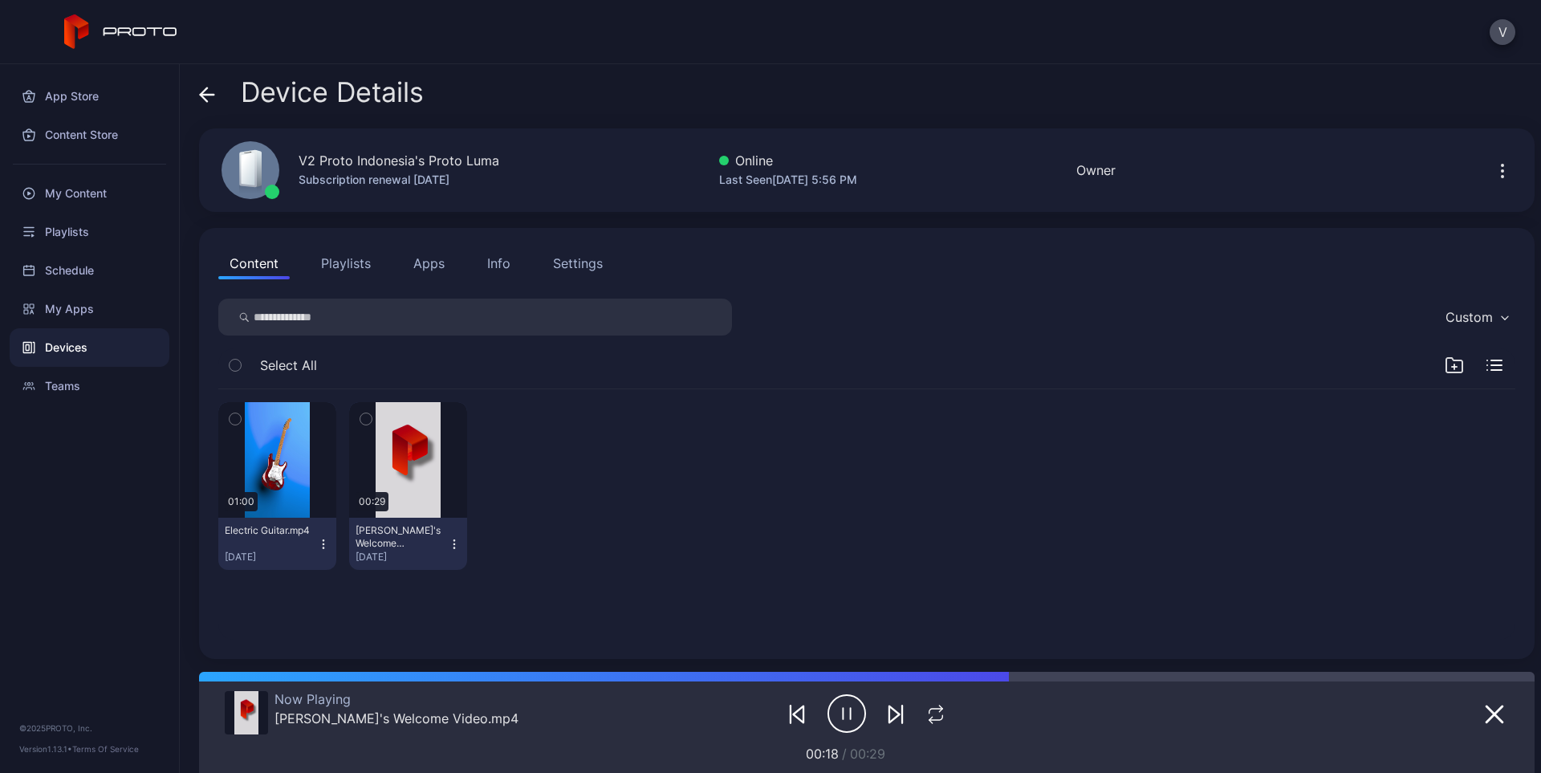
click at [591, 266] on div "Settings" at bounding box center [578, 263] width 50 height 19
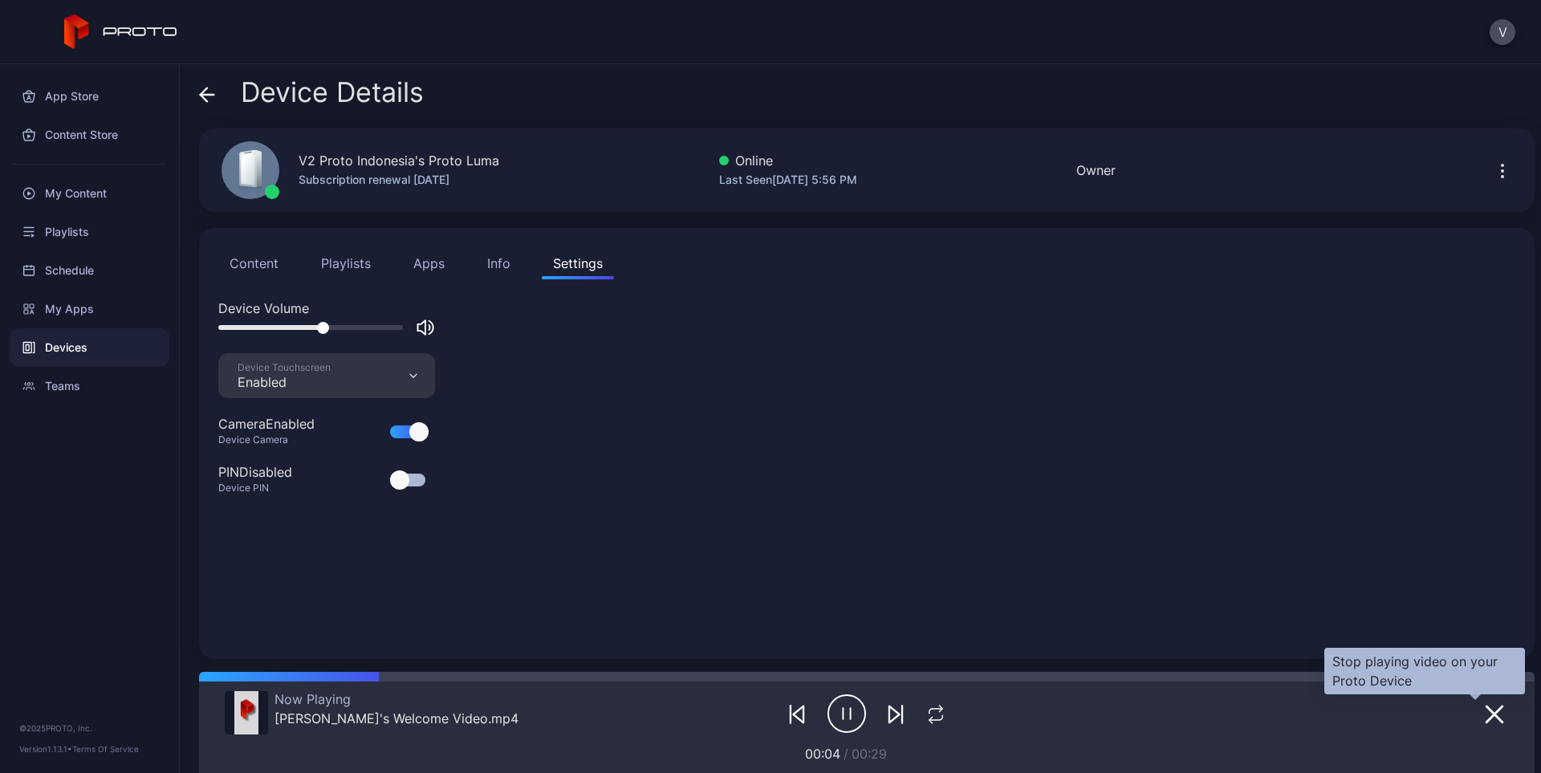
click at [1485, 711] on icon "button" at bounding box center [1494, 714] width 19 height 19
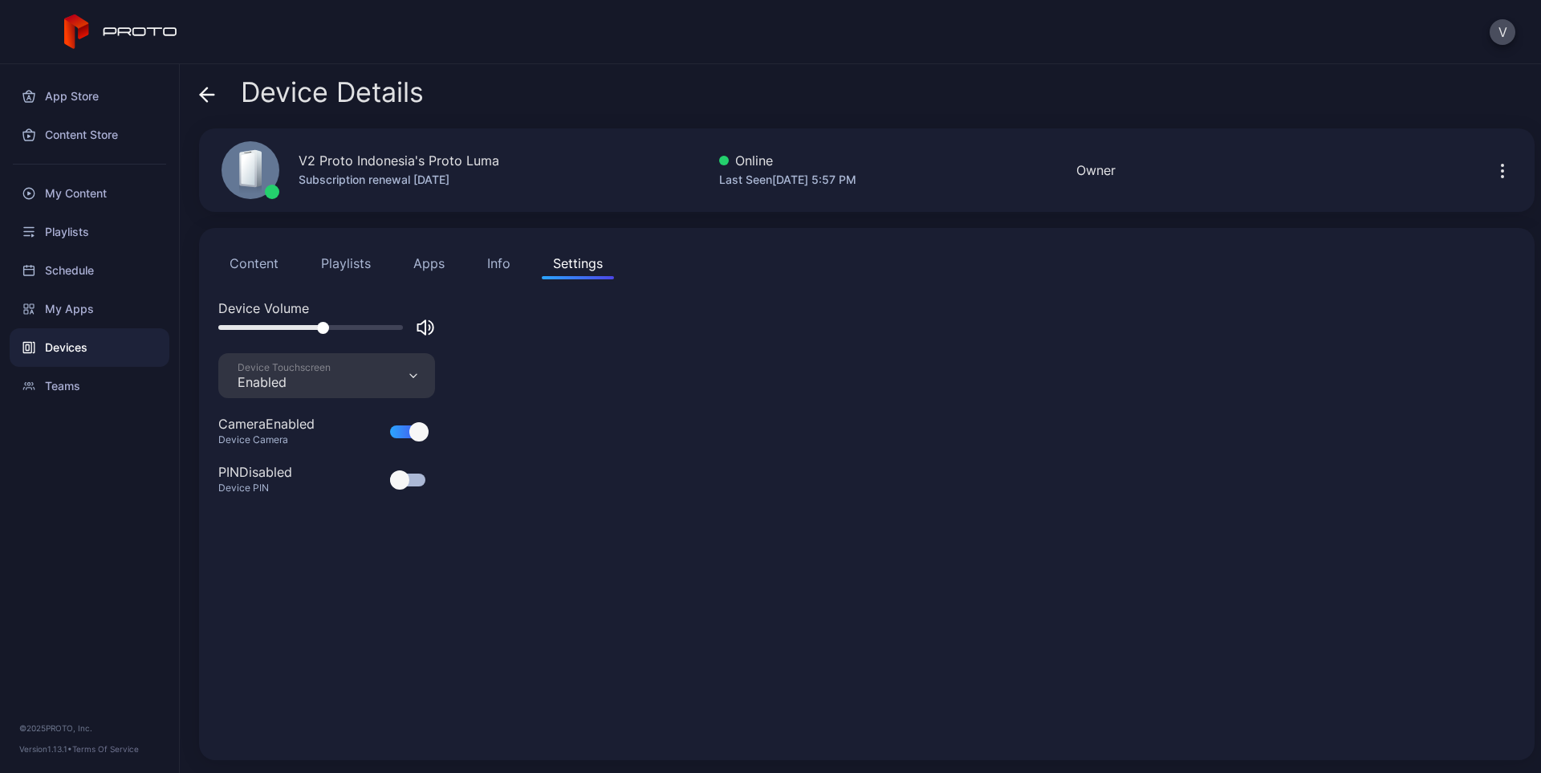
click at [1493, 169] on icon "button" at bounding box center [1502, 170] width 19 height 19
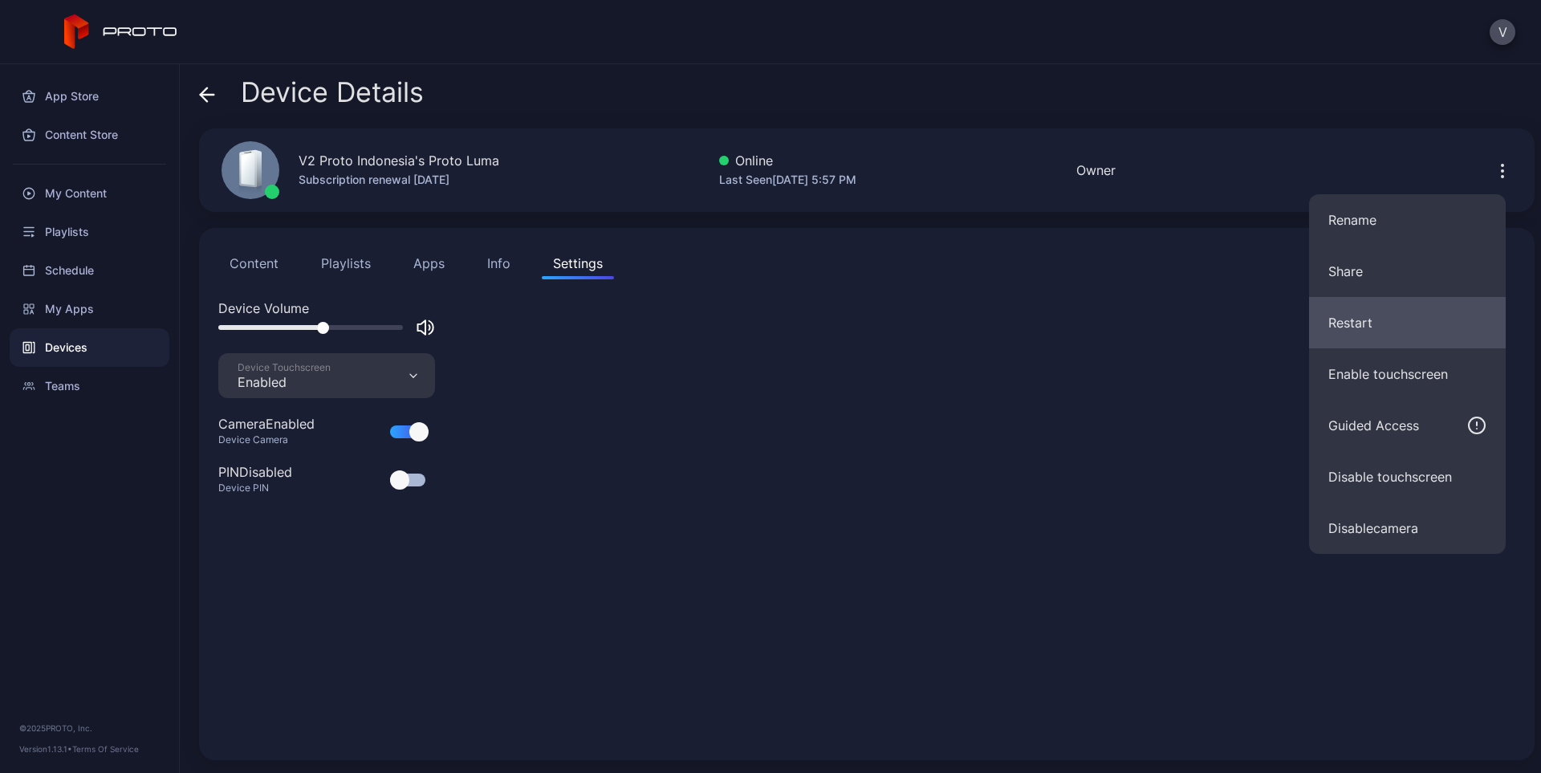
click at [1387, 327] on button "Restart" at bounding box center [1407, 322] width 197 height 51
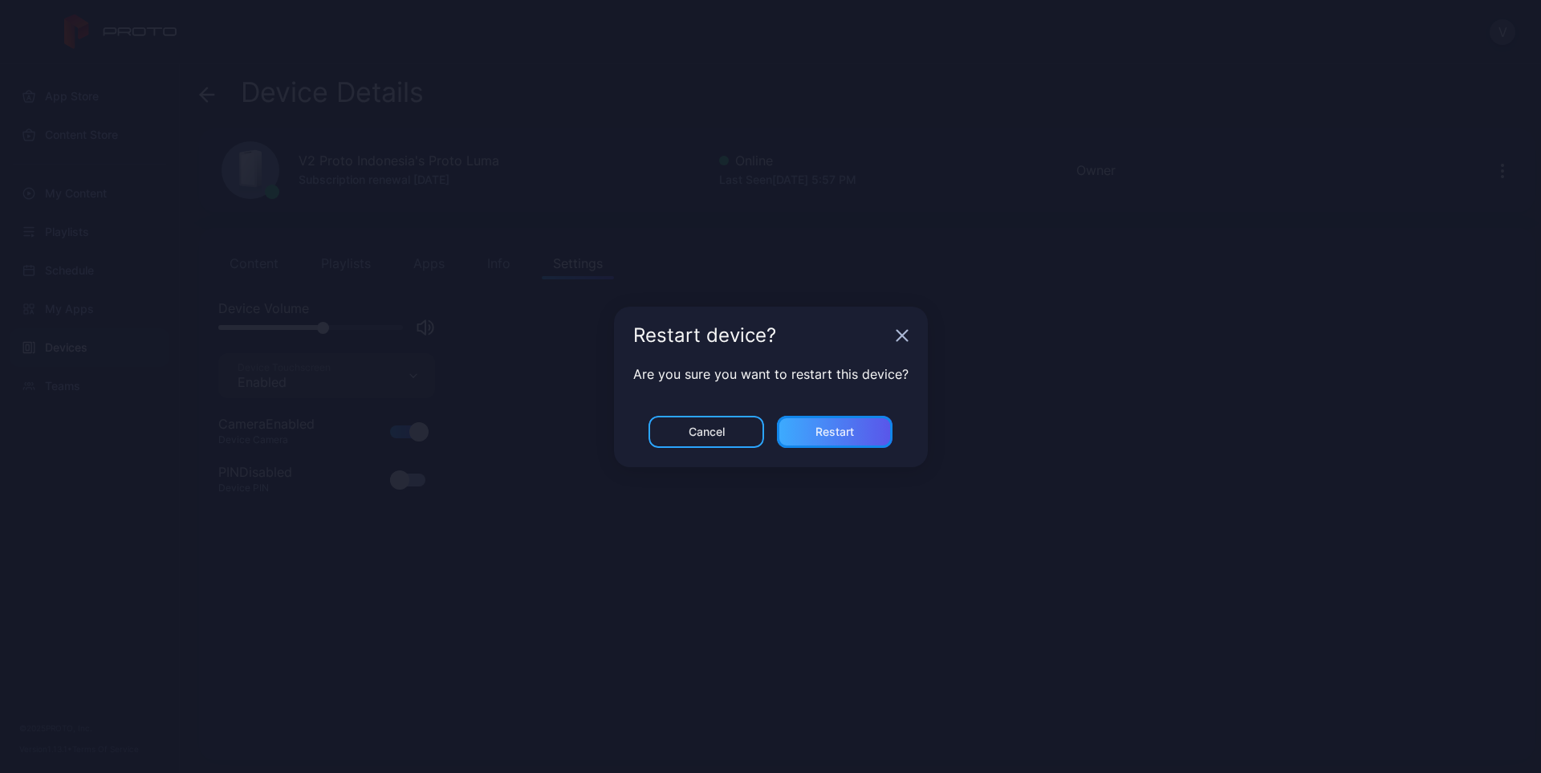
click at [867, 431] on div "Restart" at bounding box center [835, 432] width 116 height 32
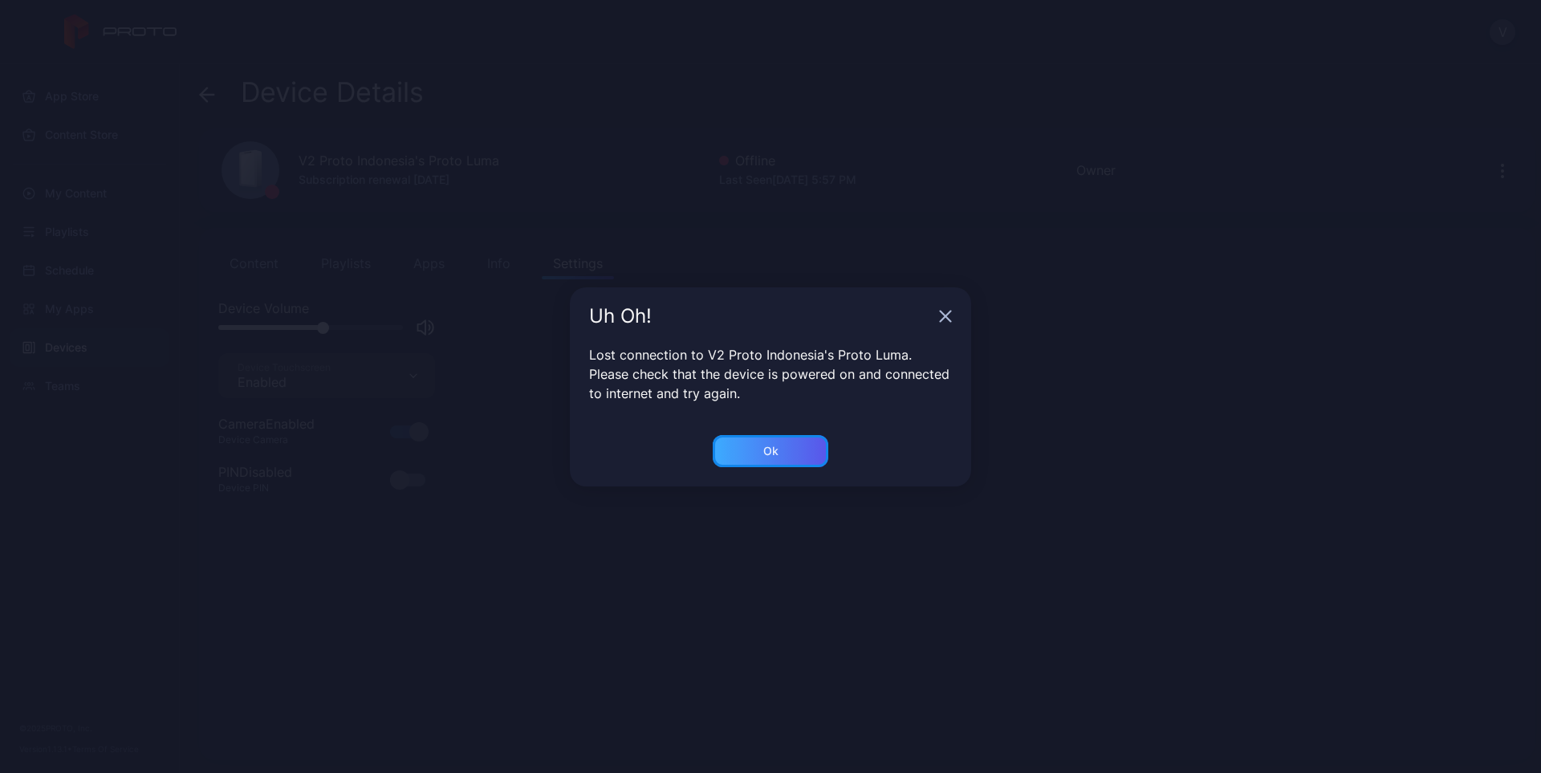
click at [771, 452] on div "Ok" at bounding box center [770, 451] width 15 height 13
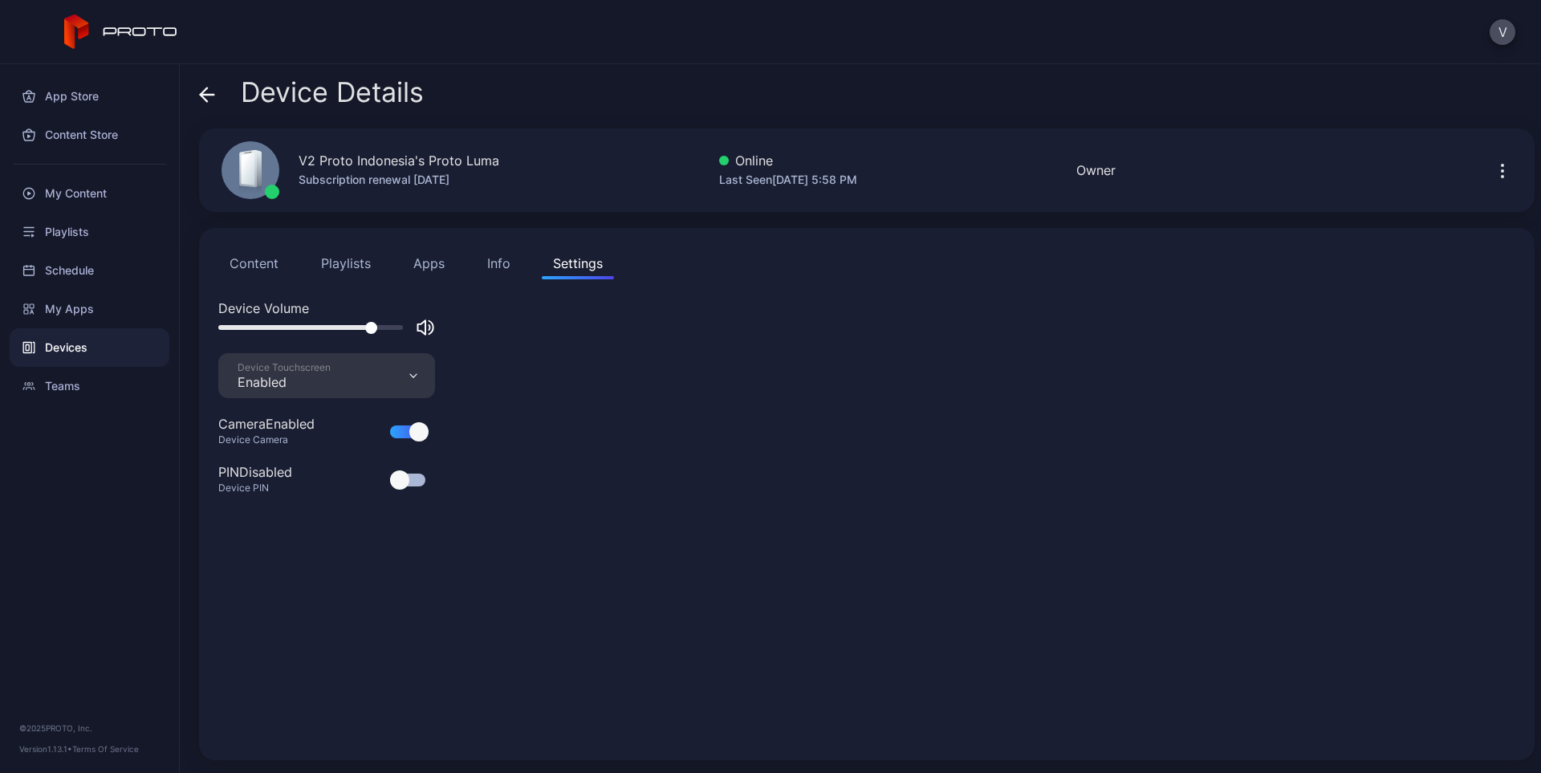
click at [71, 343] on div "Devices" at bounding box center [90, 347] width 160 height 39
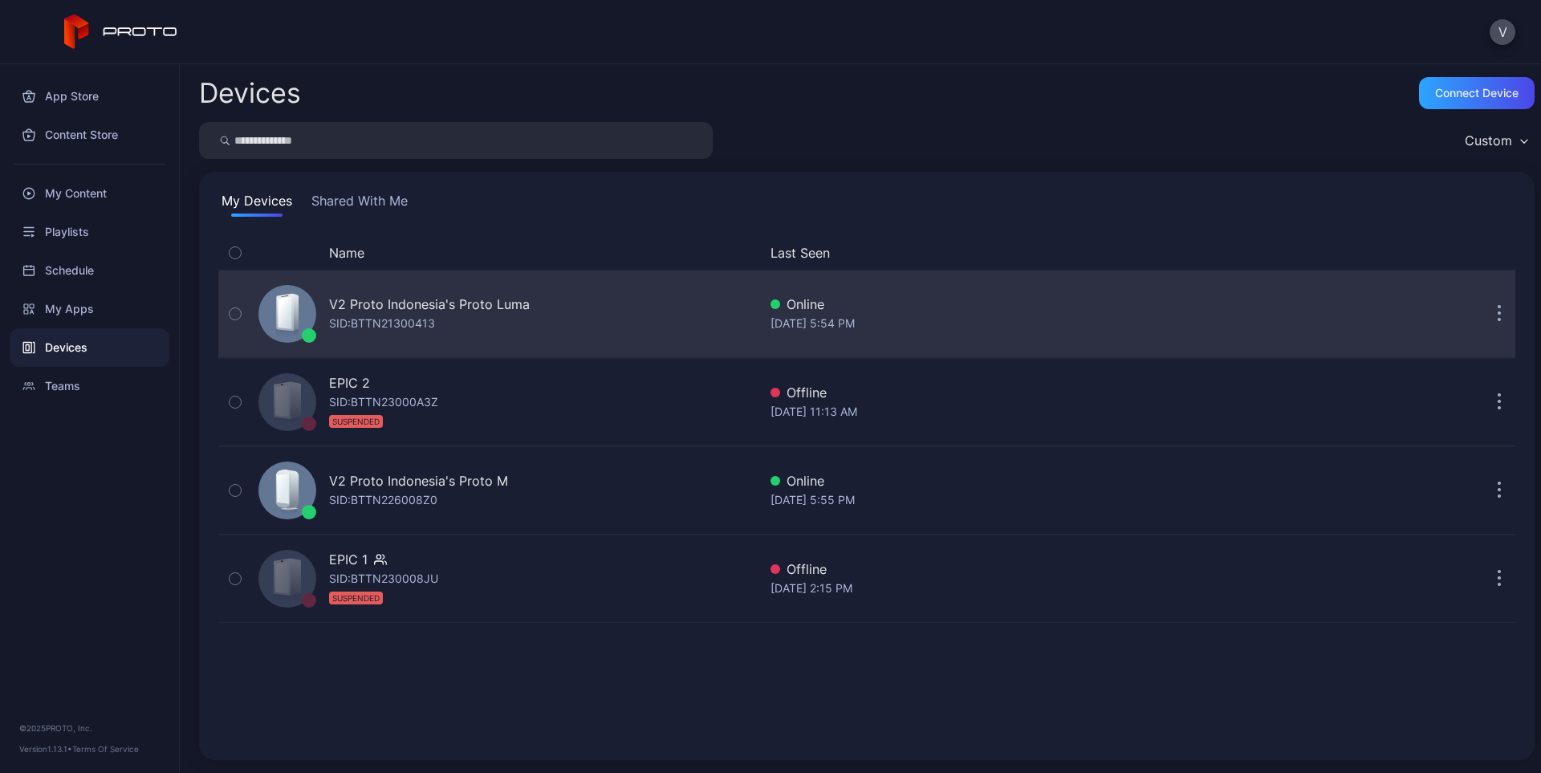
click at [387, 299] on div "V2 Proto Indonesia's Proto Luma" at bounding box center [429, 304] width 201 height 19
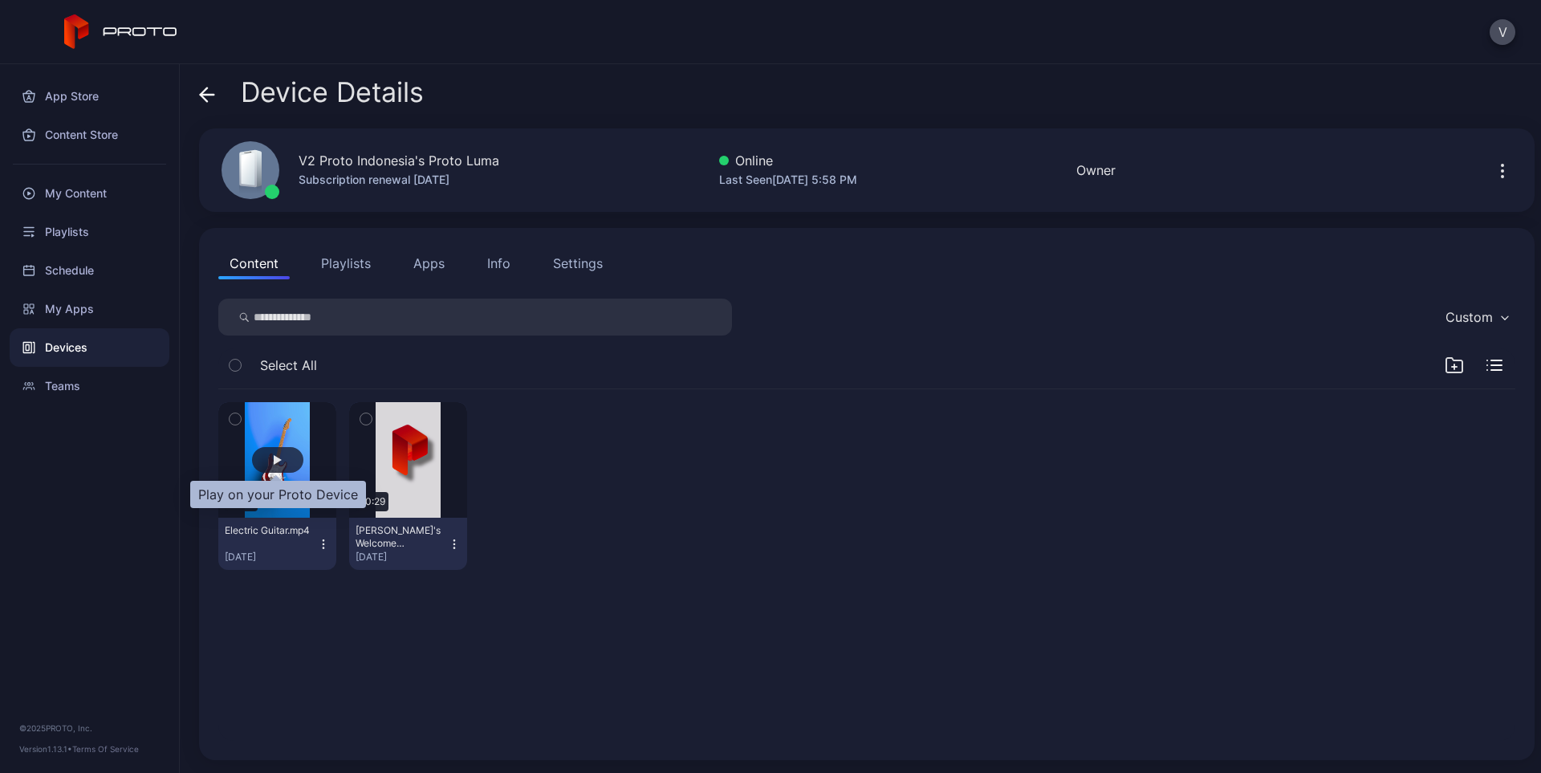
click at [281, 465] on div "button" at bounding box center [277, 460] width 51 height 26
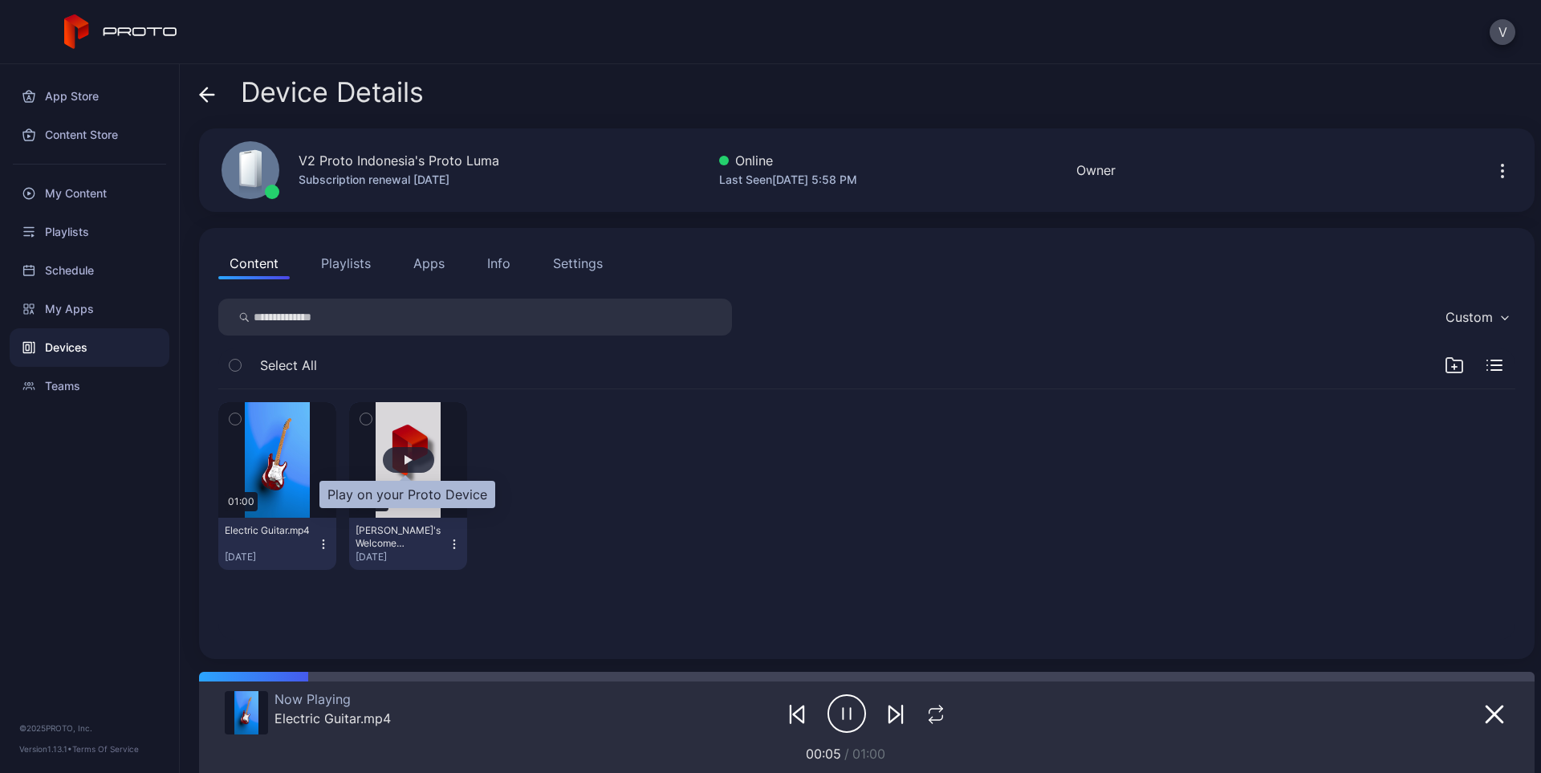
click at [419, 461] on div "button" at bounding box center [408, 460] width 51 height 26
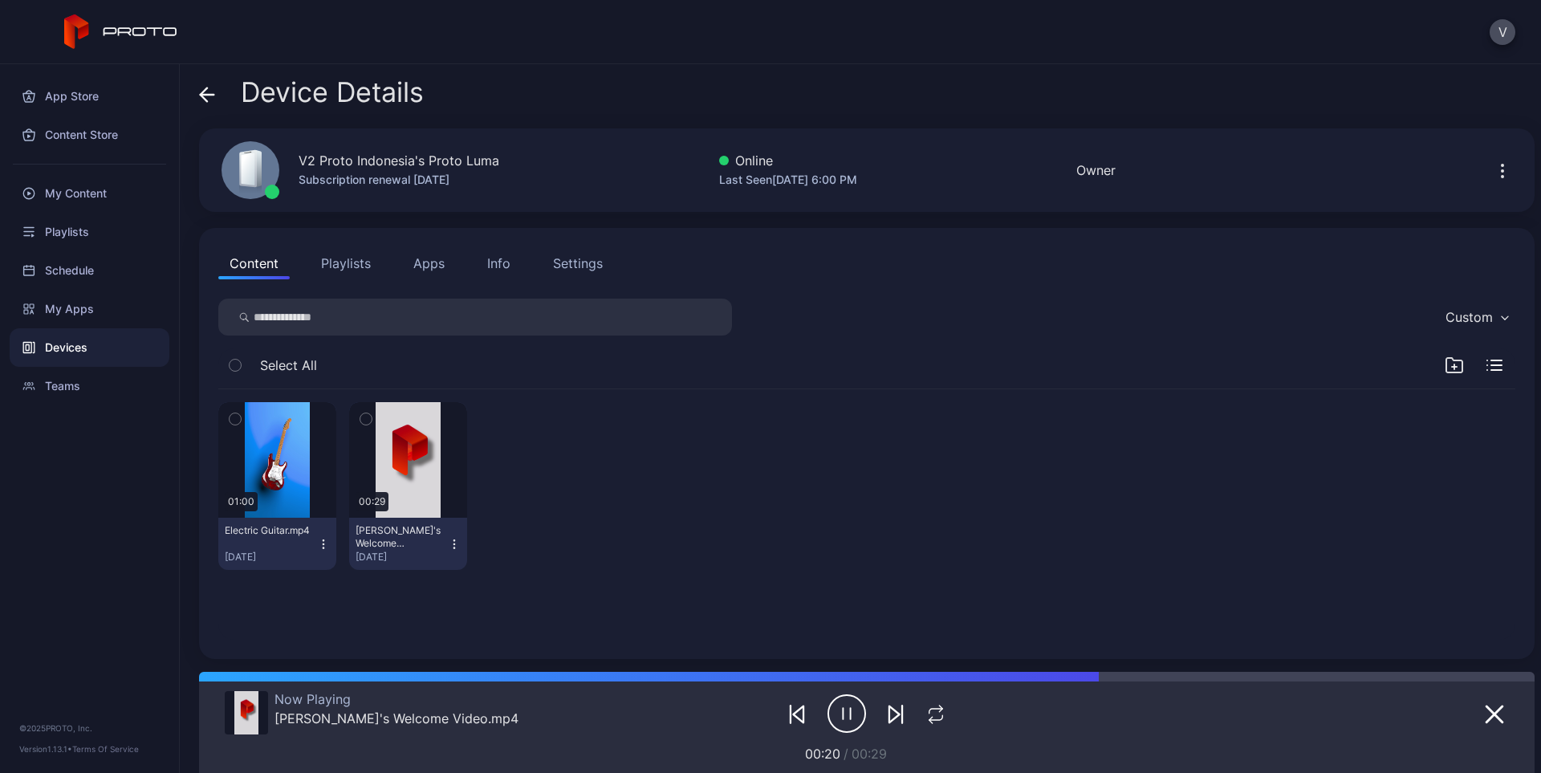
click at [592, 249] on button "Settings" at bounding box center [578, 263] width 72 height 32
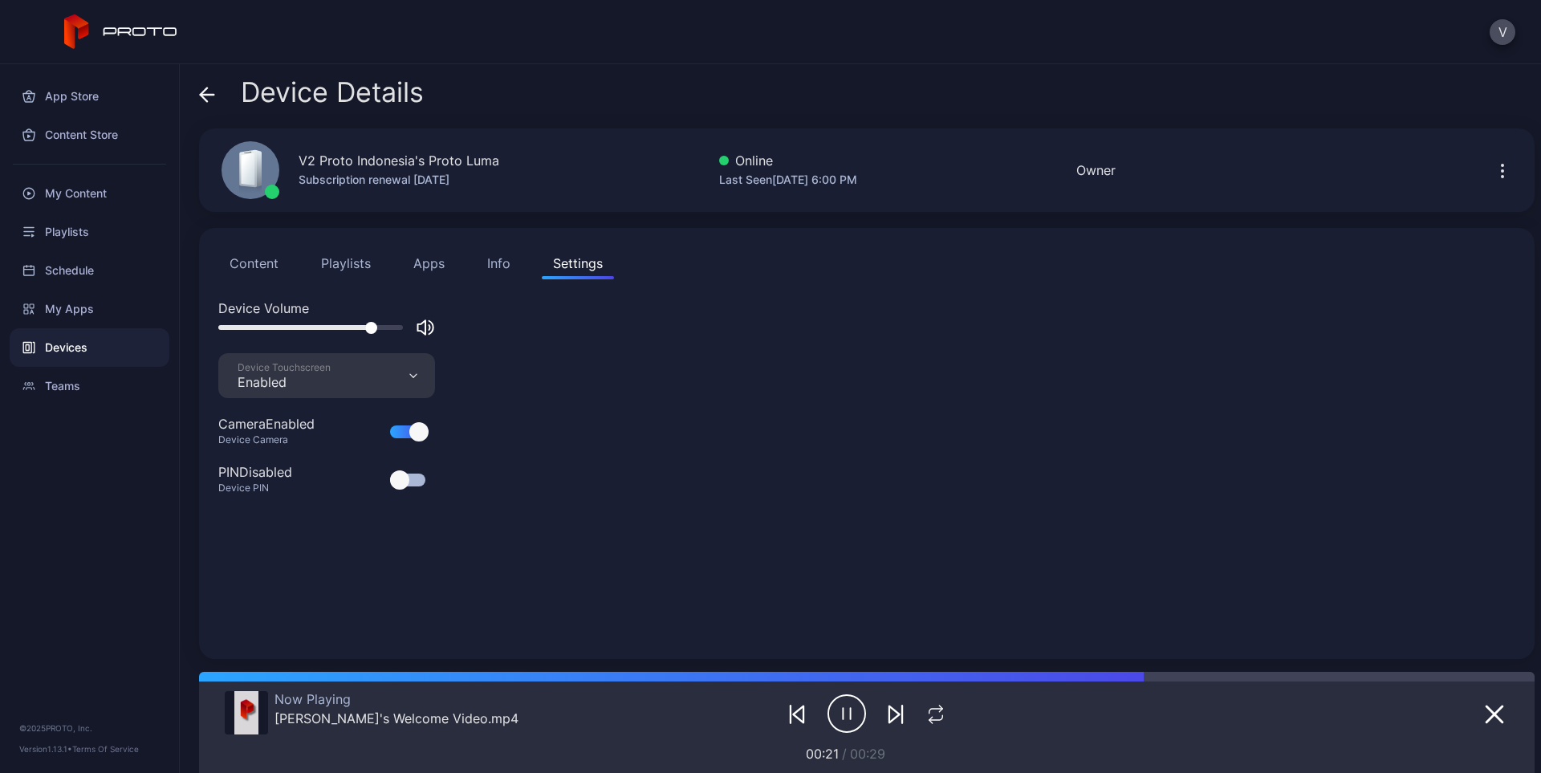
click at [523, 253] on div "Content Playlists Apps Info Settings" at bounding box center [866, 263] width 1297 height 32
click at [500, 266] on div "Info" at bounding box center [498, 263] width 23 height 19
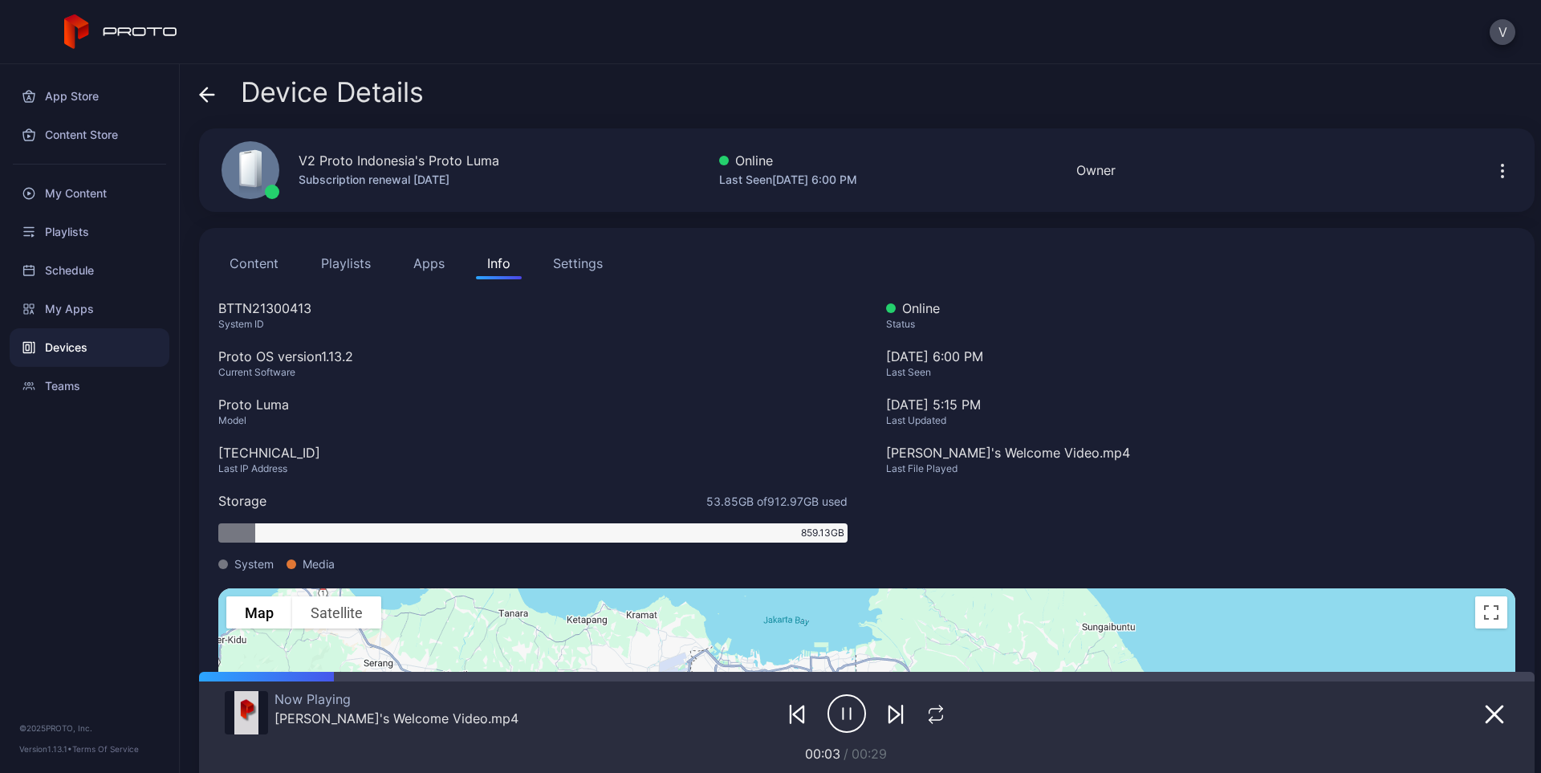
click at [213, 104] on span at bounding box center [207, 92] width 16 height 30
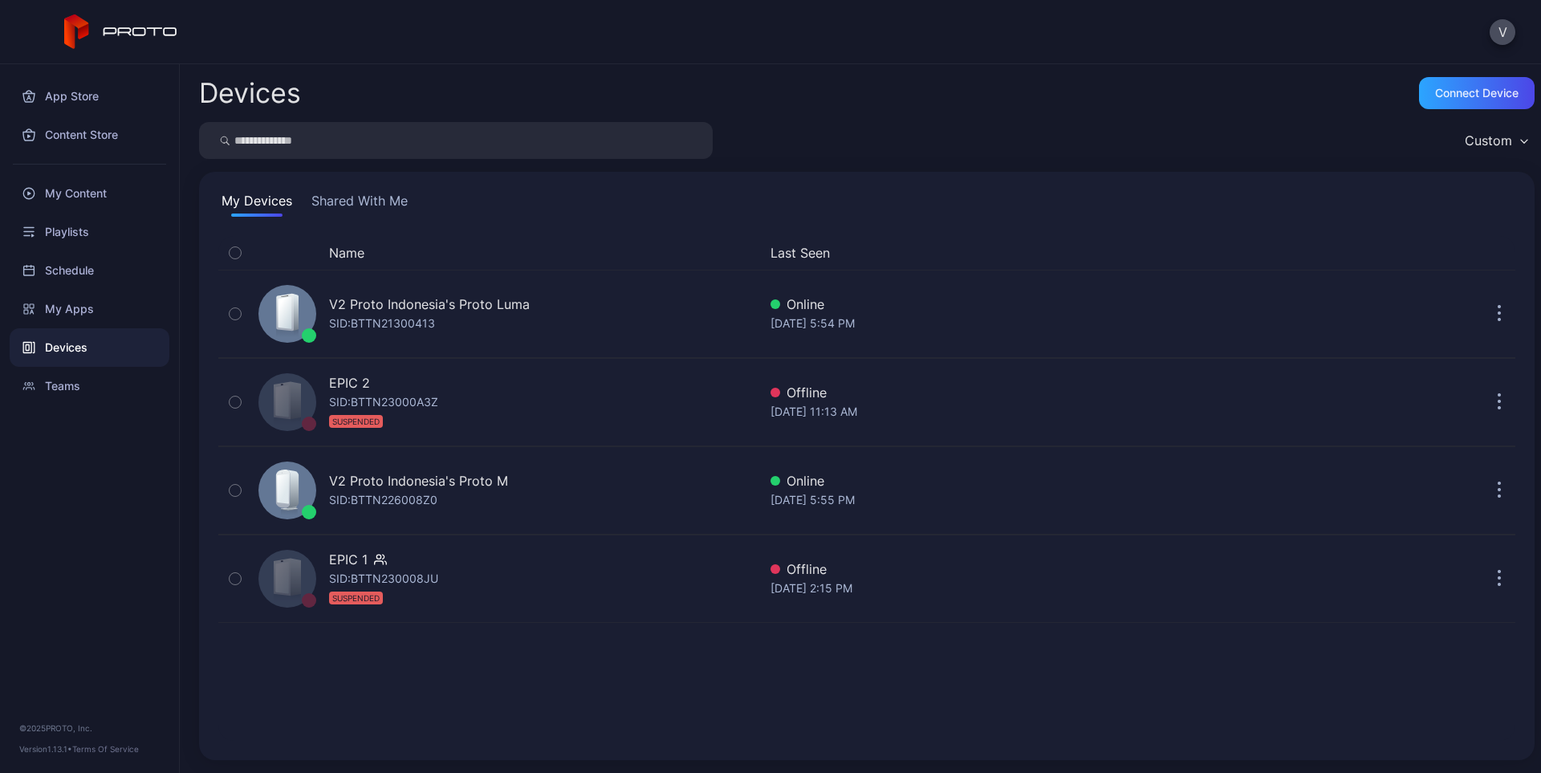
click at [104, 353] on div "Devices" at bounding box center [90, 347] width 160 height 39
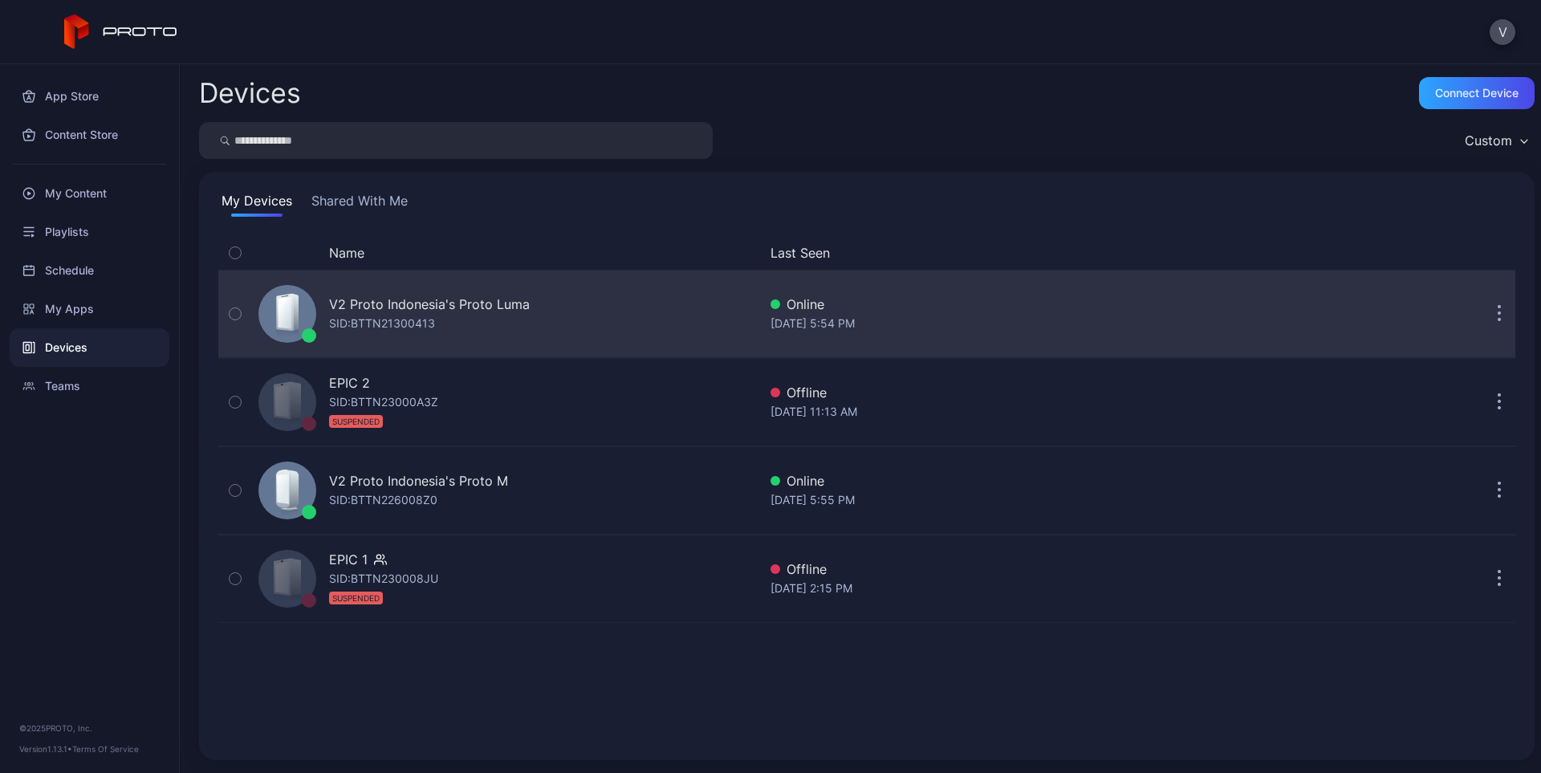
click at [528, 312] on div "V2 Proto Indonesia's Proto [PERSON_NAME]: BTTN21300413" at bounding box center [505, 314] width 506 height 80
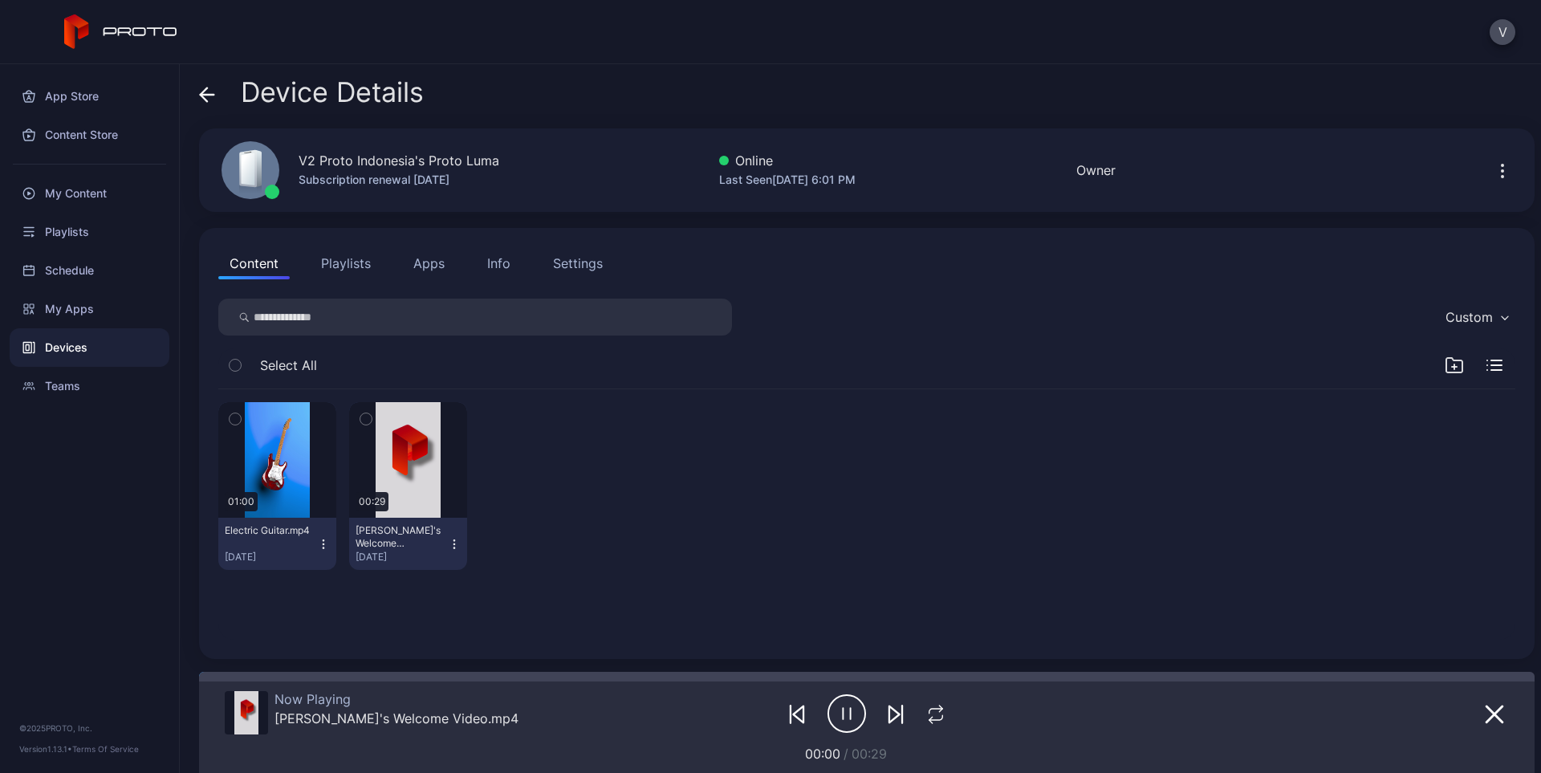
click at [568, 262] on div "Settings" at bounding box center [578, 263] width 50 height 19
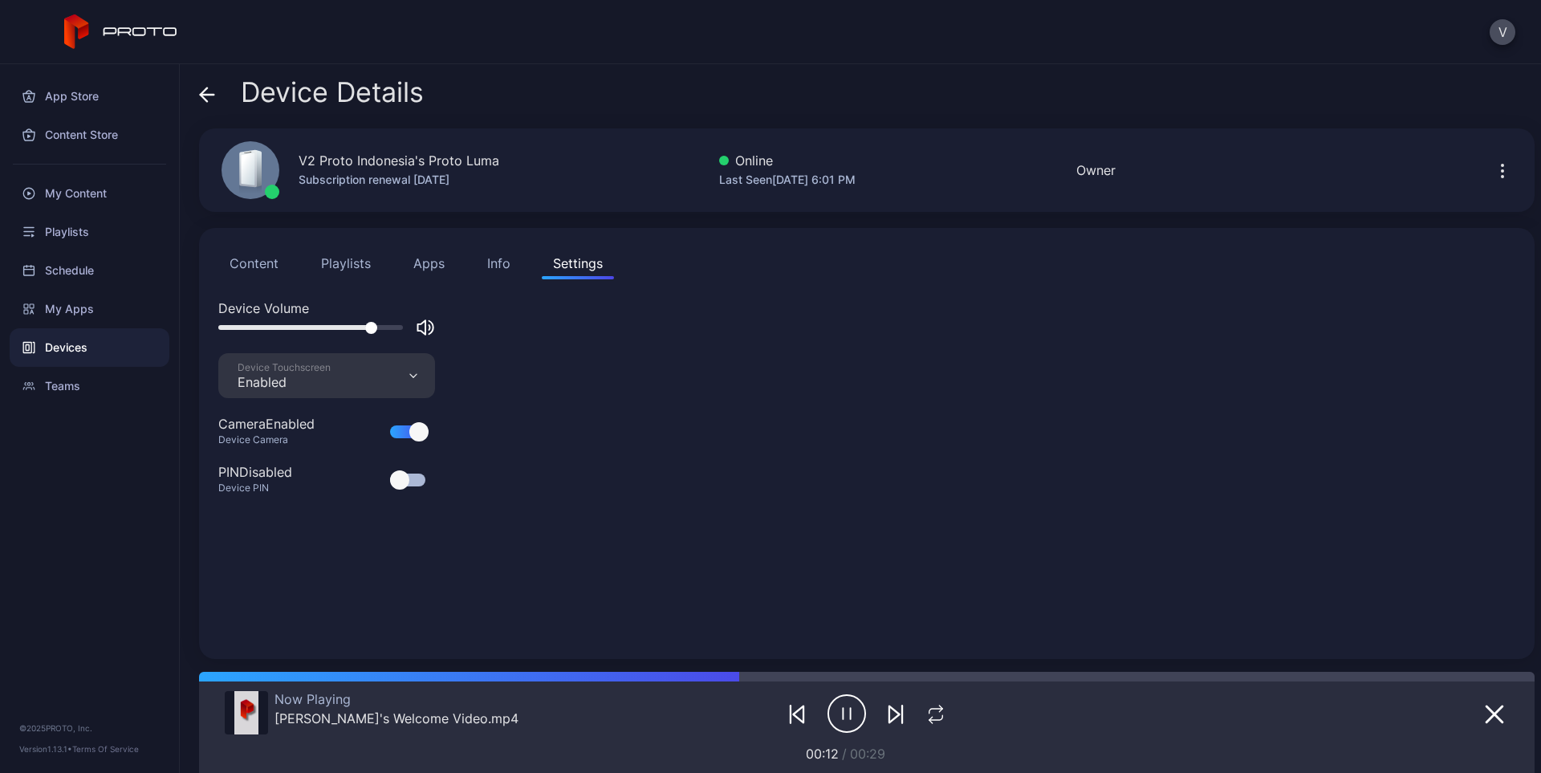
click at [320, 330] on div at bounding box center [326, 327] width 217 height 19
click at [310, 322] on div at bounding box center [326, 327] width 217 height 19
drag, startPoint x: 372, startPoint y: 328, endPoint x: 294, endPoint y: 327, distance: 77.9
click at [295, 327] on div at bounding box center [301, 328] width 12 height 12
drag, startPoint x: 294, startPoint y: 327, endPoint x: 474, endPoint y: 310, distance: 180.6
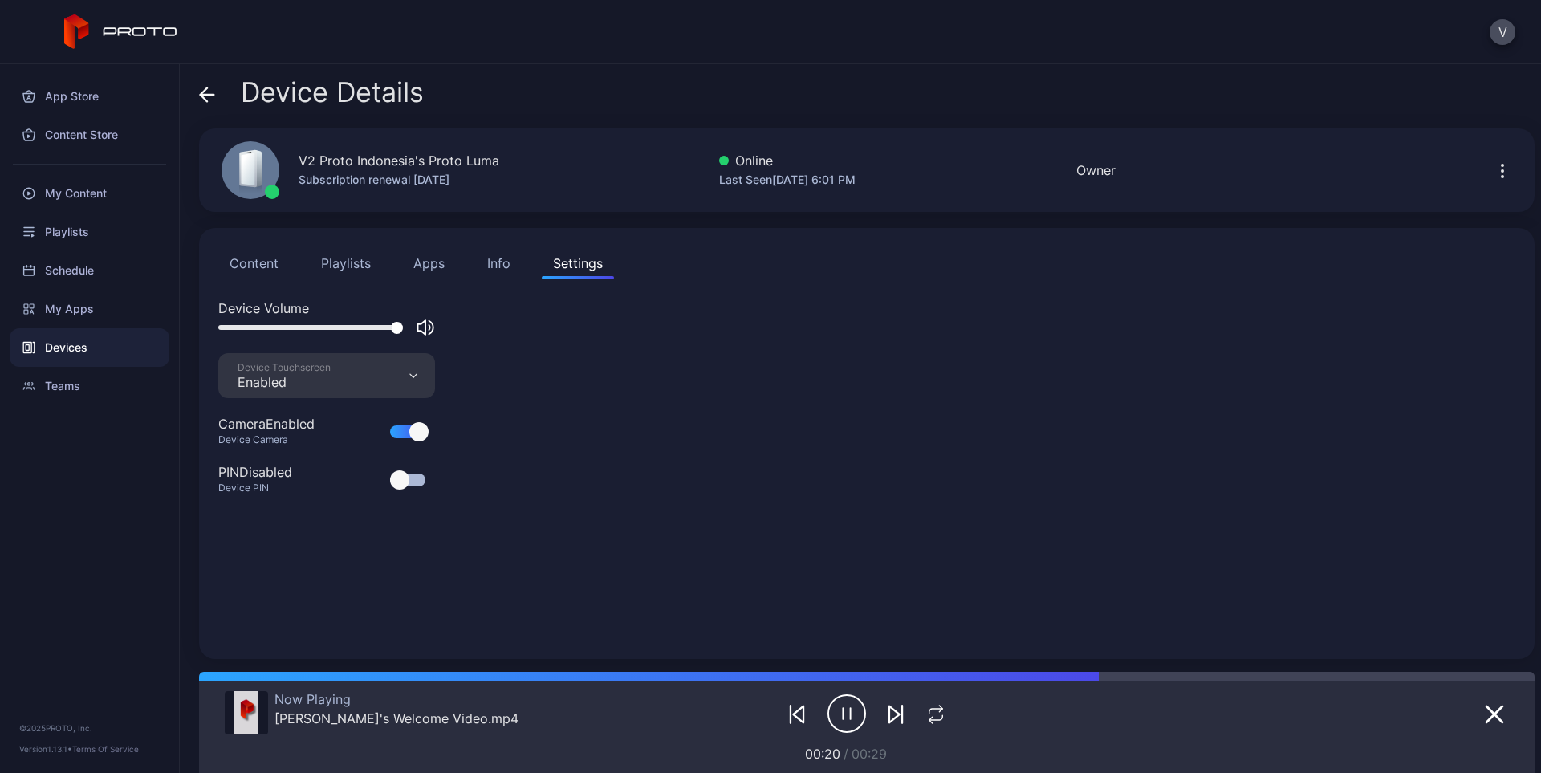
click at [474, 310] on div "Device Volume" at bounding box center [866, 326] width 1297 height 55
click at [423, 324] on icon "button" at bounding box center [425, 327] width 19 height 19
click at [423, 324] on icon "button" at bounding box center [425, 327] width 17 height 17
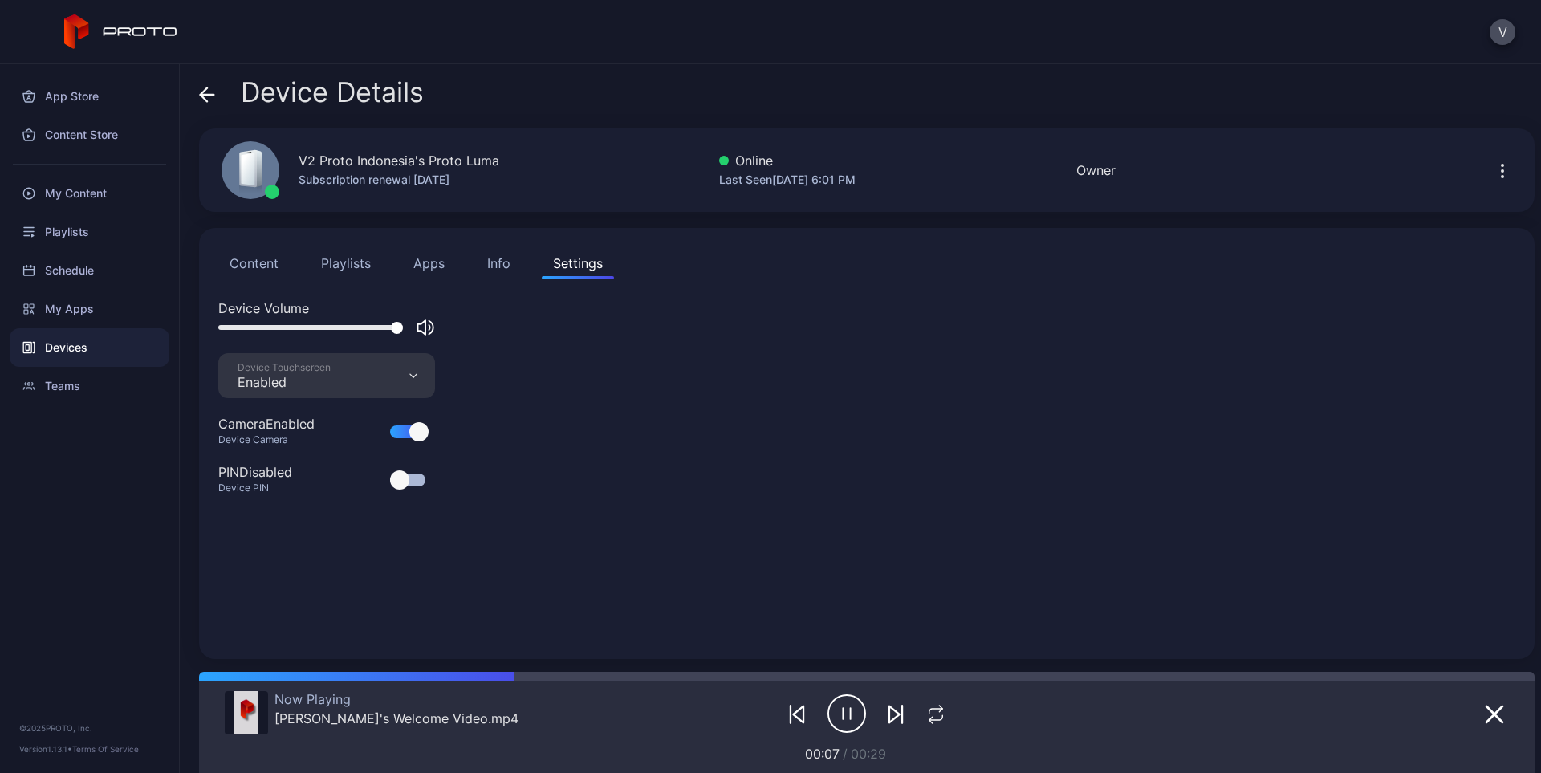
click at [499, 262] on div "Info" at bounding box center [498, 263] width 23 height 19
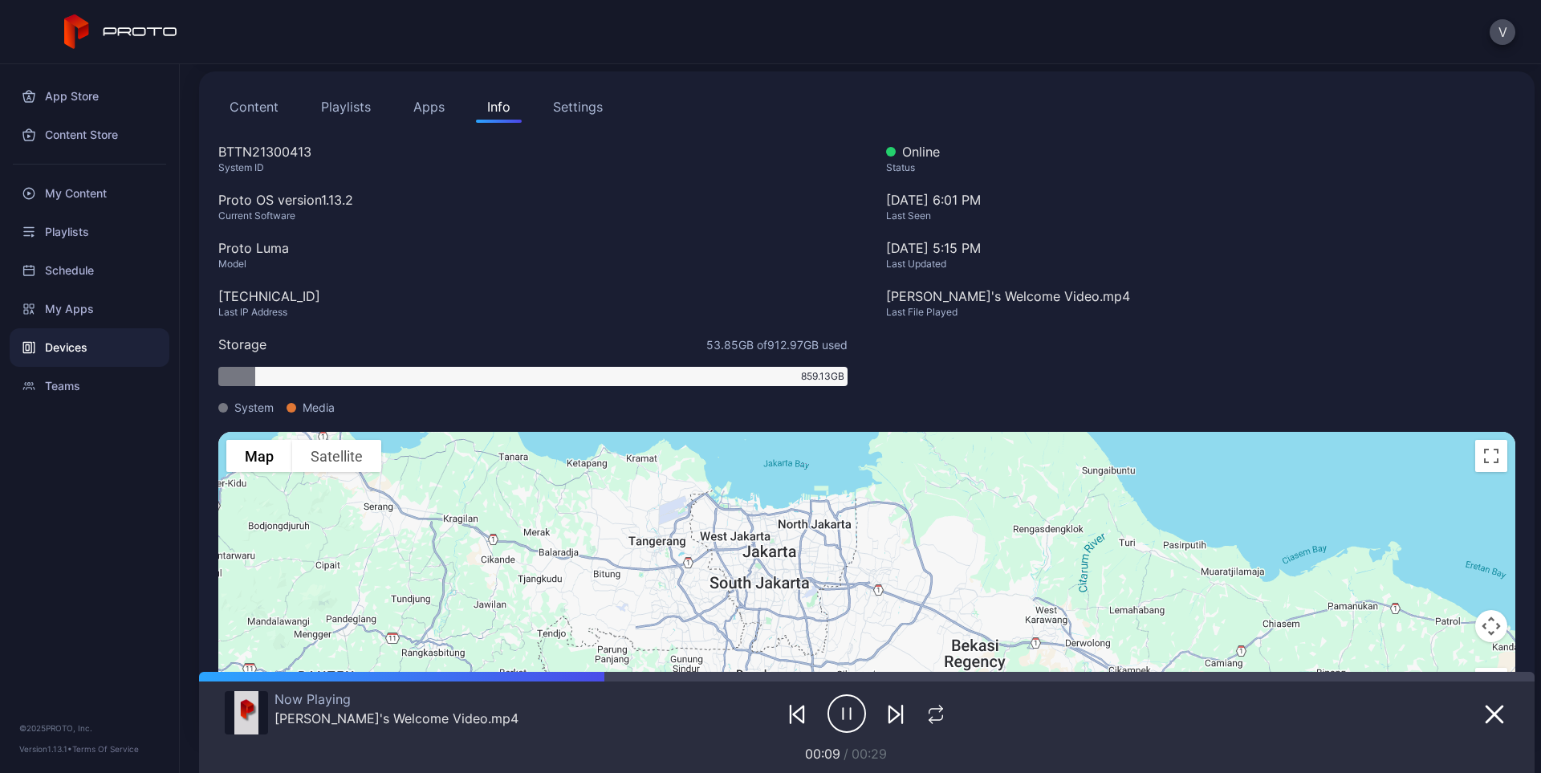
scroll to position [157, 0]
click at [421, 112] on button "Apps" at bounding box center [429, 106] width 54 height 32
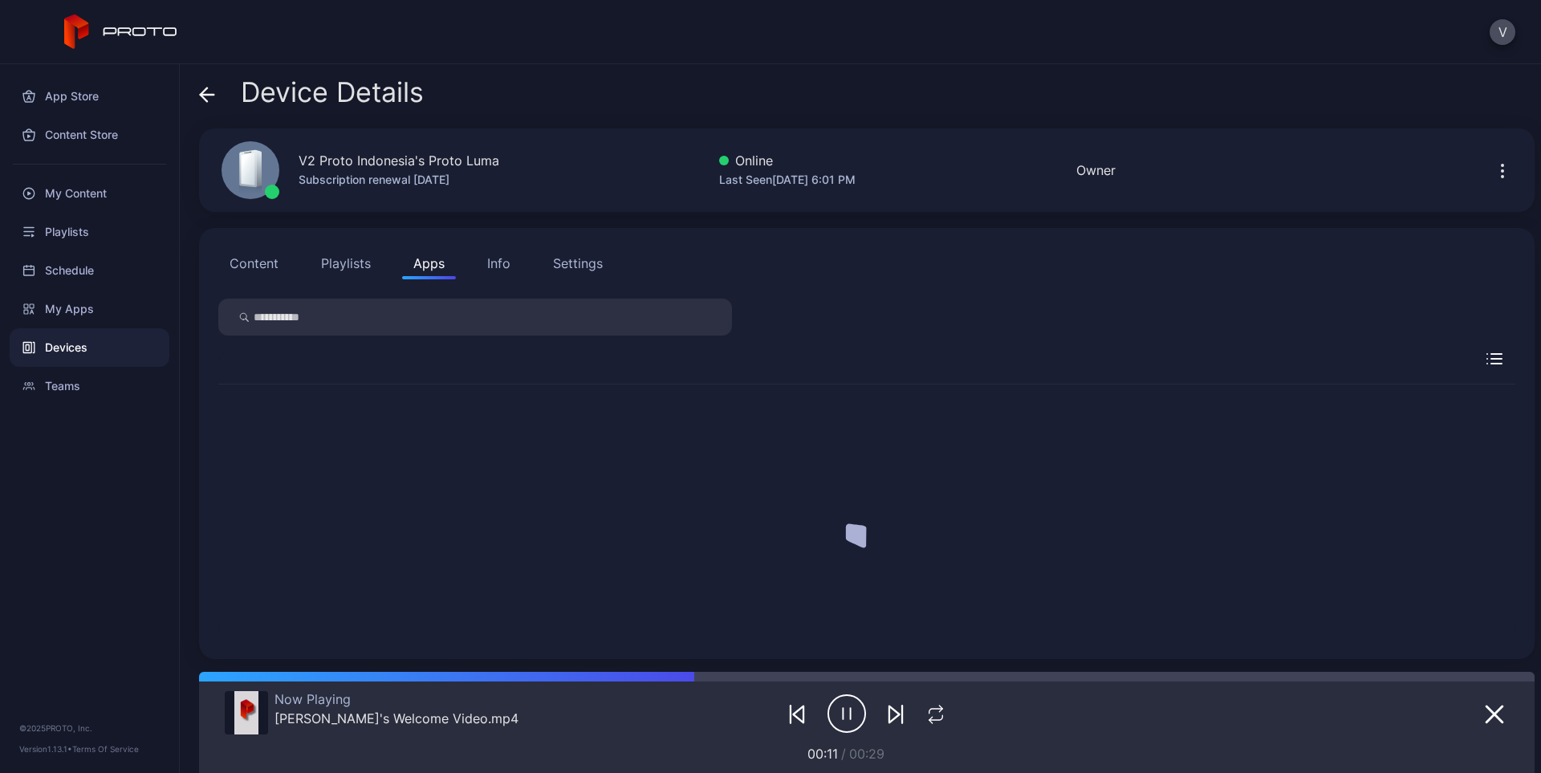
scroll to position [0, 0]
click at [598, 262] on div "Settings" at bounding box center [578, 263] width 50 height 19
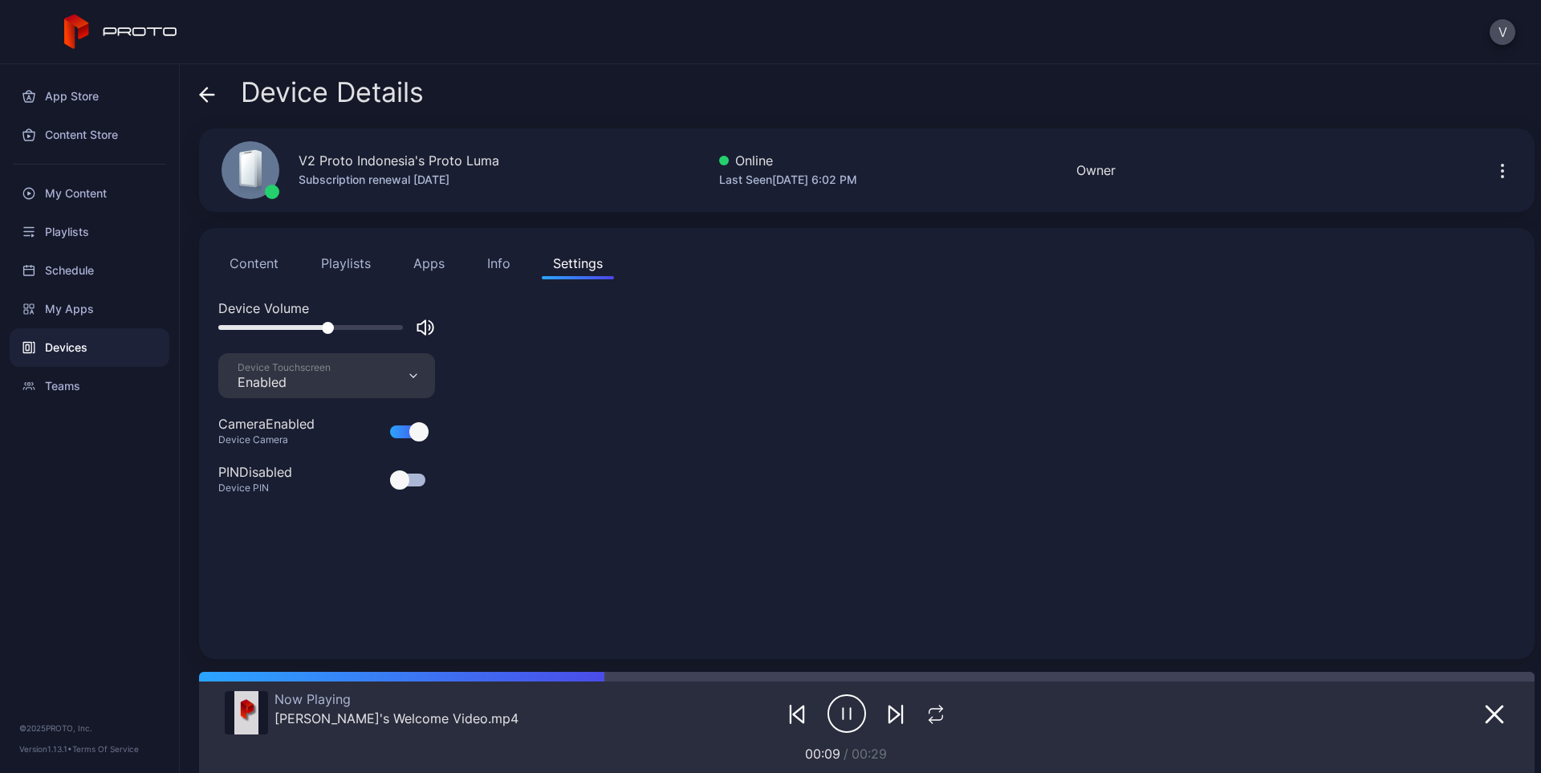
click at [328, 327] on div at bounding box center [310, 327] width 185 height 5
drag, startPoint x: 328, startPoint y: 327, endPoint x: 348, endPoint y: 327, distance: 20.1
click at [348, 327] on div at bounding box center [349, 328] width 12 height 12
click at [1493, 177] on icon "button" at bounding box center [1502, 170] width 19 height 19
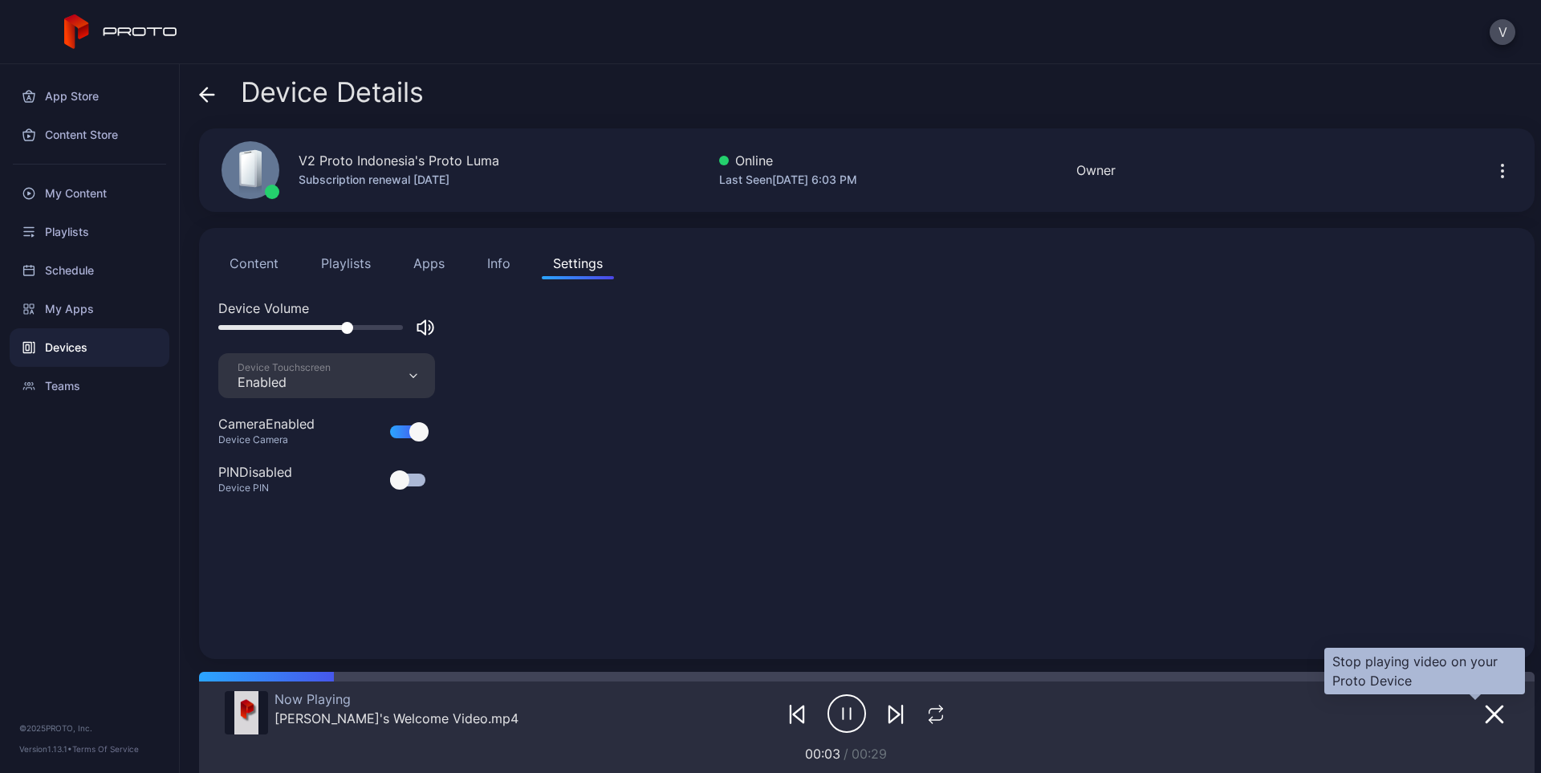
click at [1486, 713] on icon "button" at bounding box center [1494, 714] width 16 height 16
